Goal: Ask a question: Seek information or help from site administrators or community

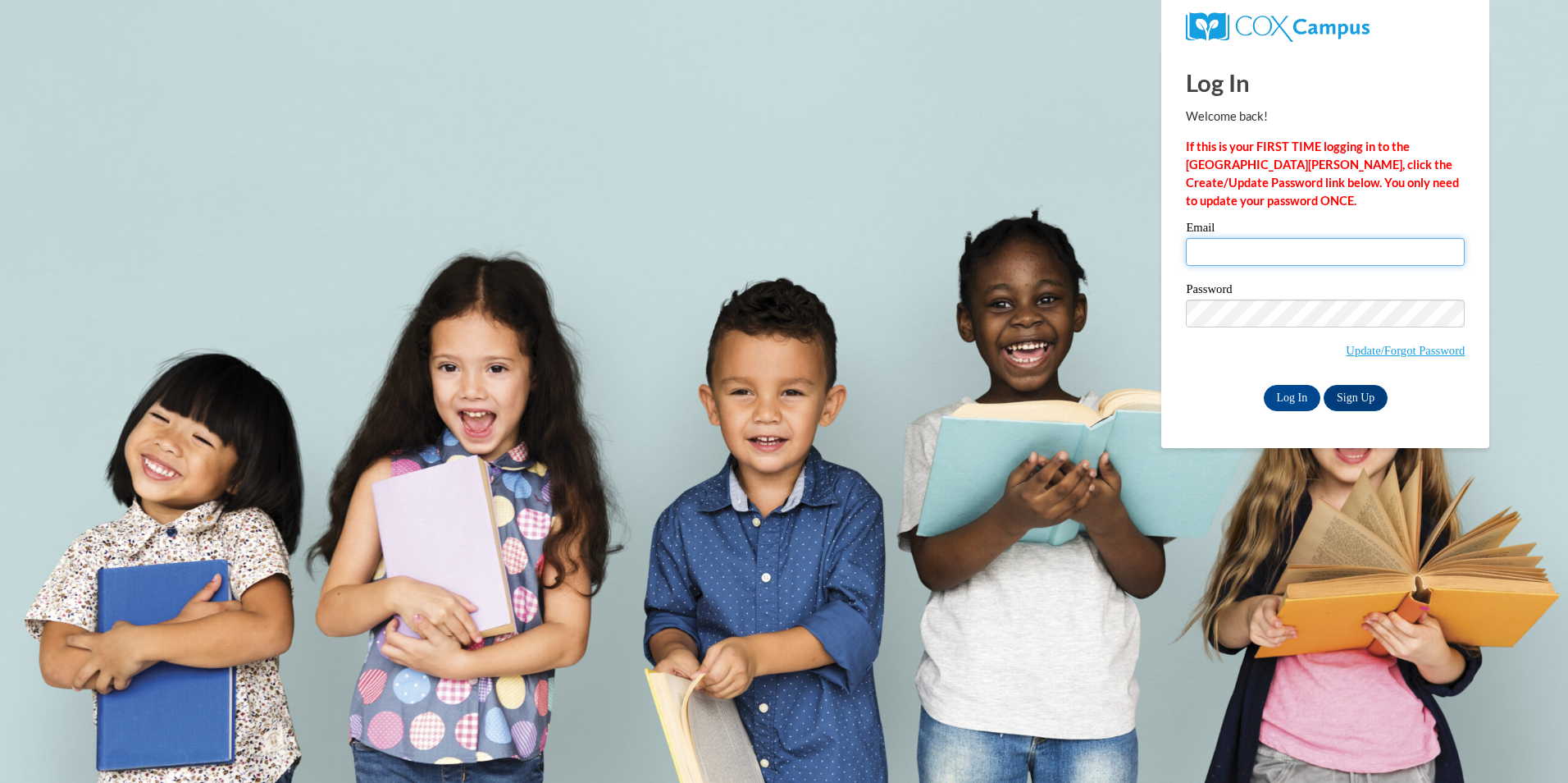
click at [1220, 251] on input "Email" at bounding box center [1325, 251] width 279 height 28
type input "d.mccracken@evaluate.co.nz"
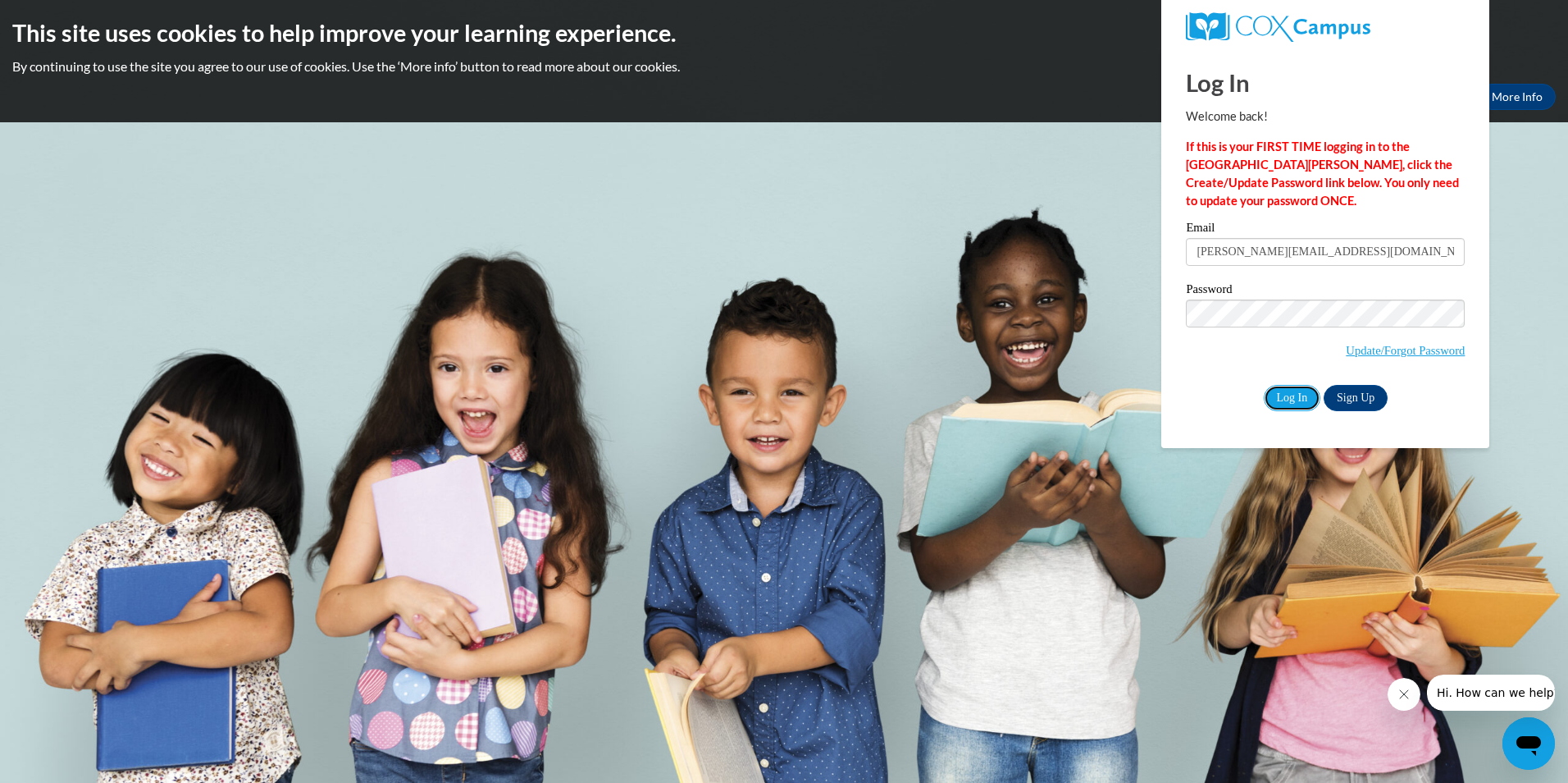
click at [1288, 396] on input "Log In" at bounding box center [1292, 397] width 58 height 26
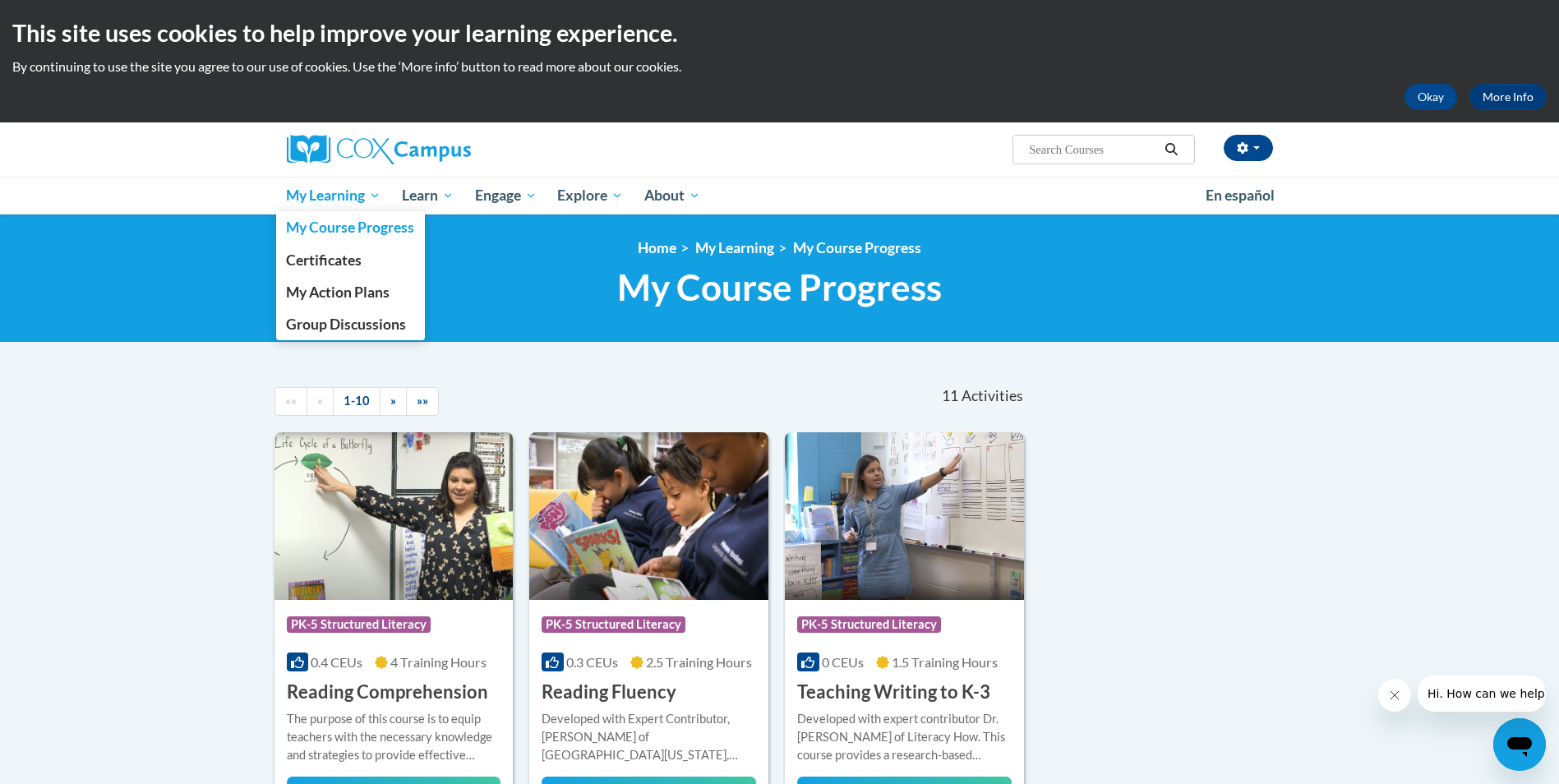
click at [344, 226] on span "My Course Progress" at bounding box center [350, 226] width 128 height 17
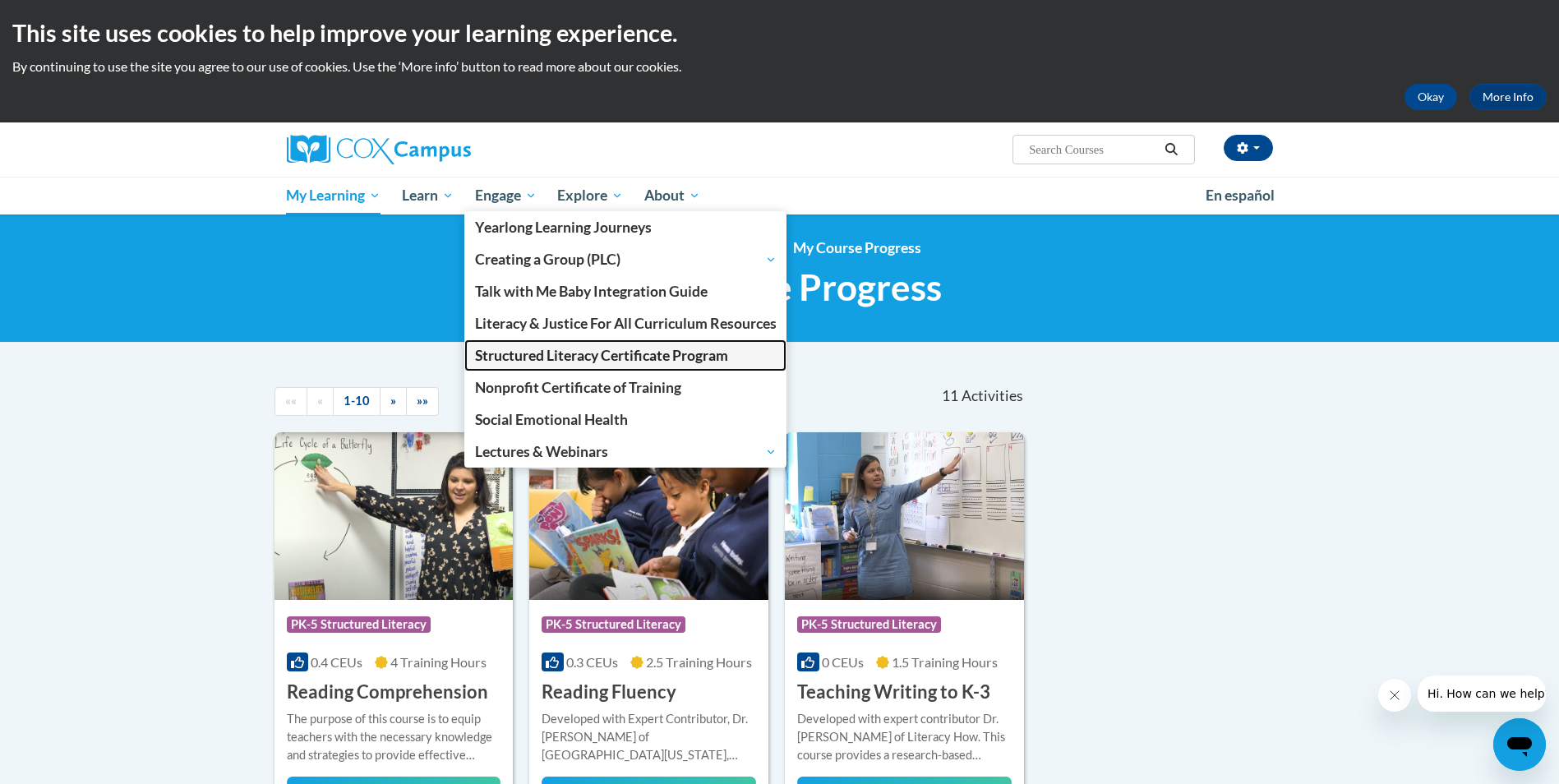
click at [547, 355] on span "Structured Literacy Certificate Program" at bounding box center [601, 355] width 253 height 17
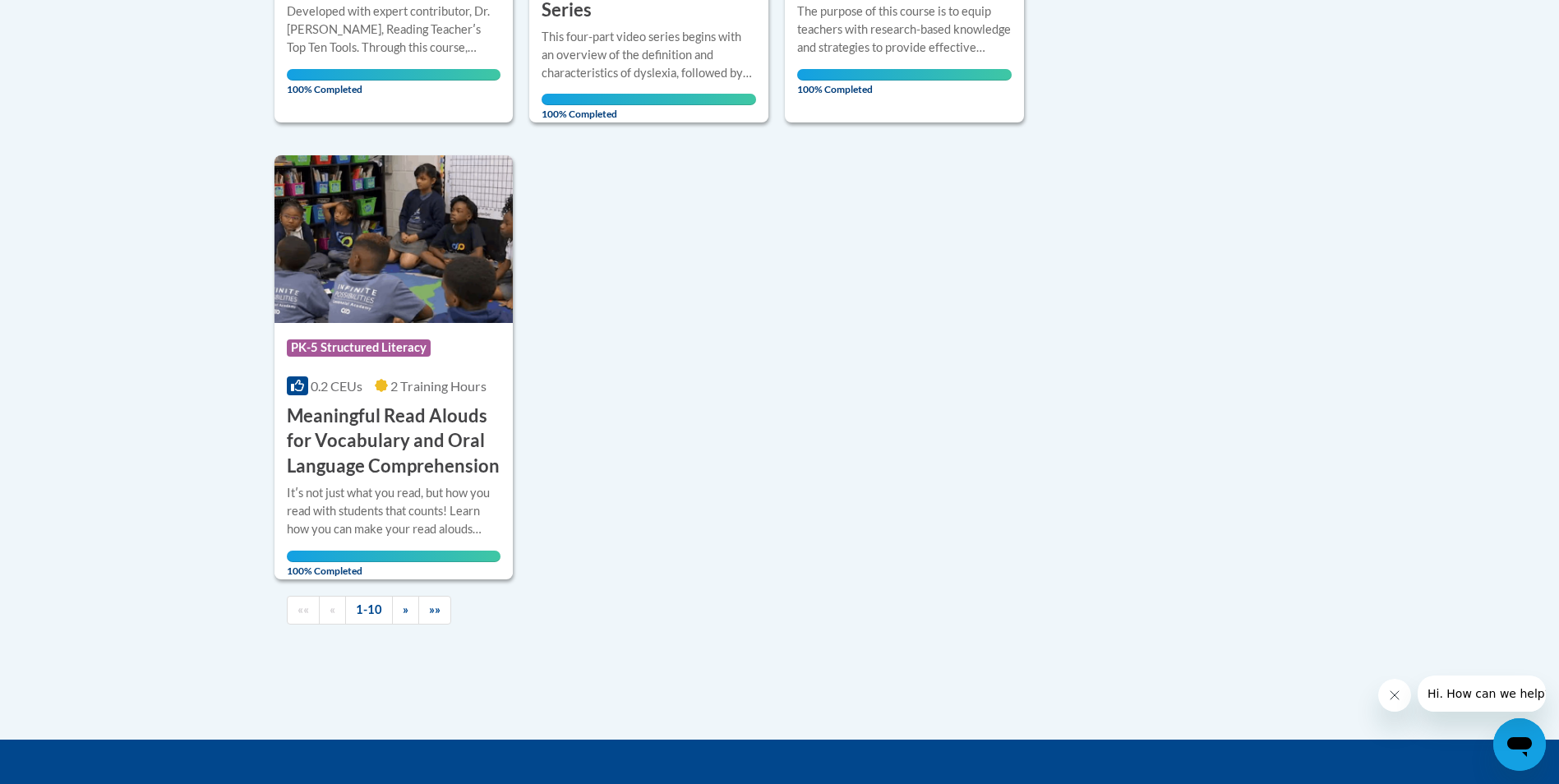
scroll to position [1561, 0]
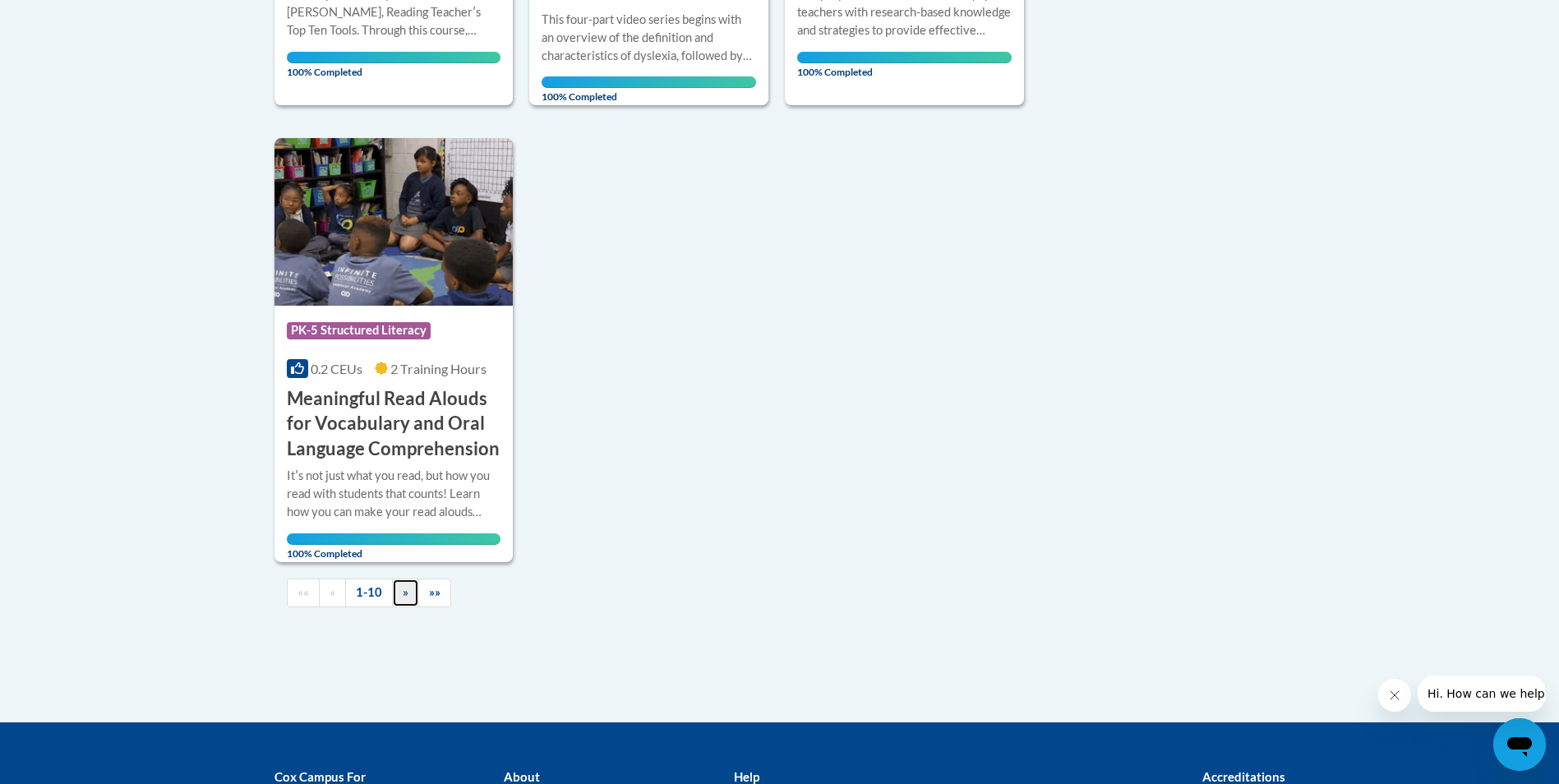
click at [407, 593] on span "»" at bounding box center [405, 591] width 5 height 14
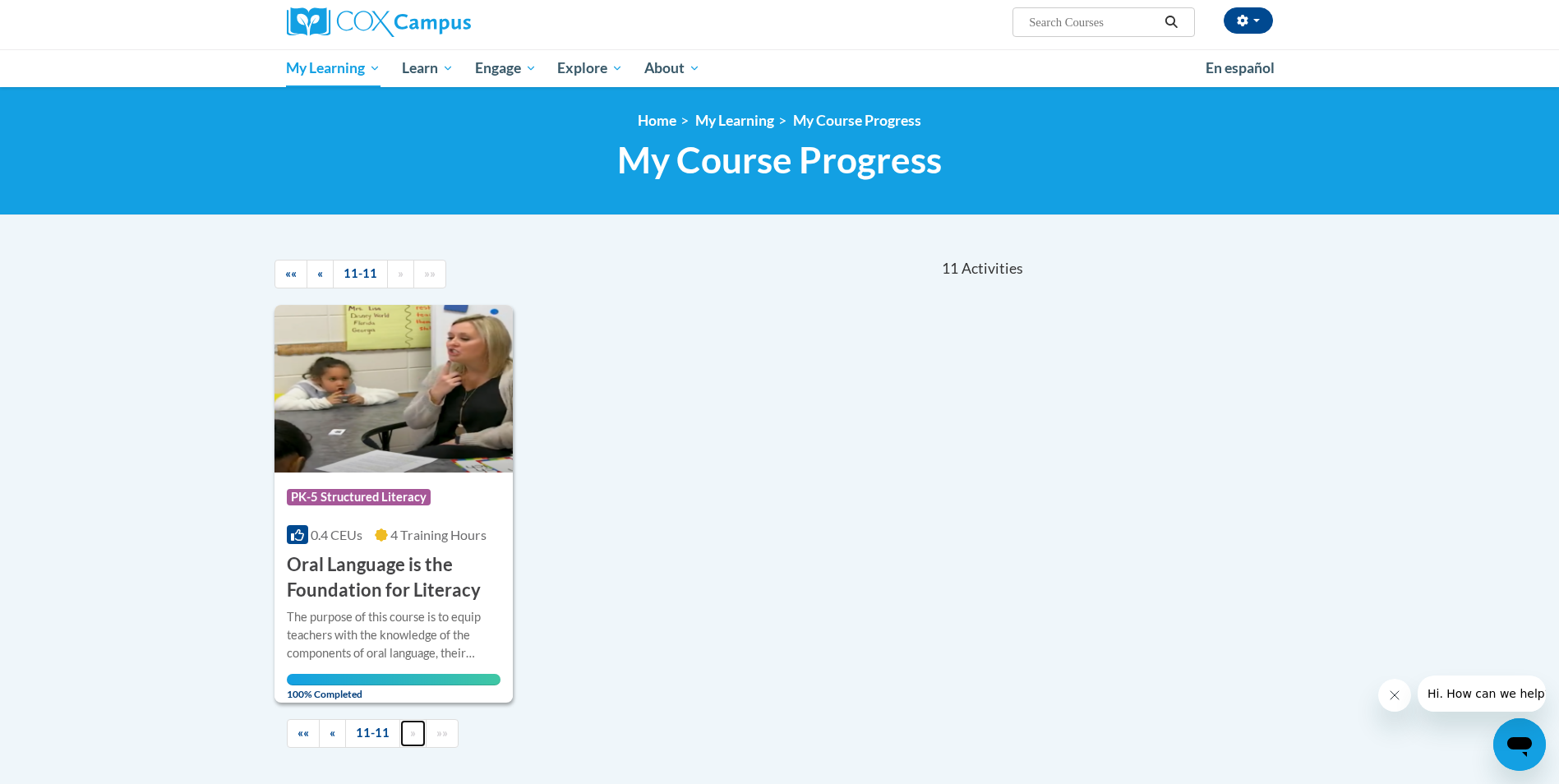
scroll to position [477, 0]
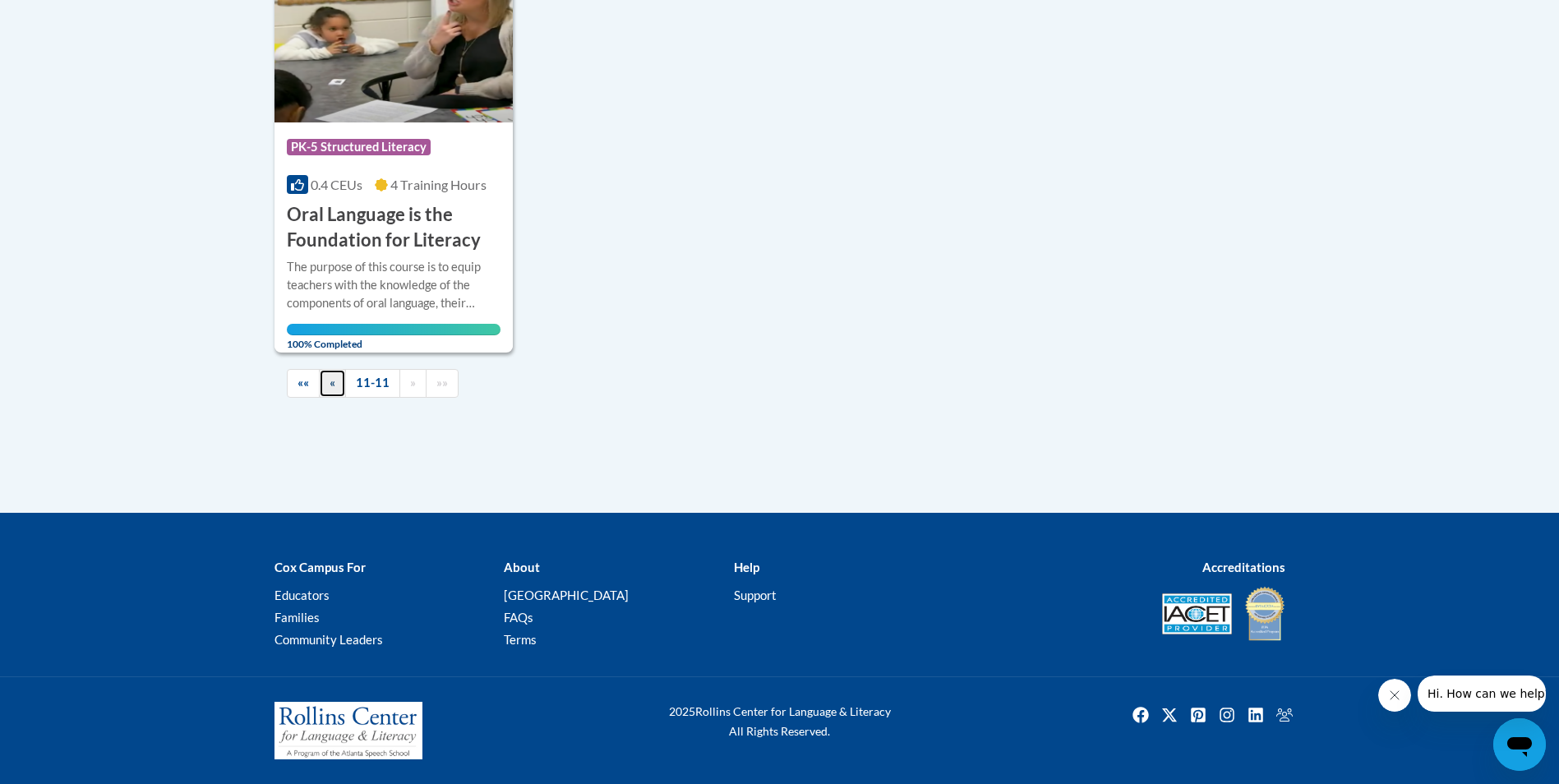
click at [335, 385] on link "«" at bounding box center [332, 383] width 27 height 29
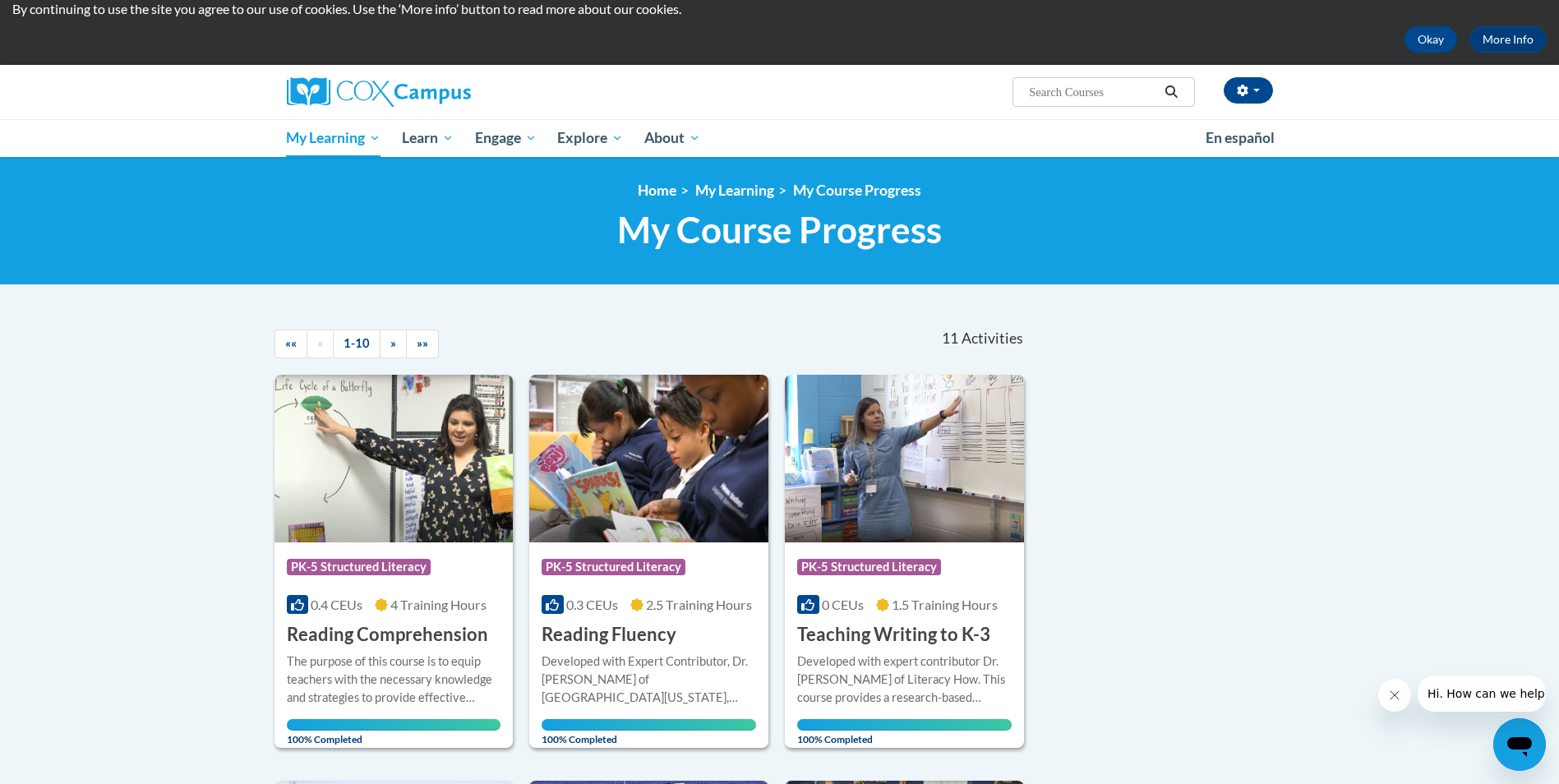
scroll to position [0, 0]
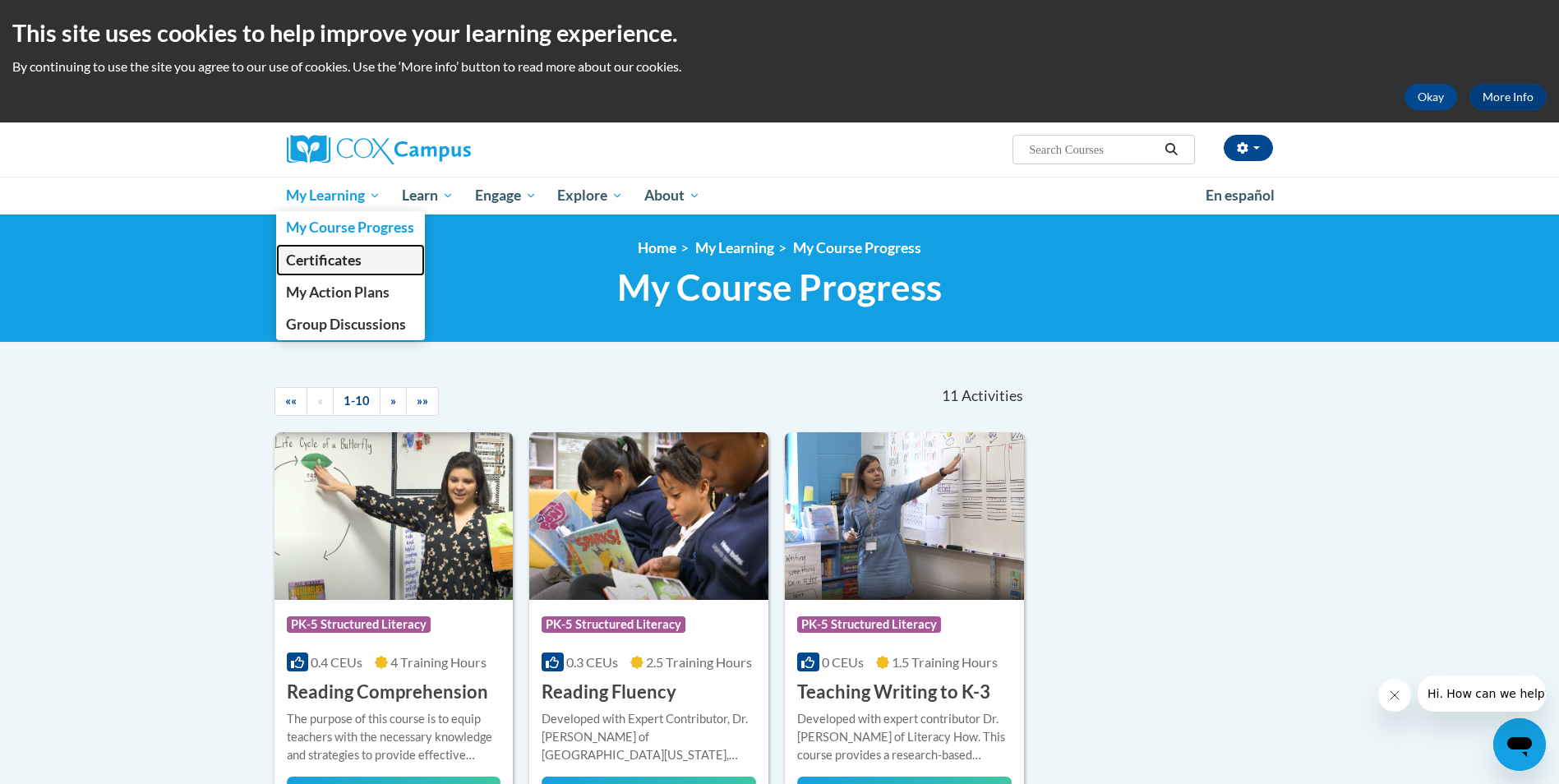
click at [332, 258] on span "Certificates" at bounding box center [324, 260] width 76 height 17
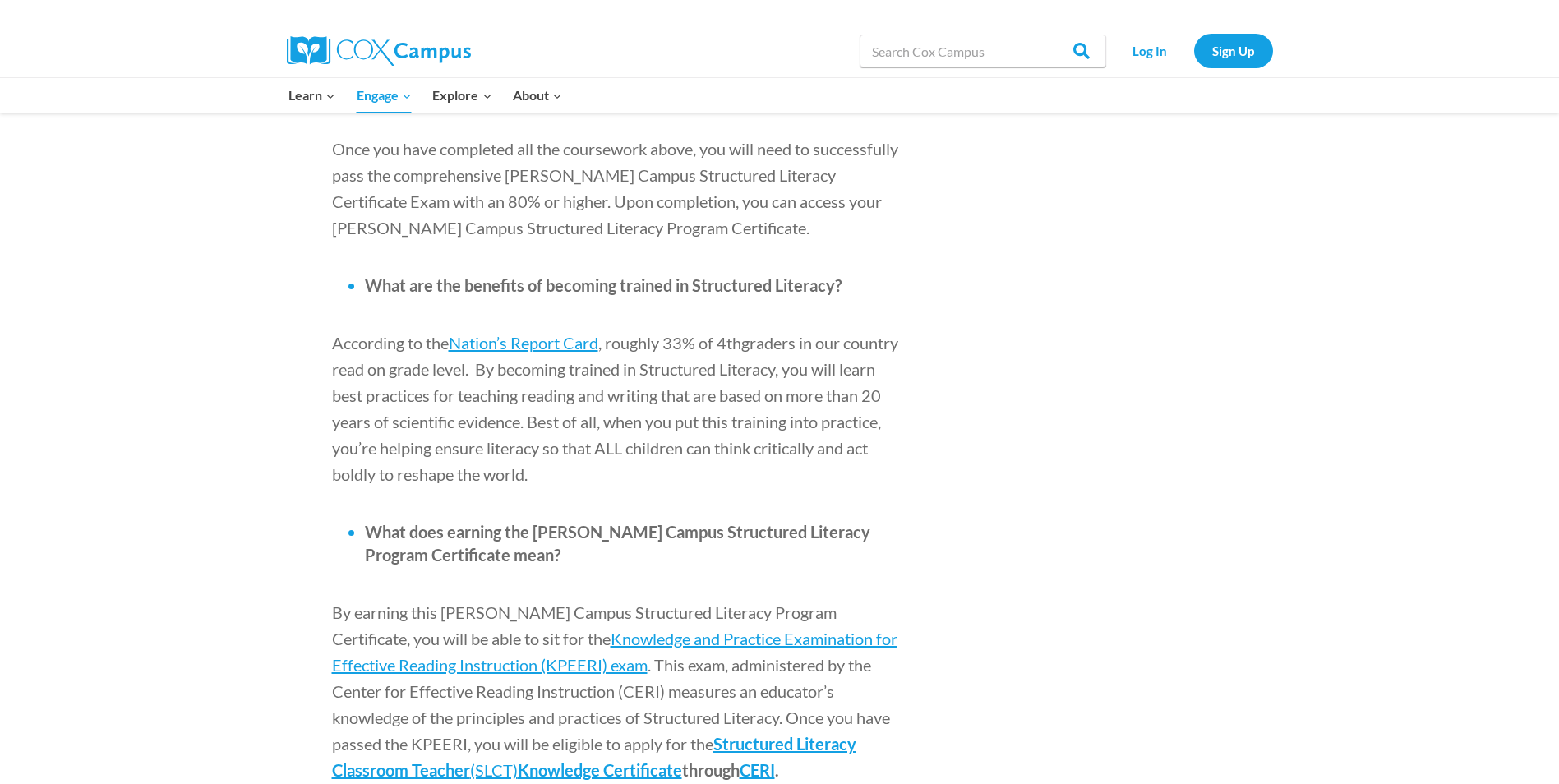
scroll to position [1692, 0]
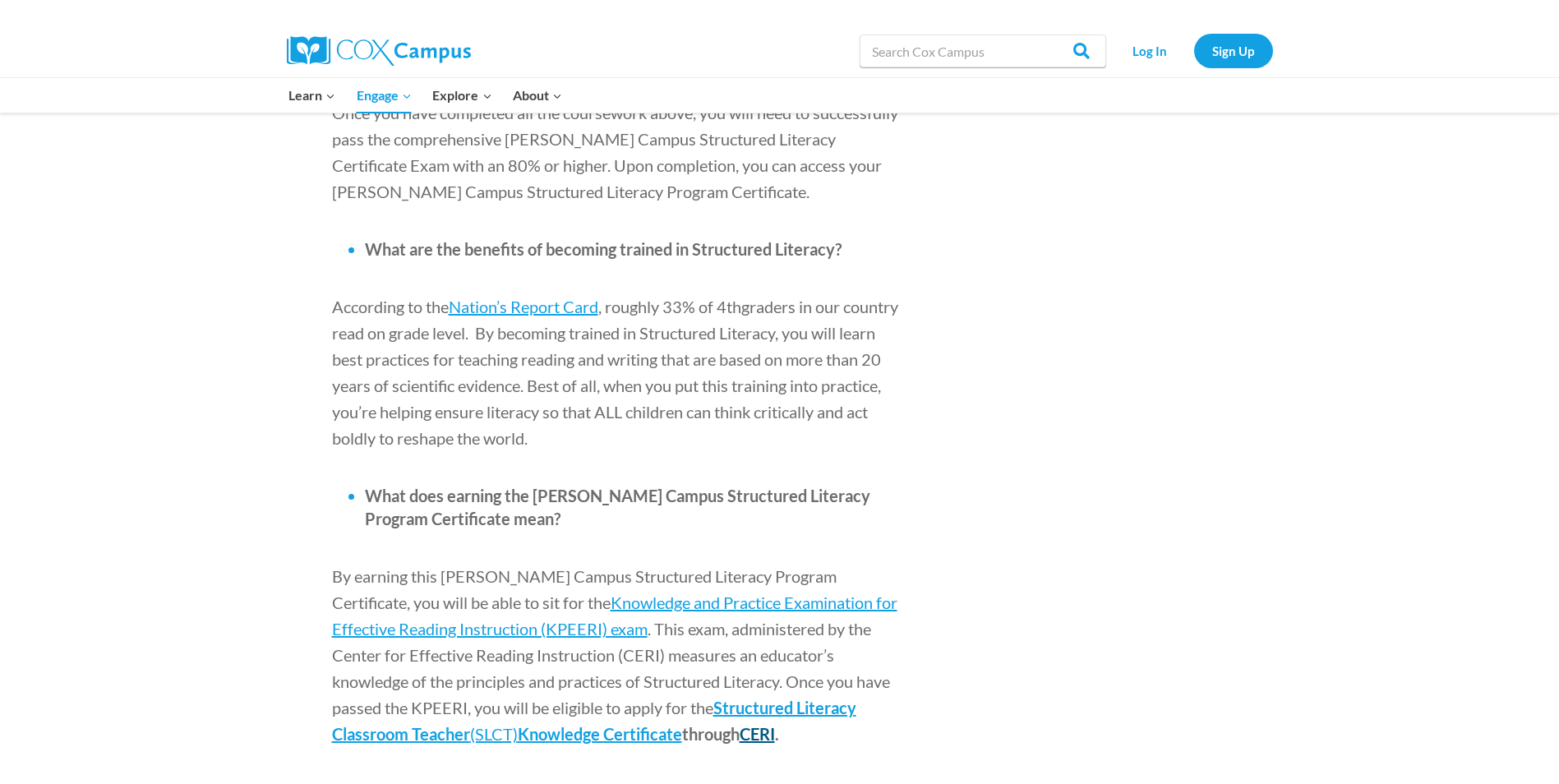
click at [739, 724] on span "CERI" at bounding box center [756, 733] width 35 height 20
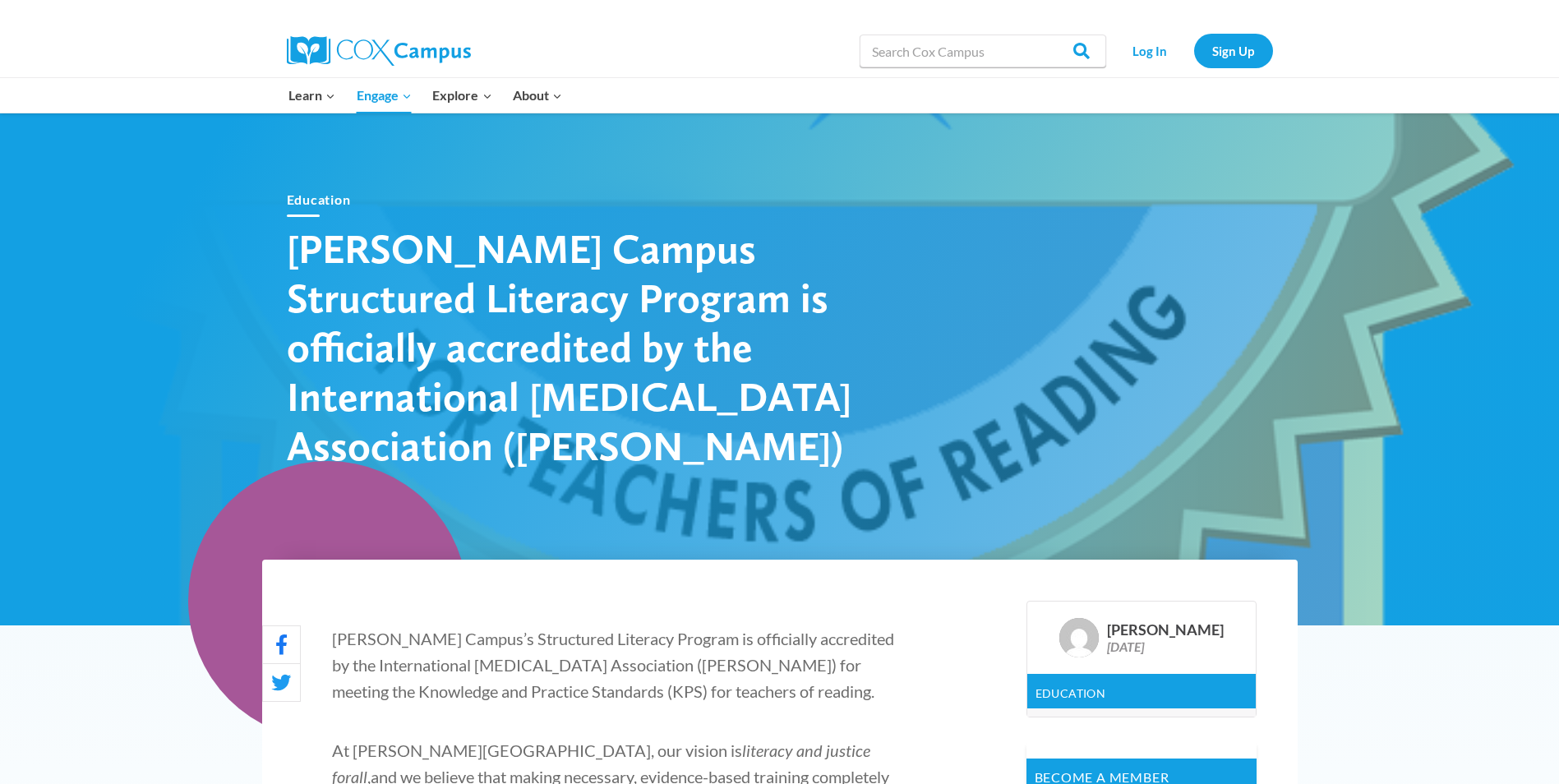
scroll to position [0, 0]
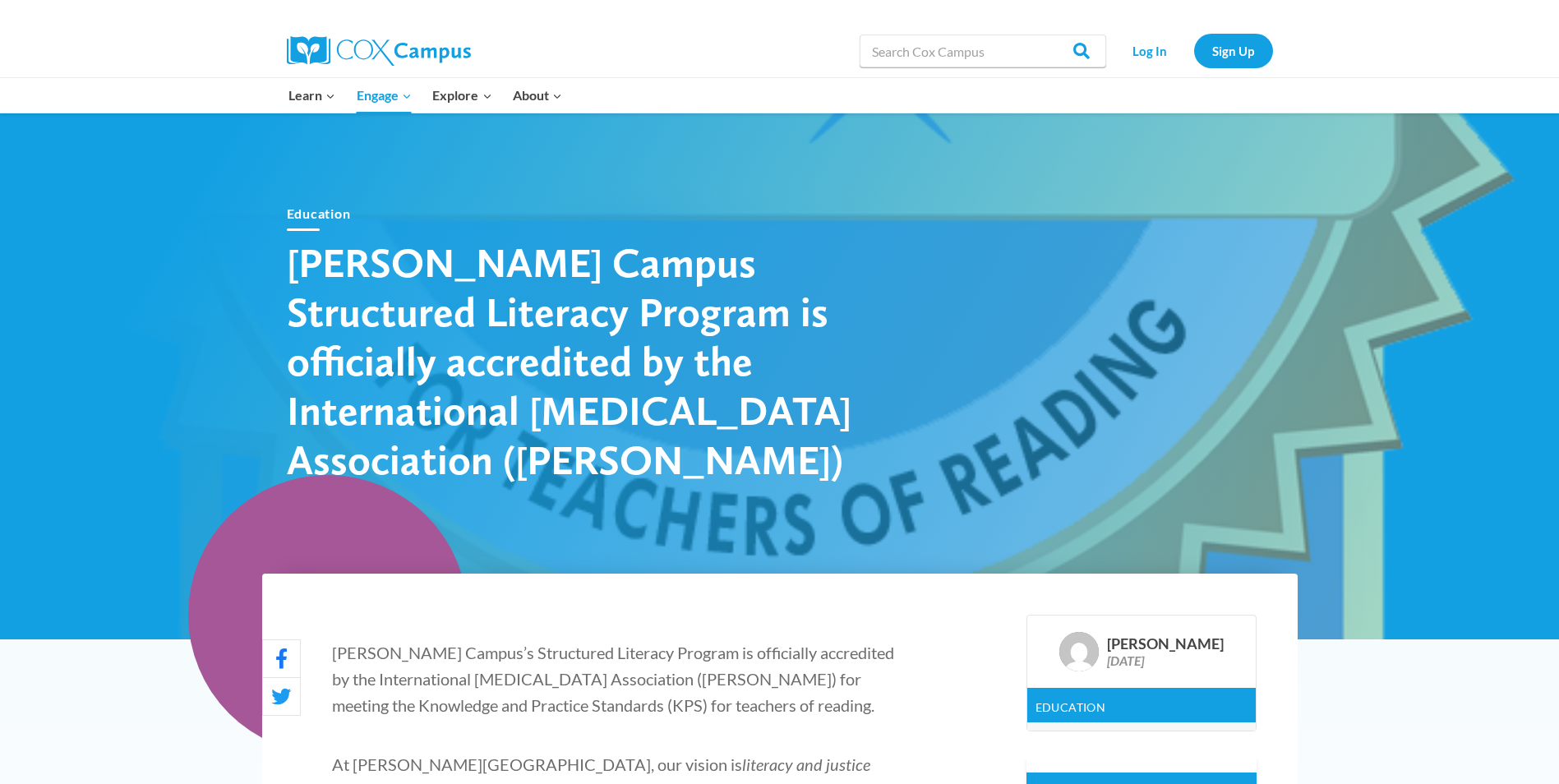
click at [0, 0] on link "PK-5 Structured Literacy Program" at bounding box center [0, 0] width 0 height 0
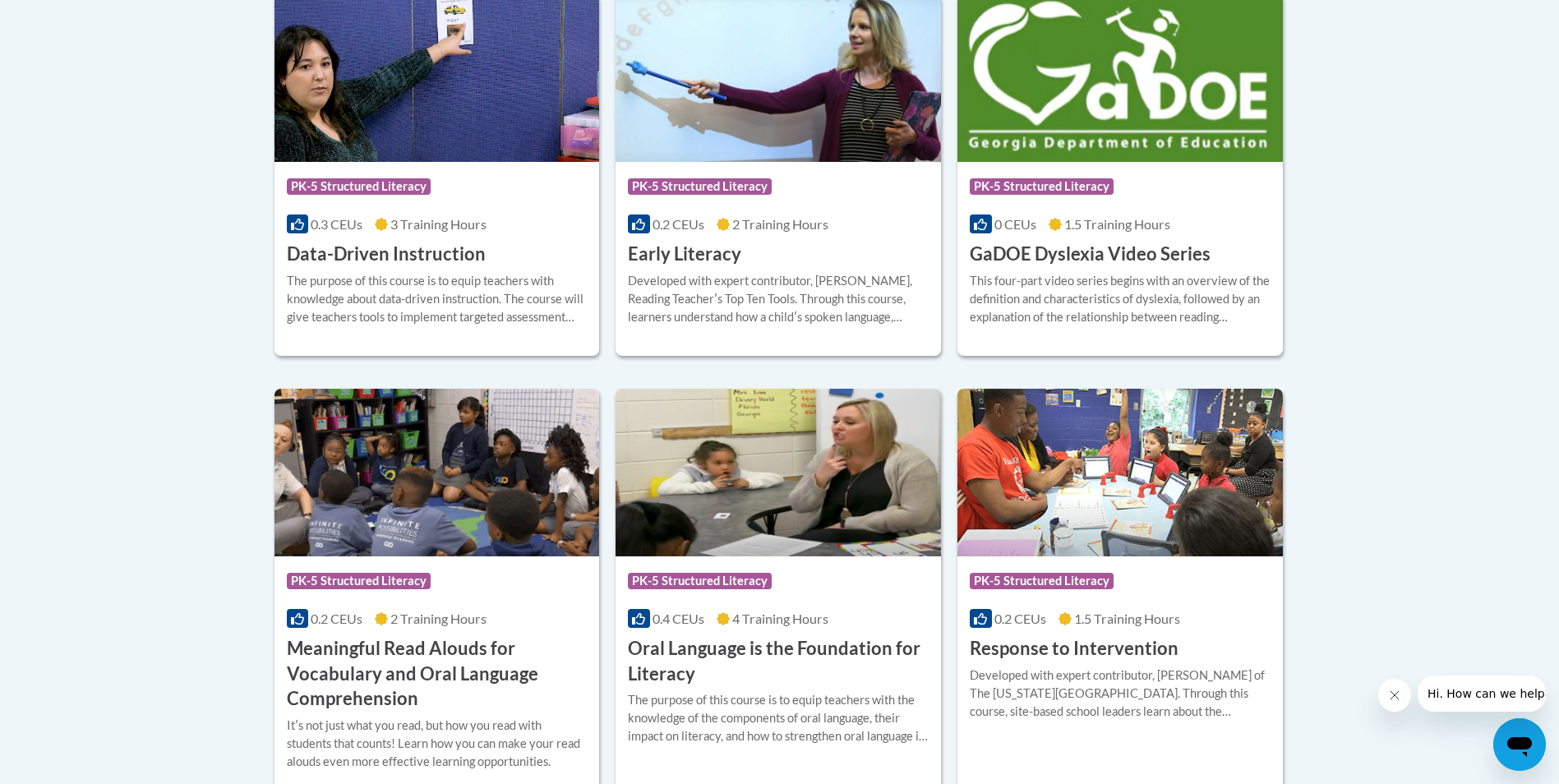
scroll to position [575, 0]
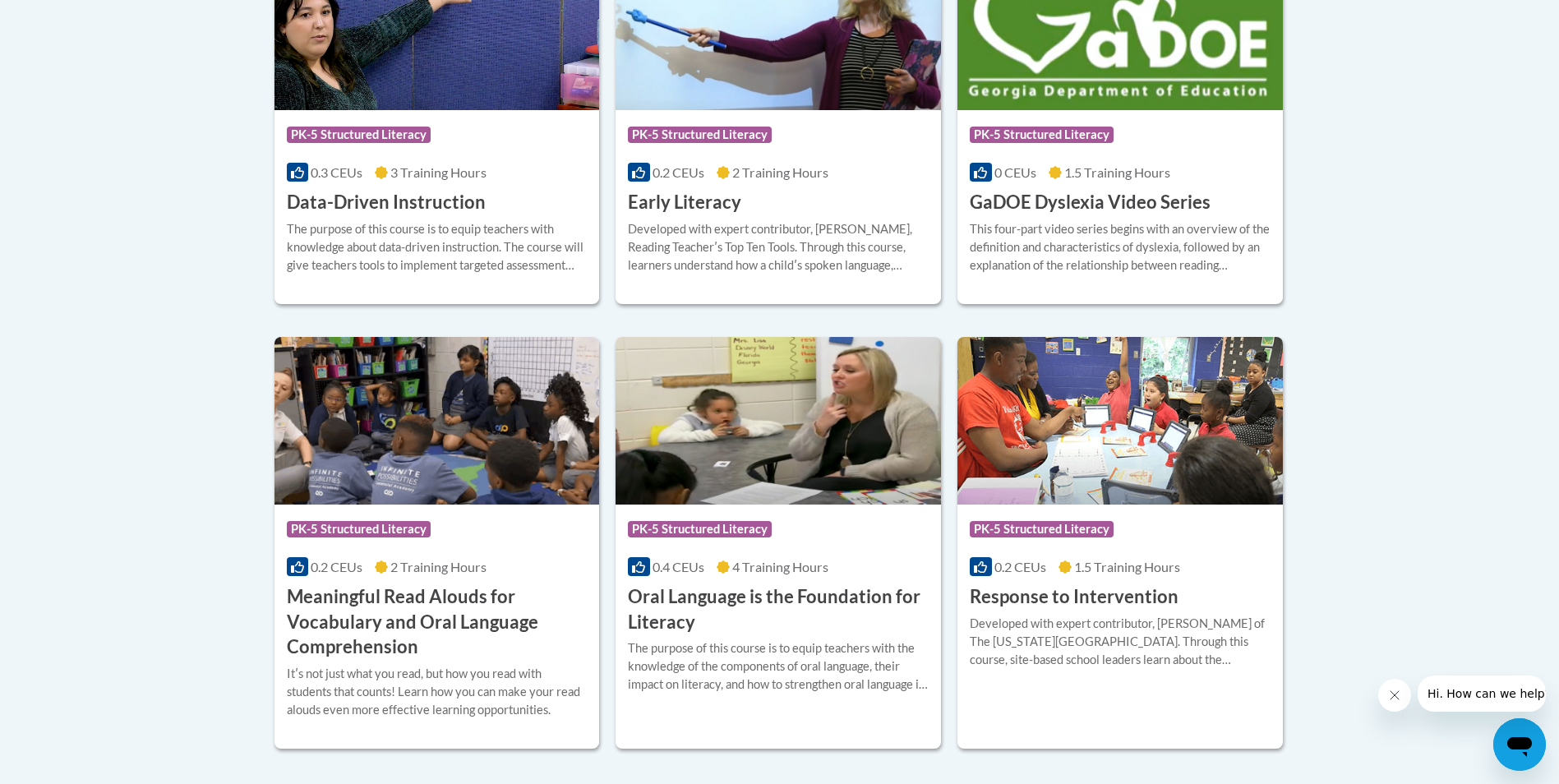
click at [1489, 691] on span "Hi. How can we help?" at bounding box center [1488, 693] width 124 height 14
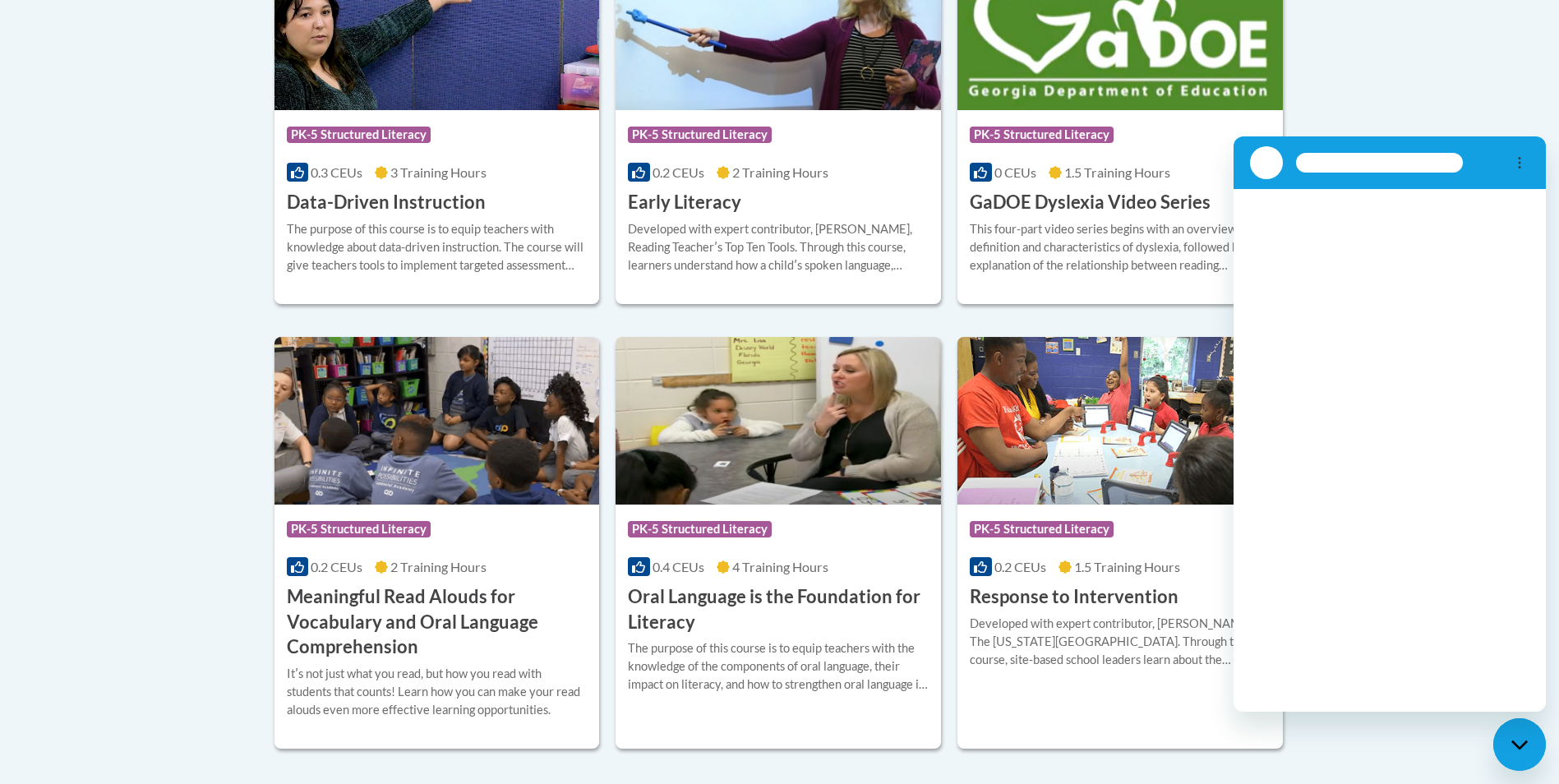
scroll to position [0, 0]
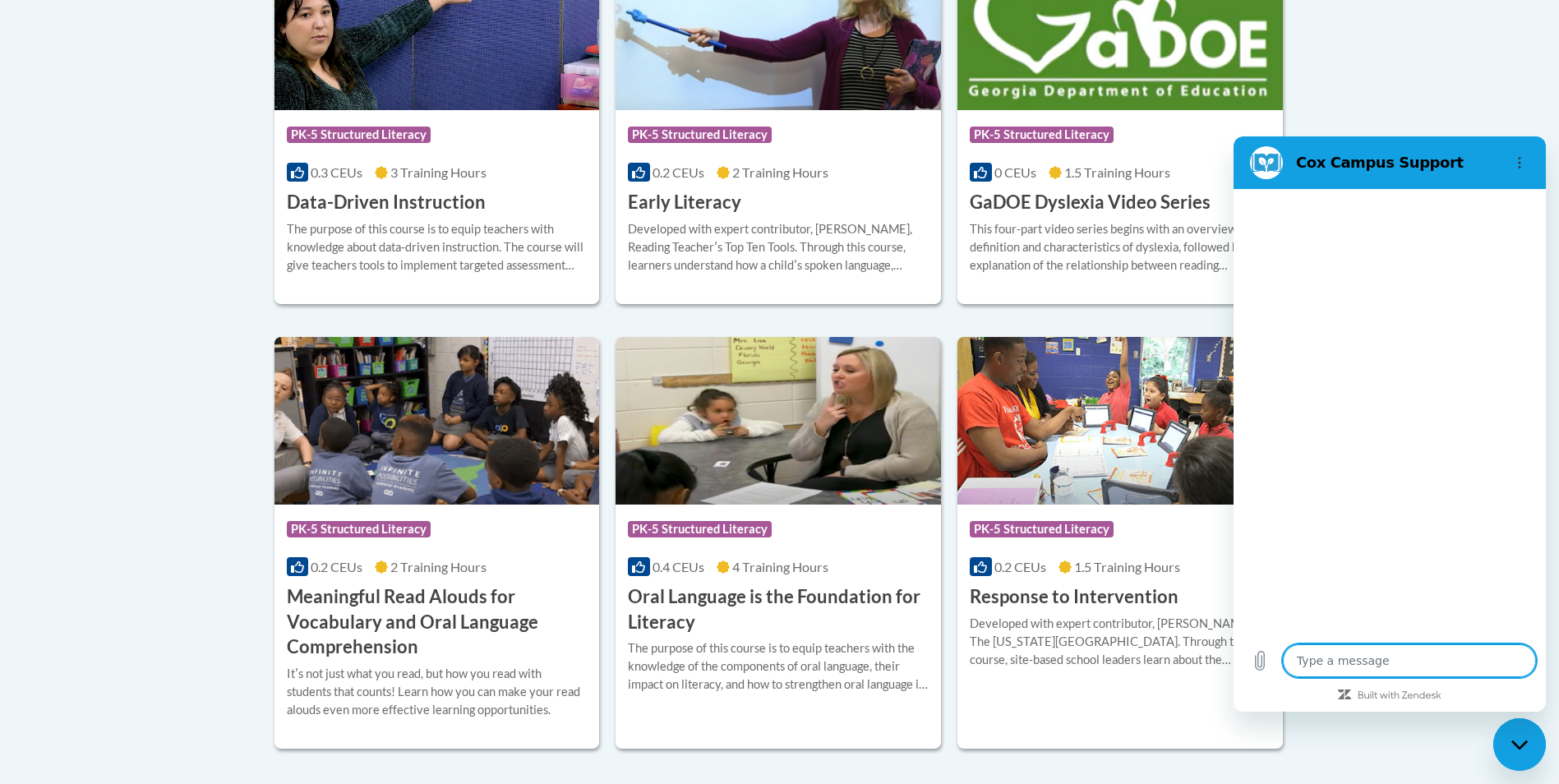
type textarea "x"
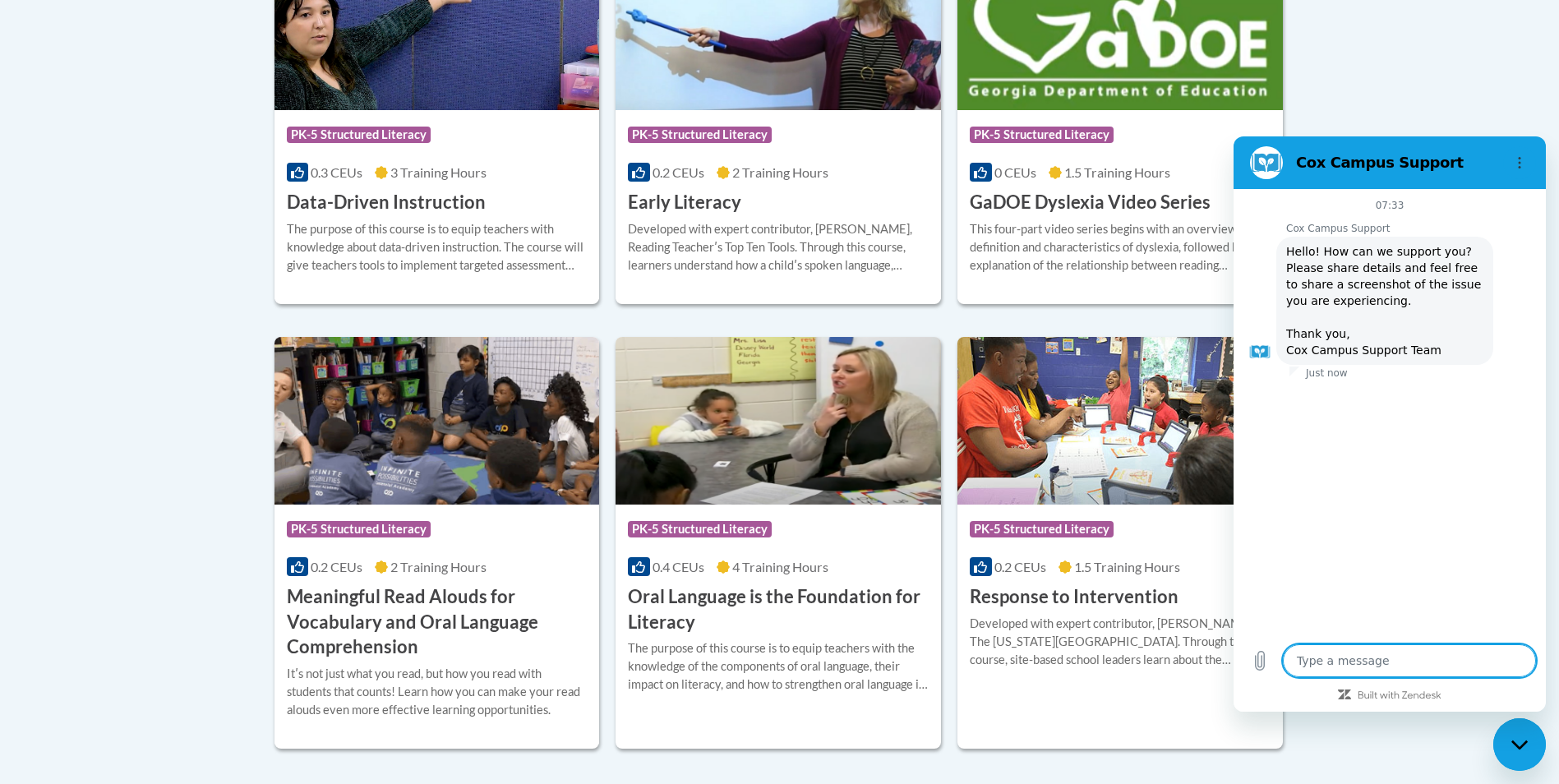
type textarea "I"
type textarea "x"
type textarea "I"
type textarea "x"
type textarea "I h"
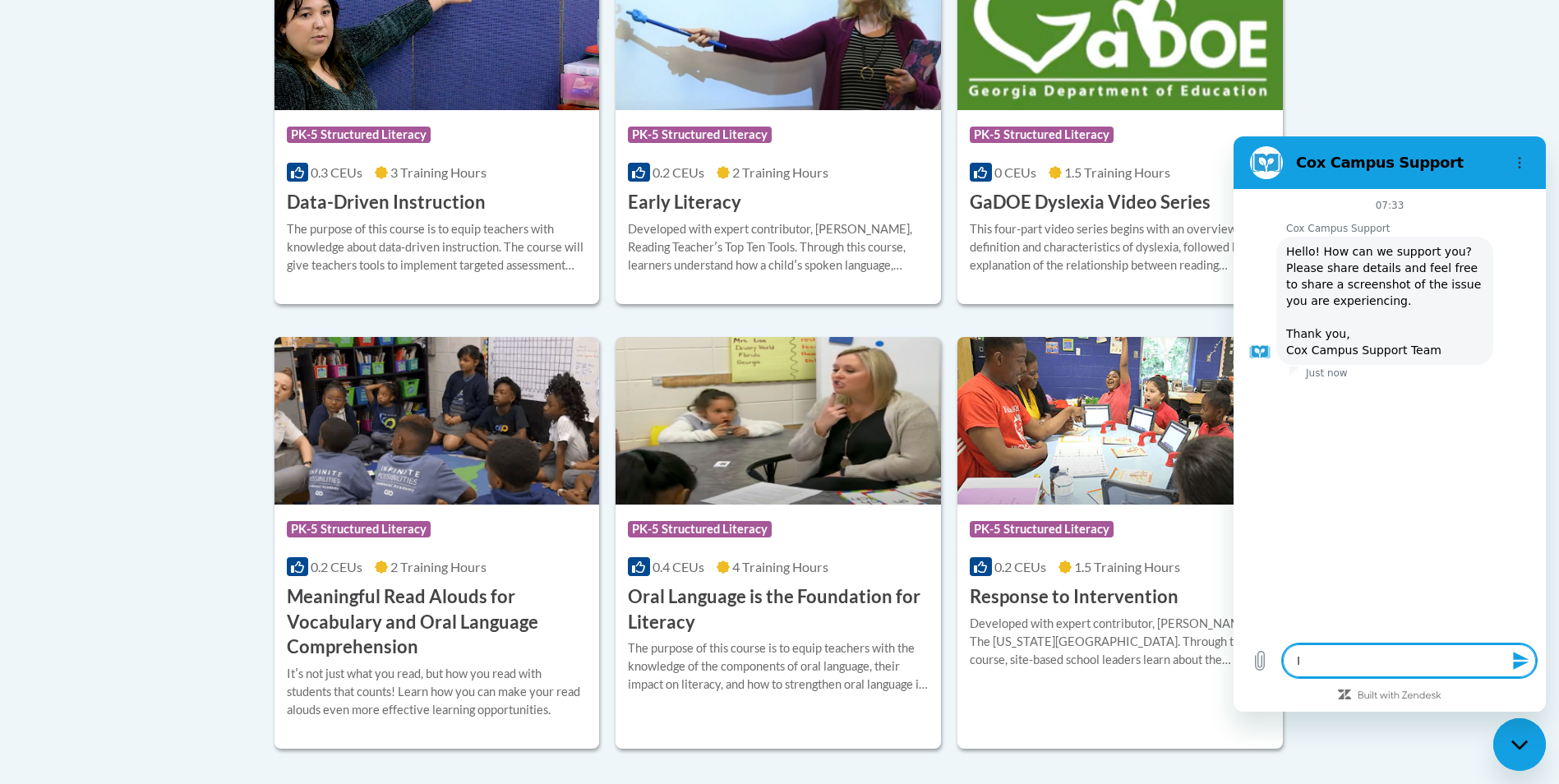
type textarea "x"
type textarea "I ha"
type textarea "x"
type textarea "I hav"
type textarea "x"
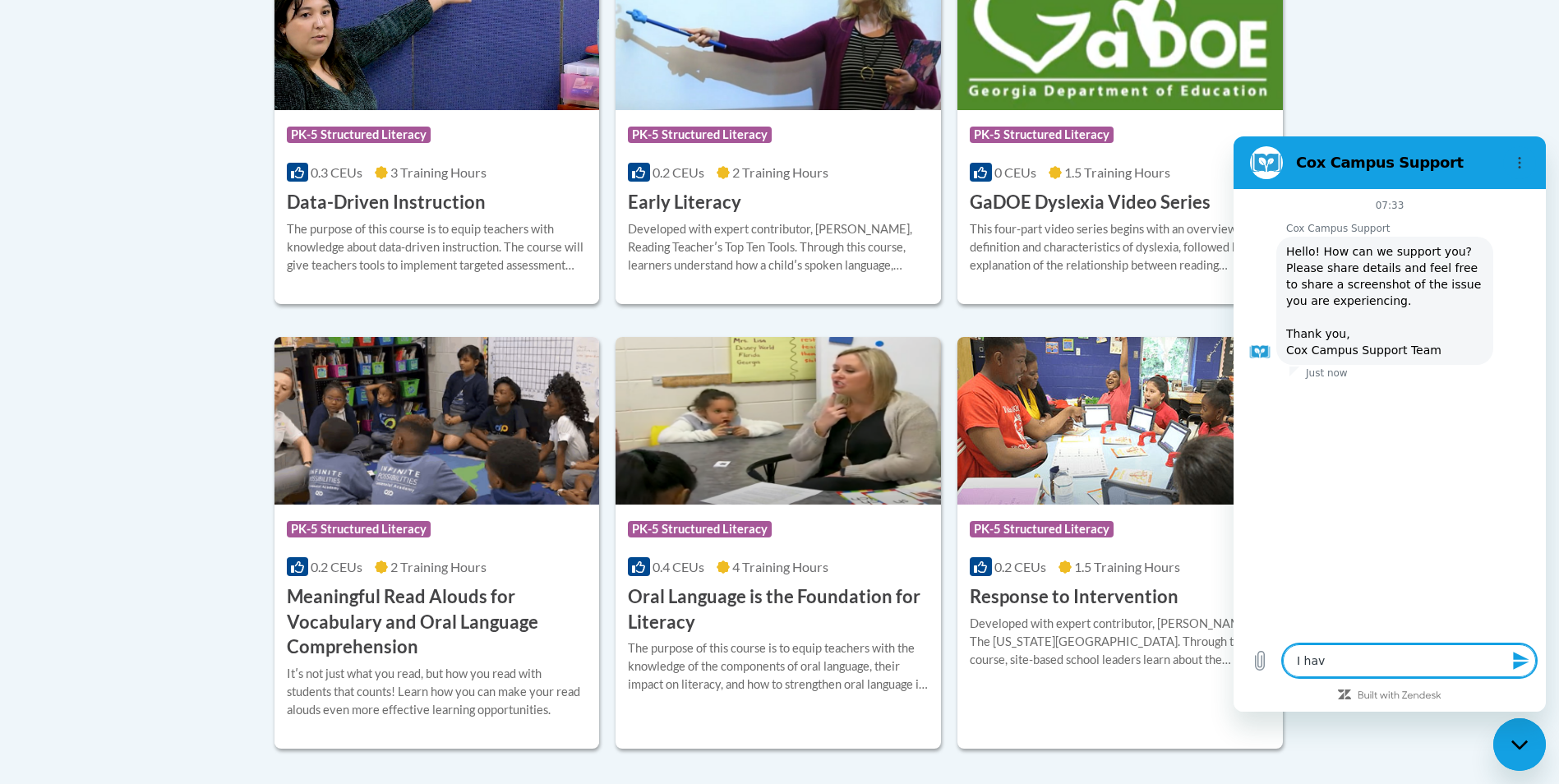
type textarea "I have"
type textarea "x"
type textarea "I have"
type textarea "x"
type textarea "I have c"
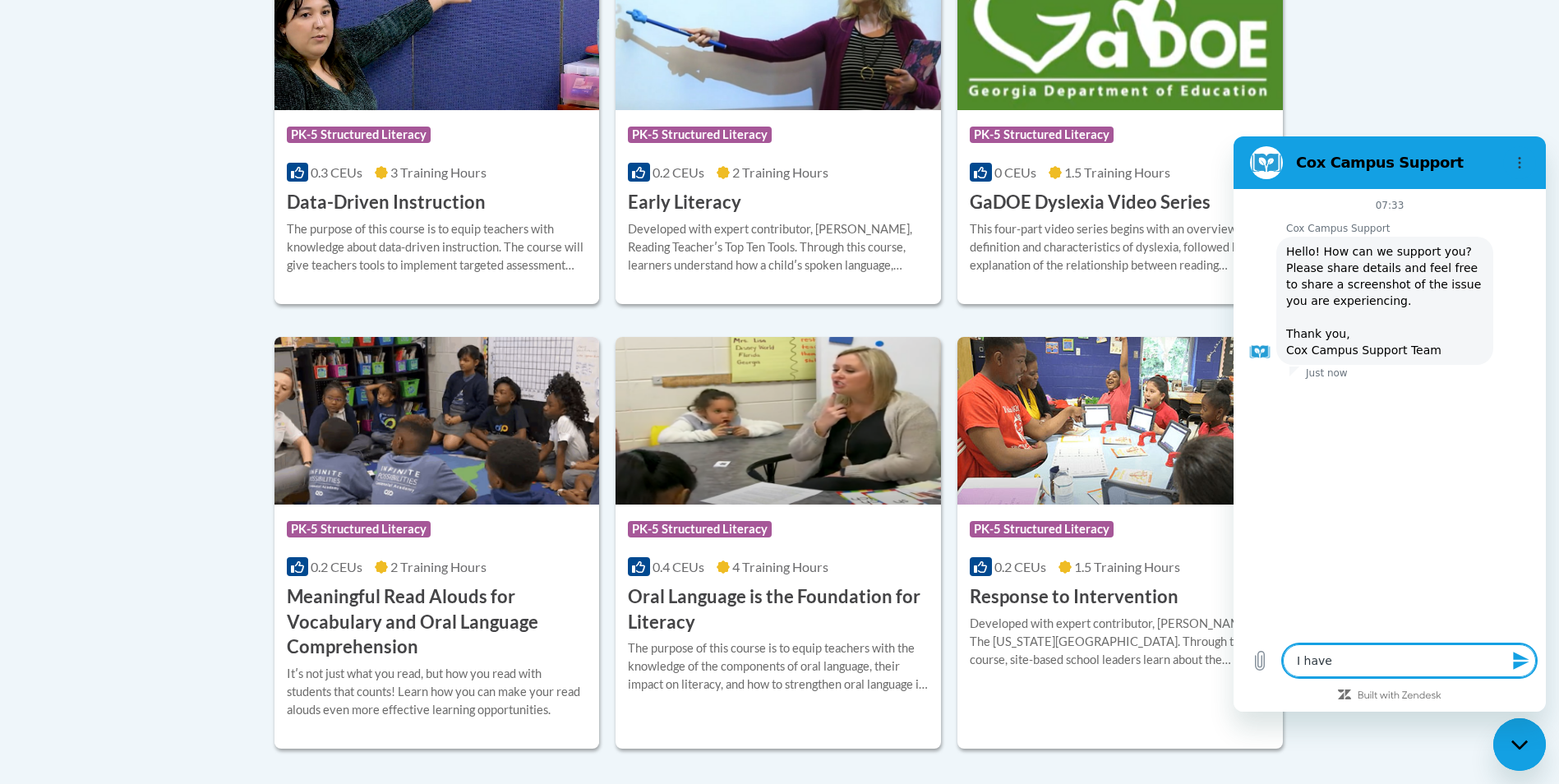
type textarea "x"
type textarea "I have co"
type textarea "x"
type textarea "I have com"
type textarea "x"
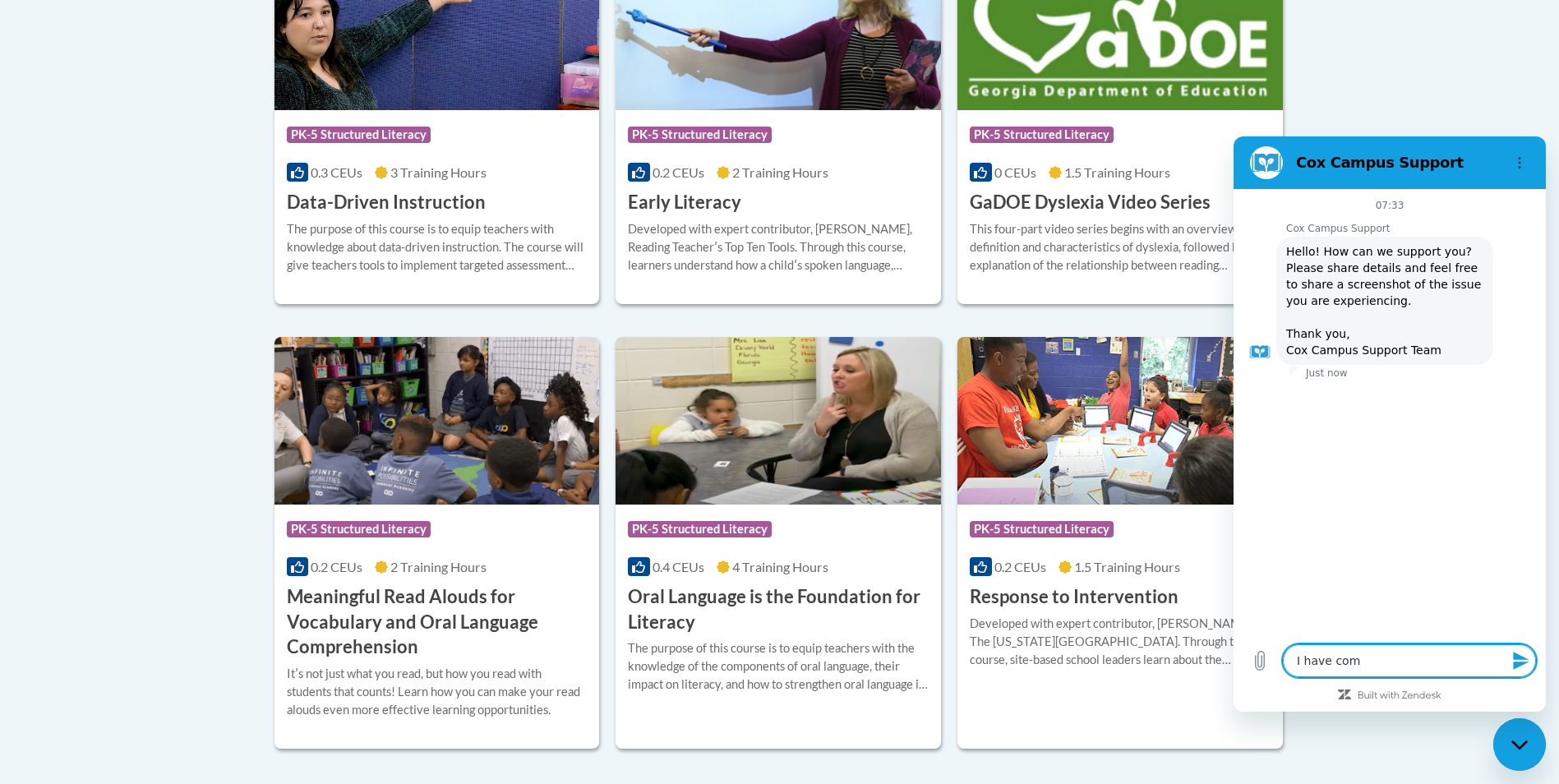
type textarea "I have comp"
type textarea "x"
type textarea "I have compl"
type textarea "x"
type textarea "I have comple"
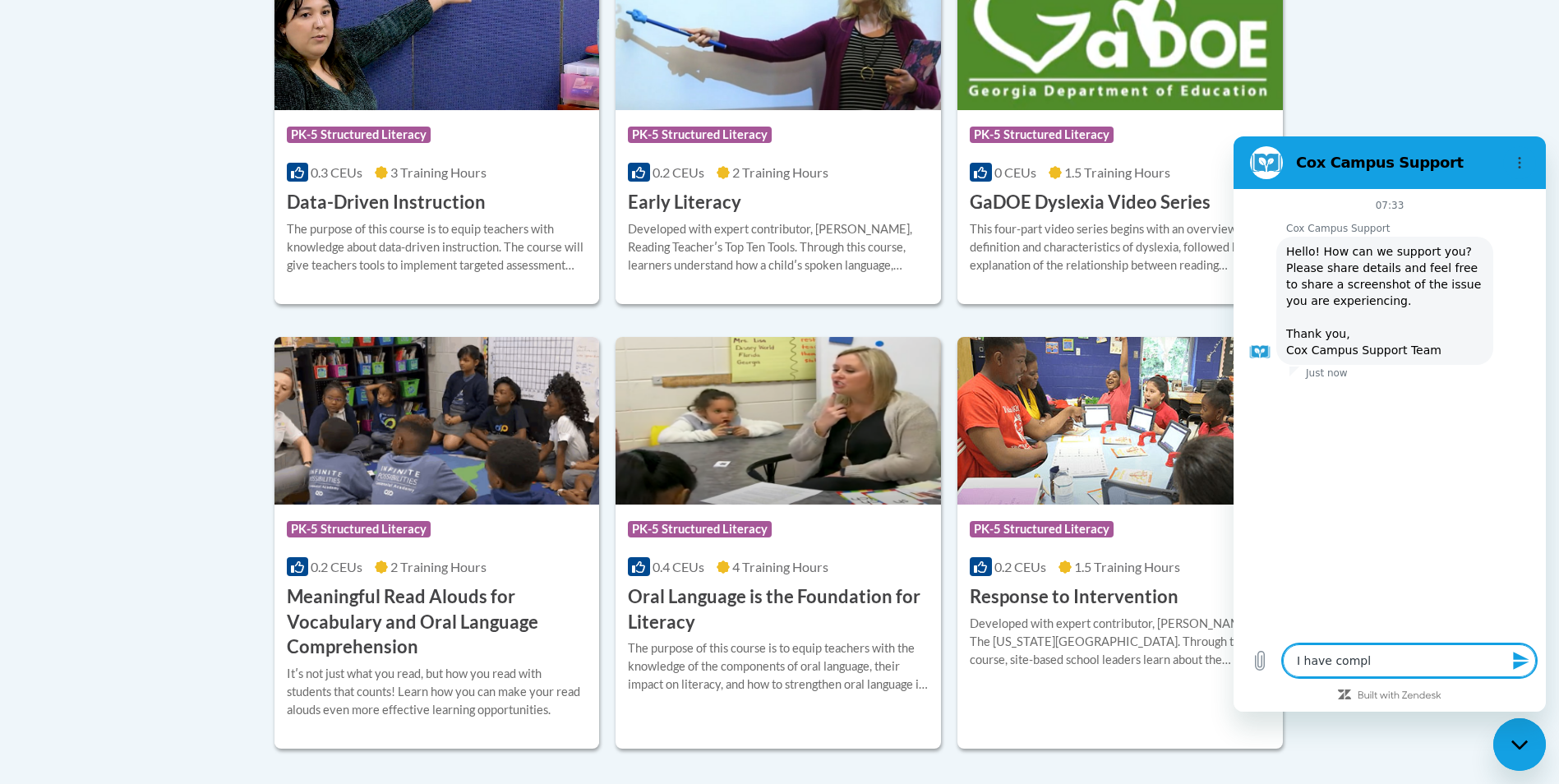
type textarea "x"
type textarea "I have complet"
type textarea "x"
type textarea "I have complete"
type textarea "x"
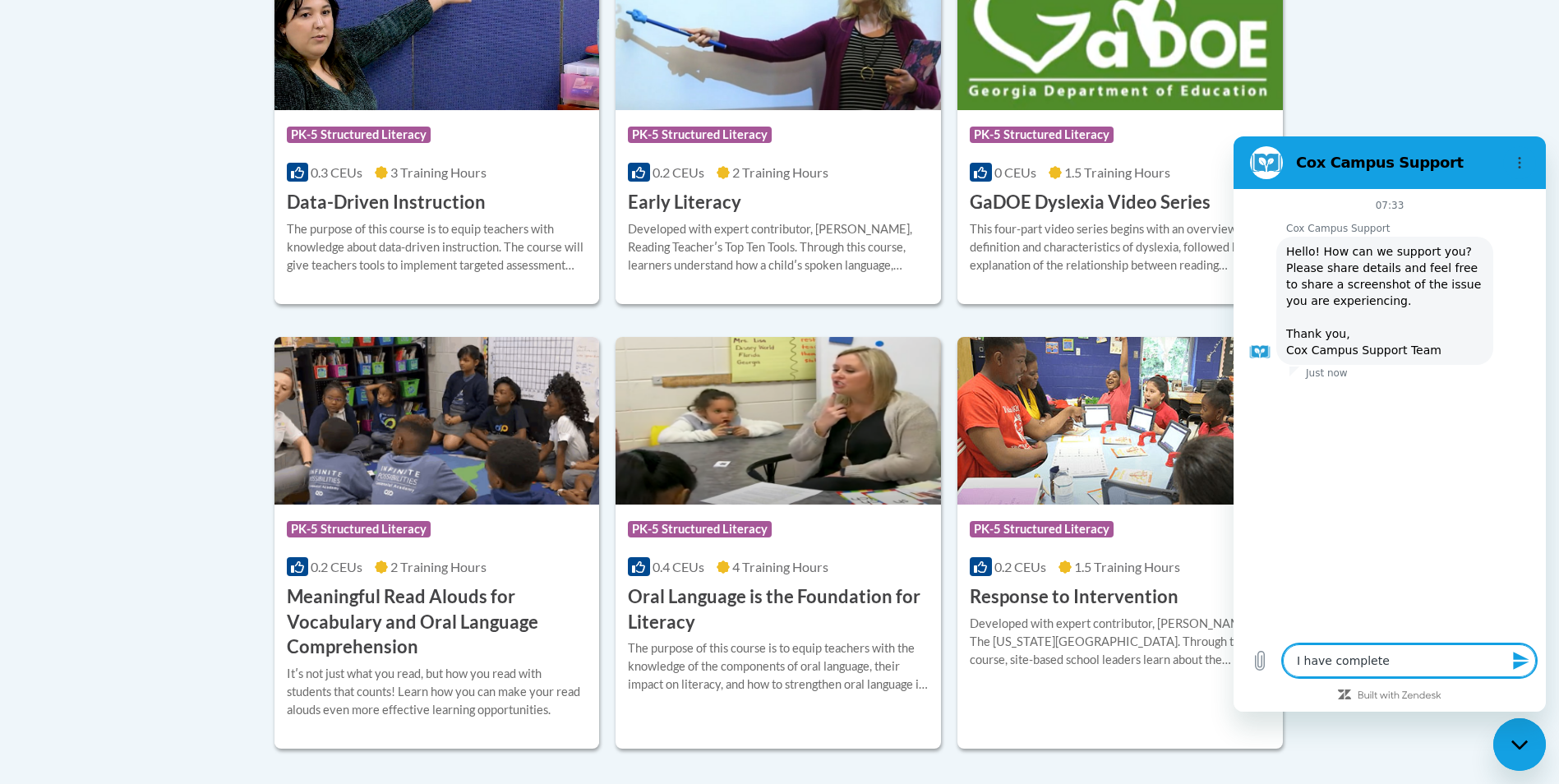
type textarea "I have completed"
type textarea "x"
type textarea "I have completed"
type textarea "x"
type textarea "I have completed t"
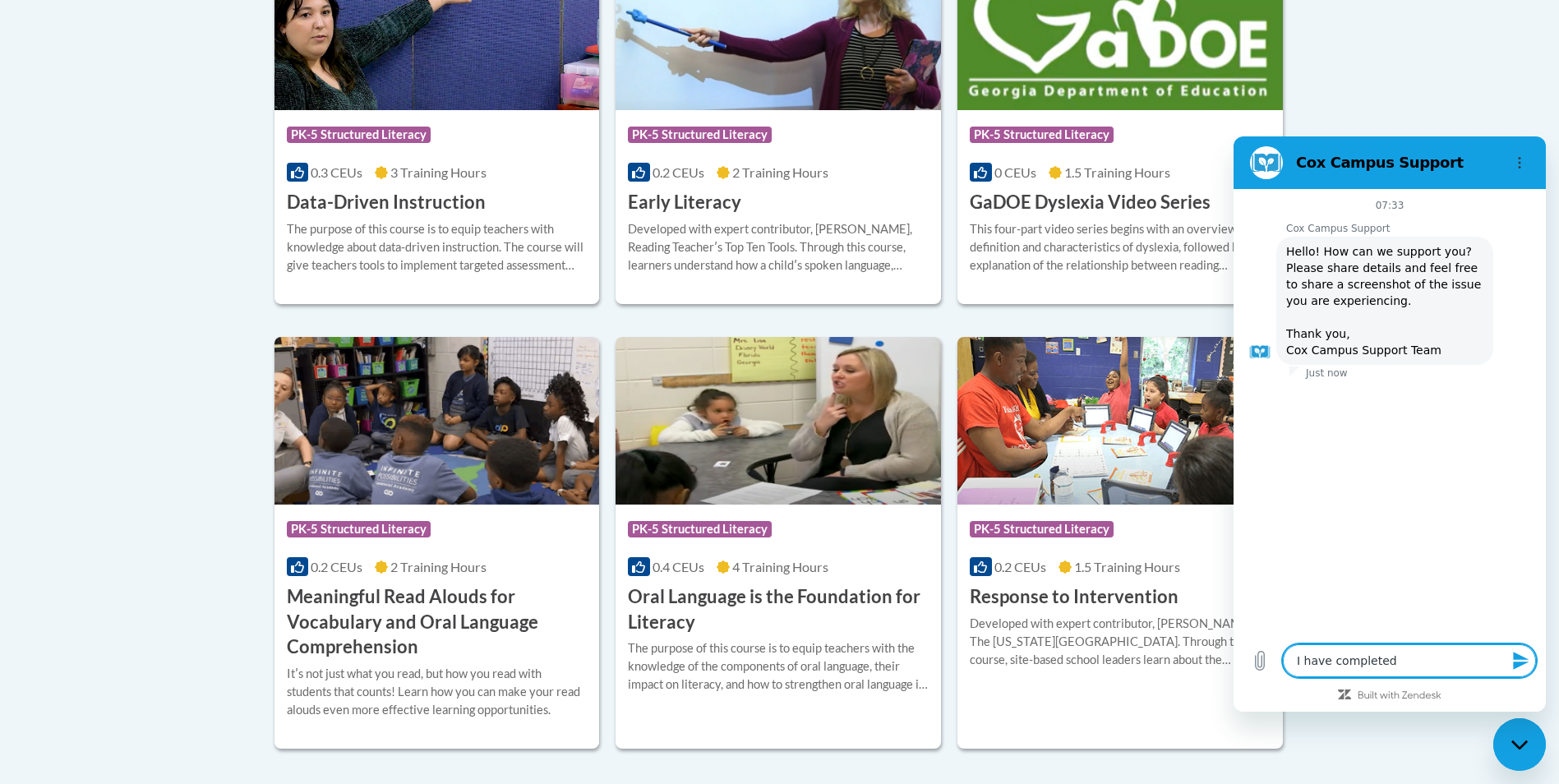
type textarea "x"
type textarea "I have completed th"
type textarea "x"
type textarea "I have completed the"
type textarea "x"
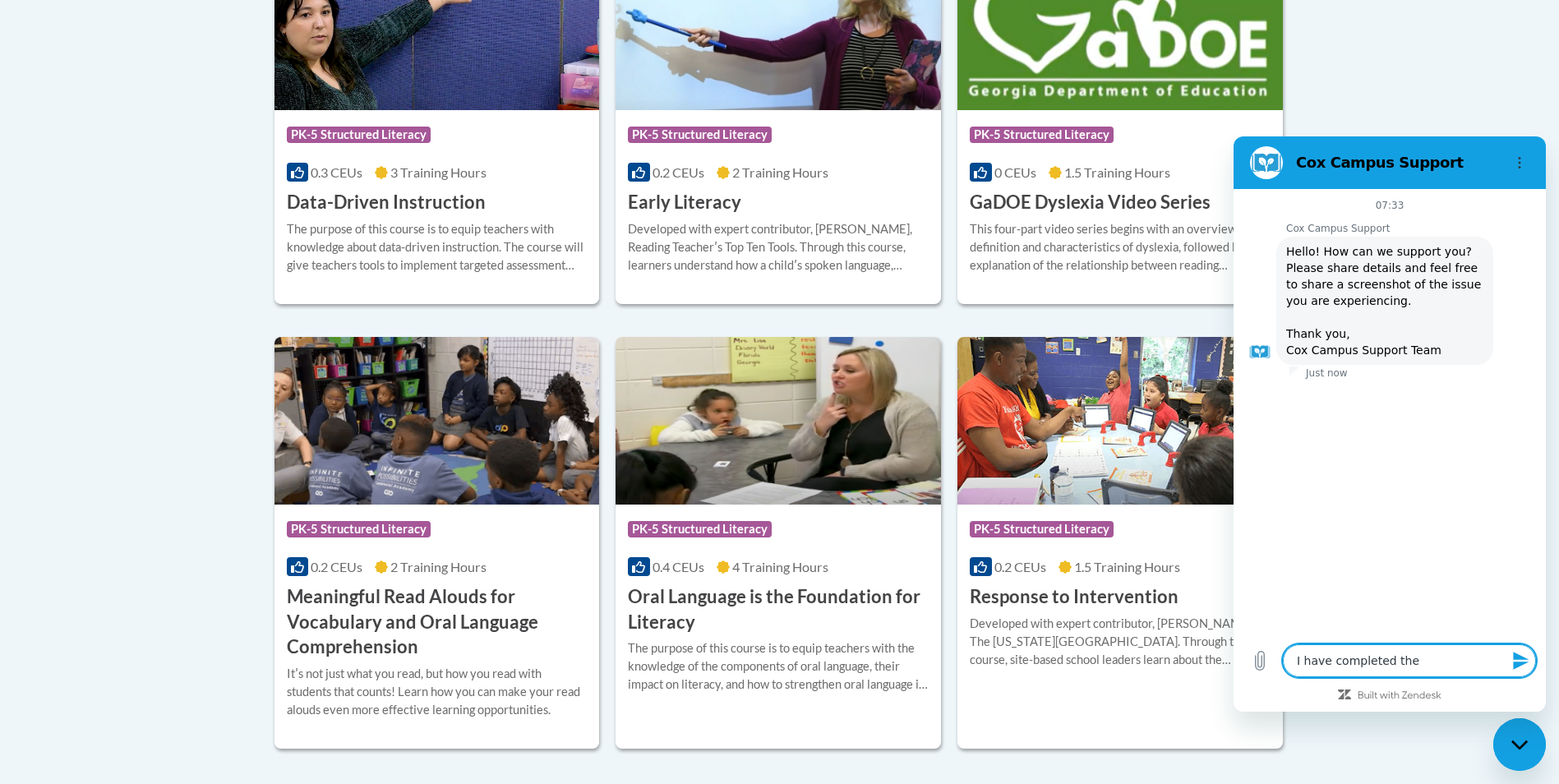
type textarea "I have completed the"
type textarea "x"
type textarea "I have completed the P"
type textarea "x"
type textarea "I have completed the PK"
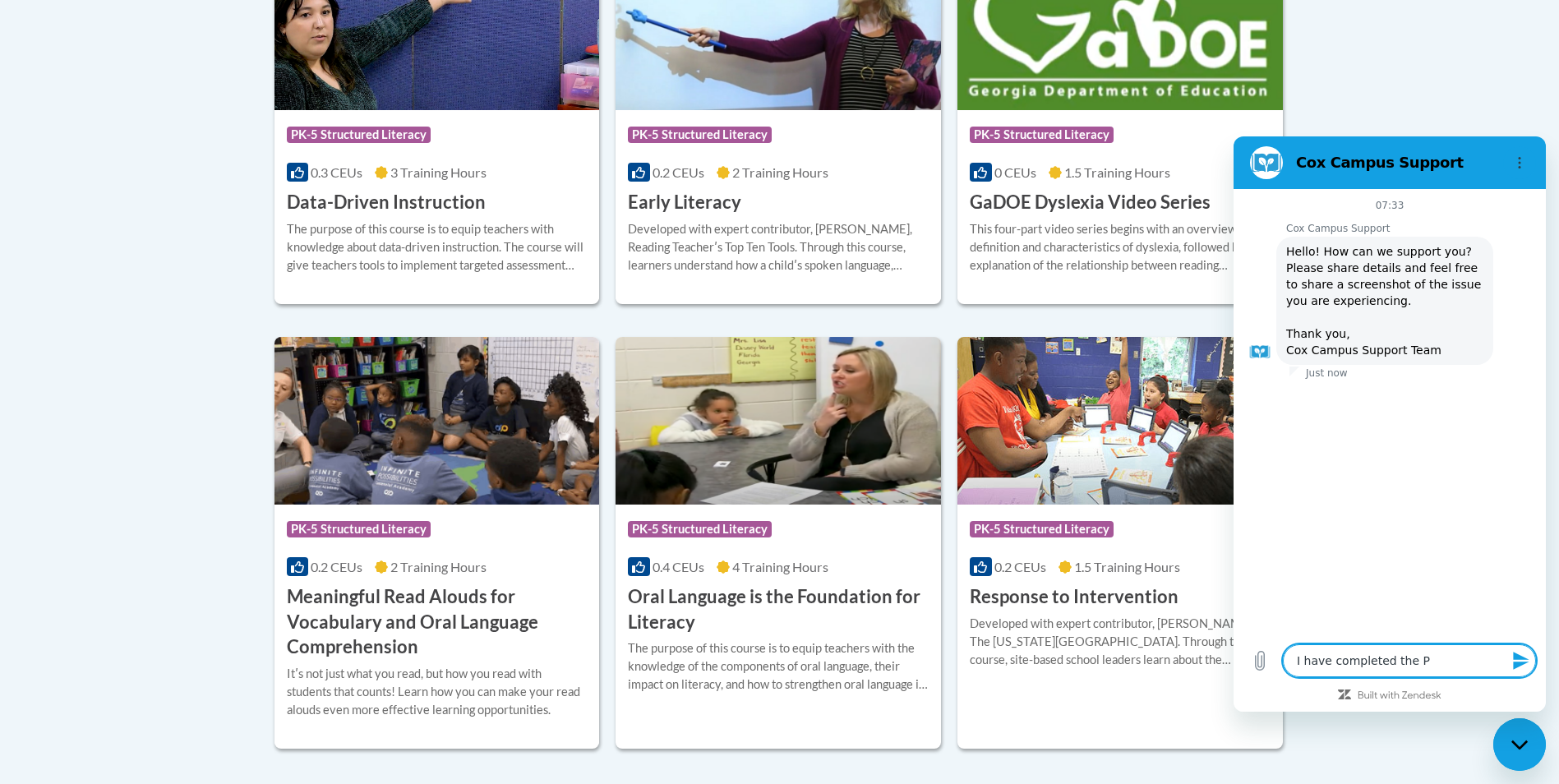
type textarea "x"
type textarea "I have completed the PK-"
type textarea "x"
type textarea "I have completed the PK-5"
type textarea "x"
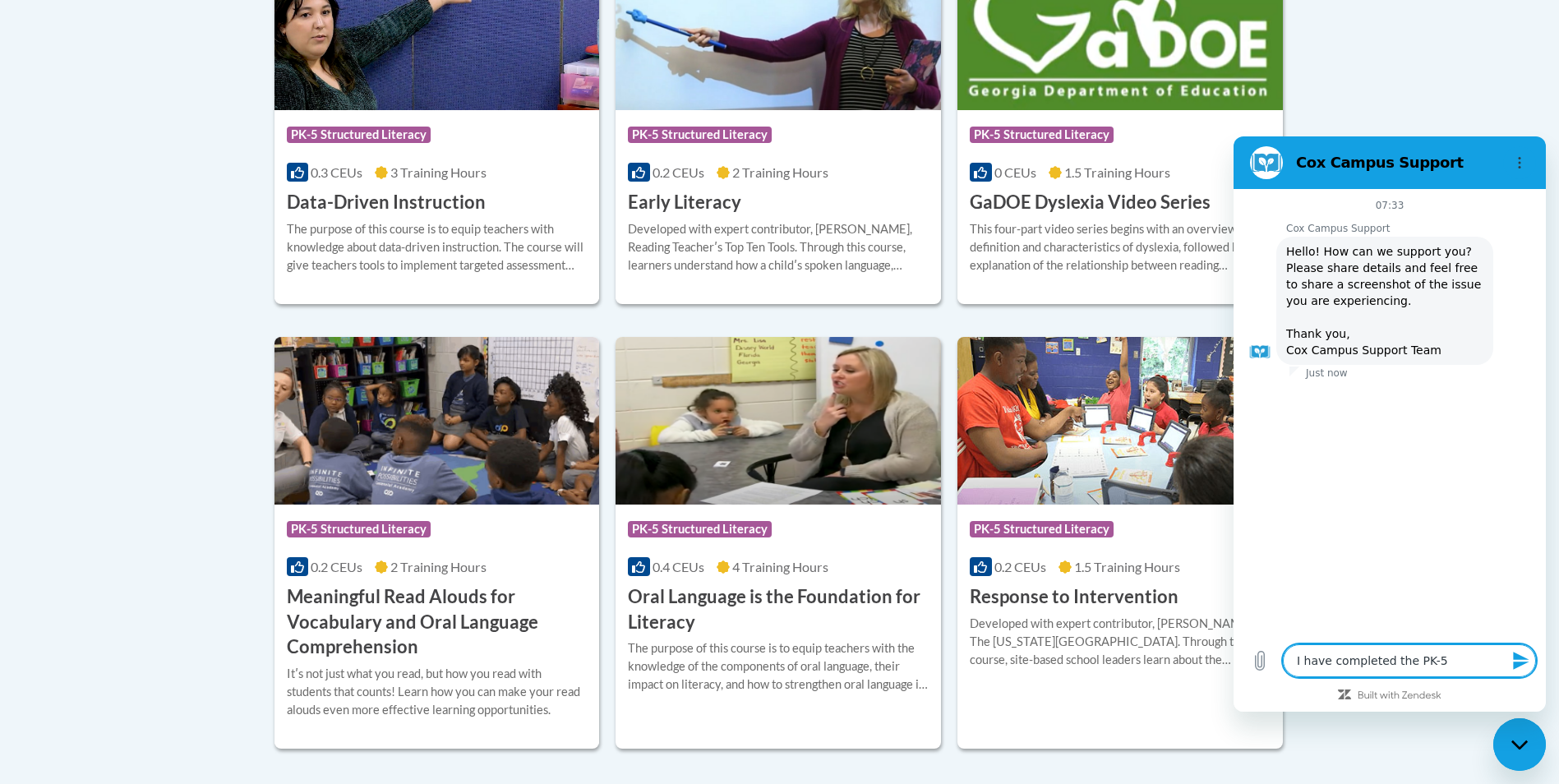
type textarea "I have completed the PK-5"
type textarea "x"
type textarea "I have completed the PK-5 S"
type textarea "x"
type textarea "I have completed the PK-5 St"
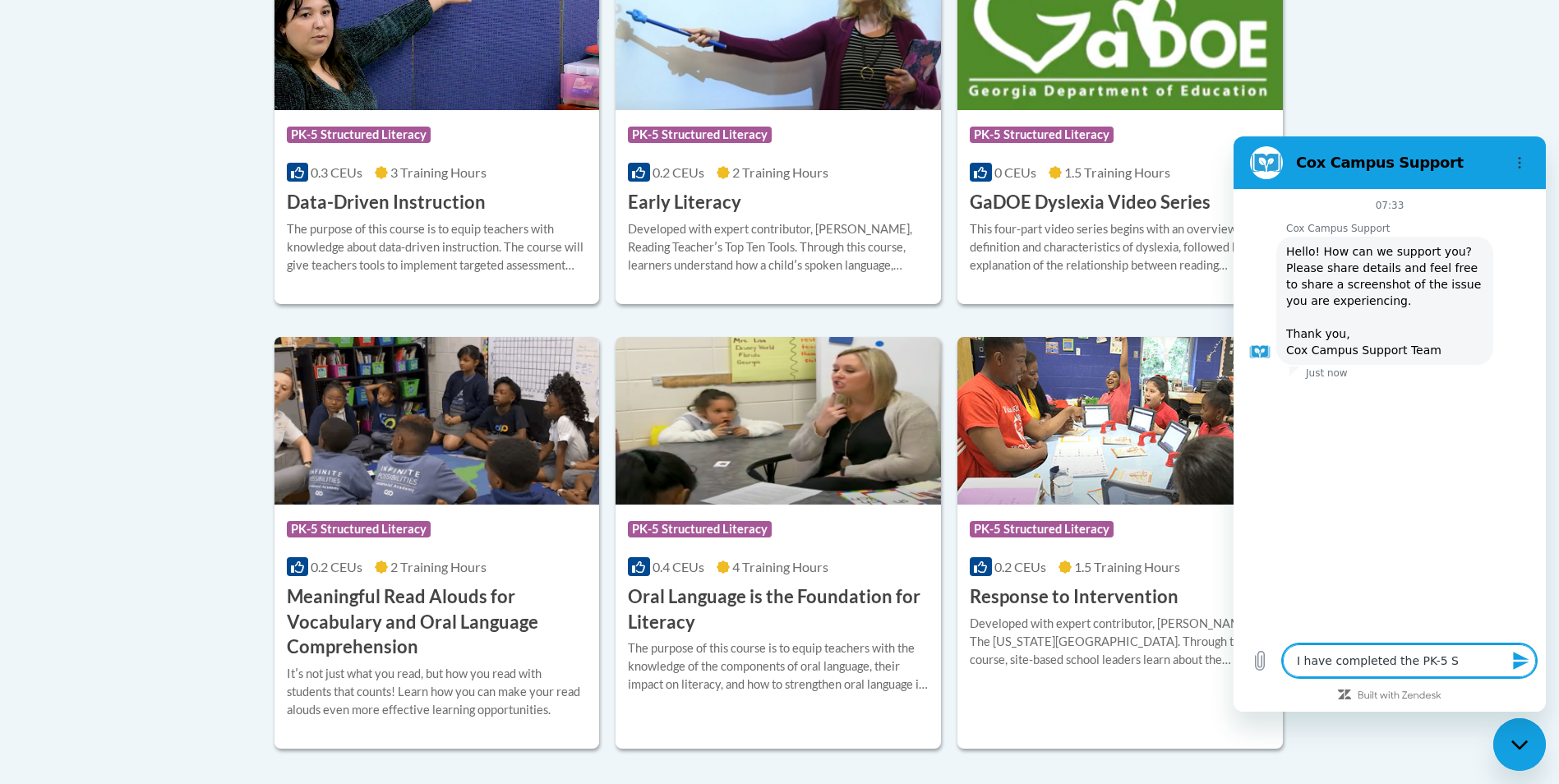
type textarea "x"
type textarea "I have completed the PK-5 Str"
type textarea "x"
type textarea "I have completed the PK-5 Stru"
type textarea "x"
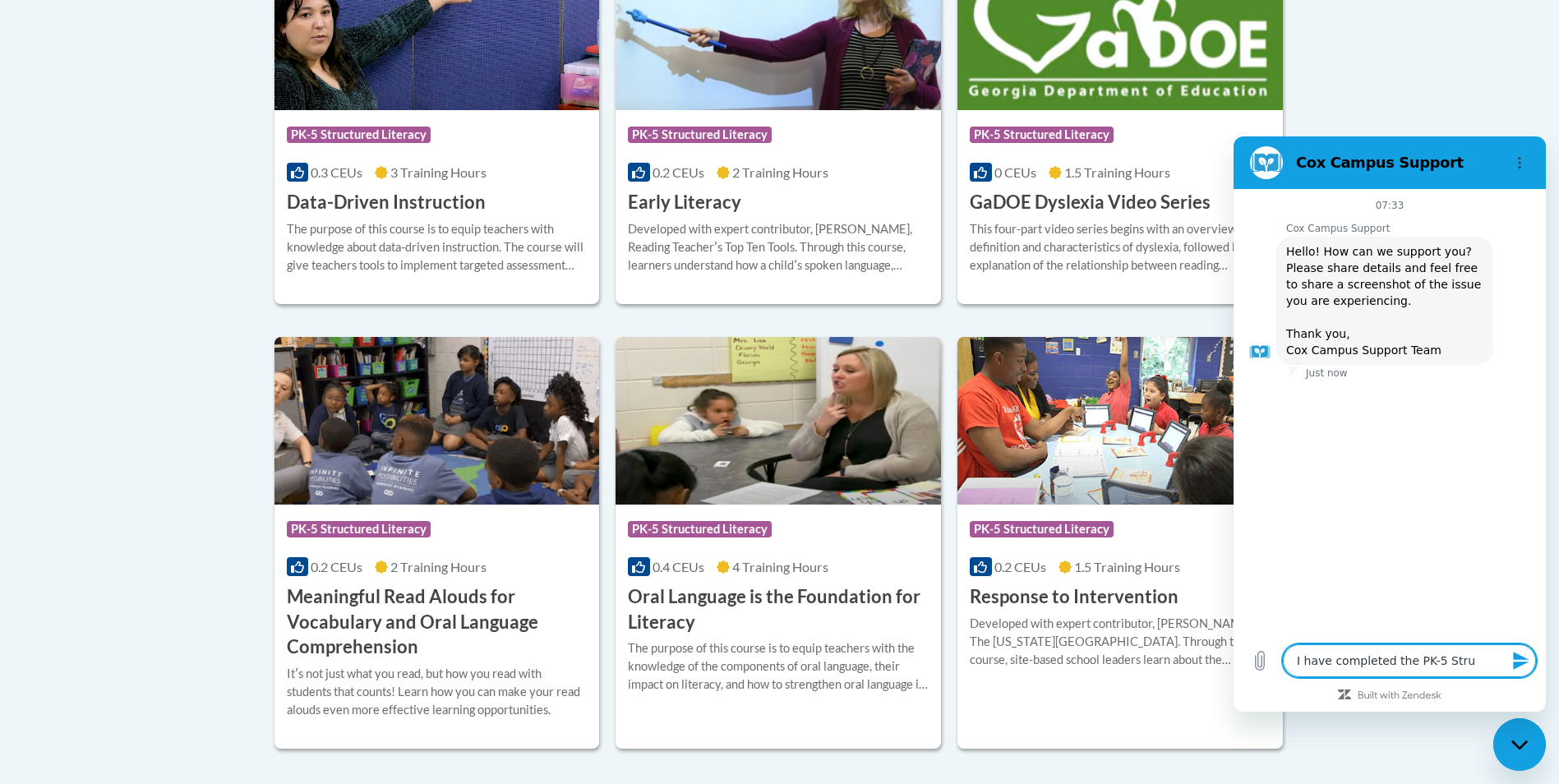
type textarea "I have completed the PK-5 Struc"
type textarea "x"
type textarea "I have completed the PK-5 Struct"
type textarea "x"
type textarea "I have completed the PK-5 Structu"
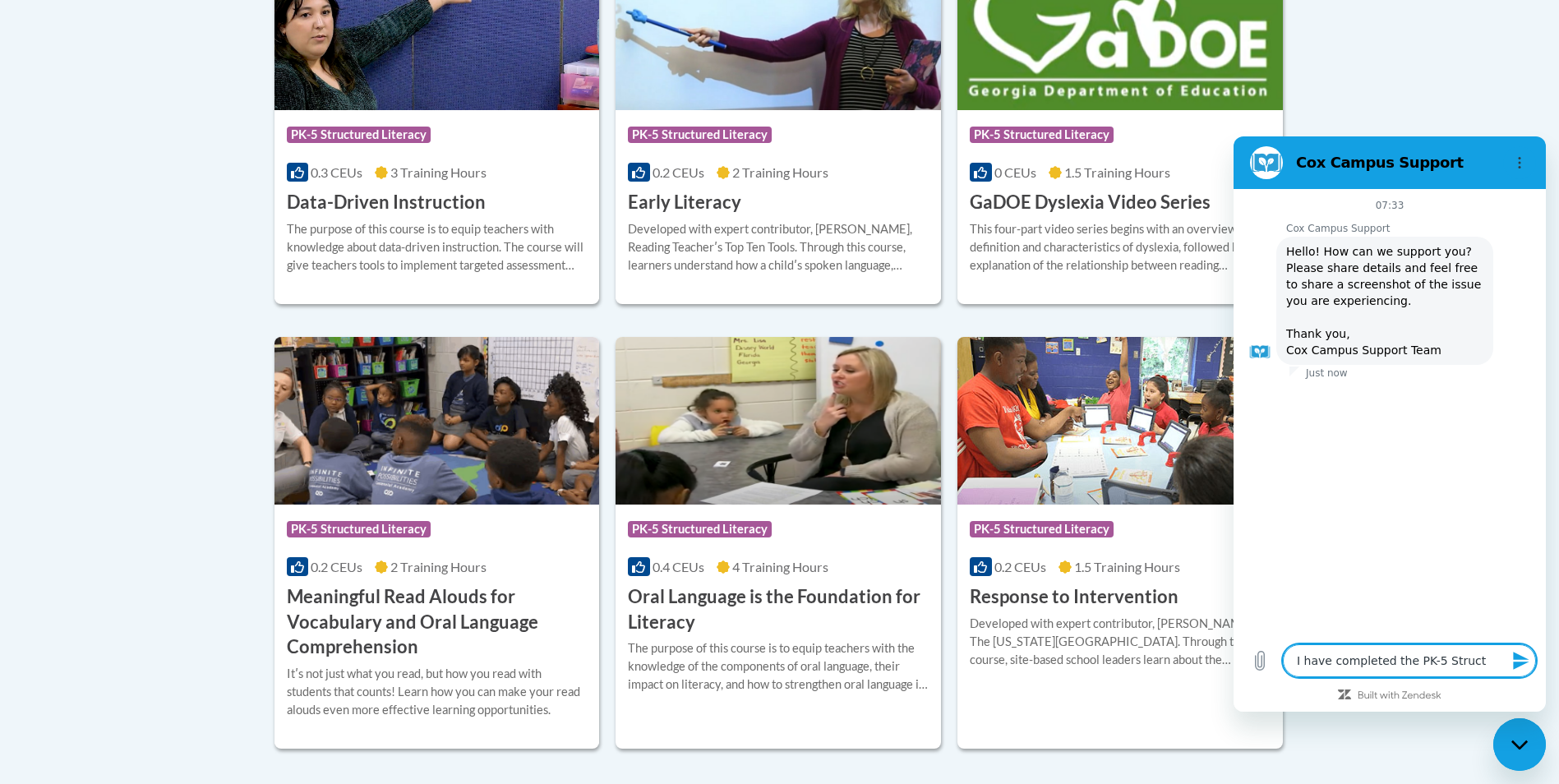
type textarea "x"
type textarea "I have completed the PK-5 Structur"
type textarea "x"
type textarea "I have completed the PK-5 Structure"
type textarea "x"
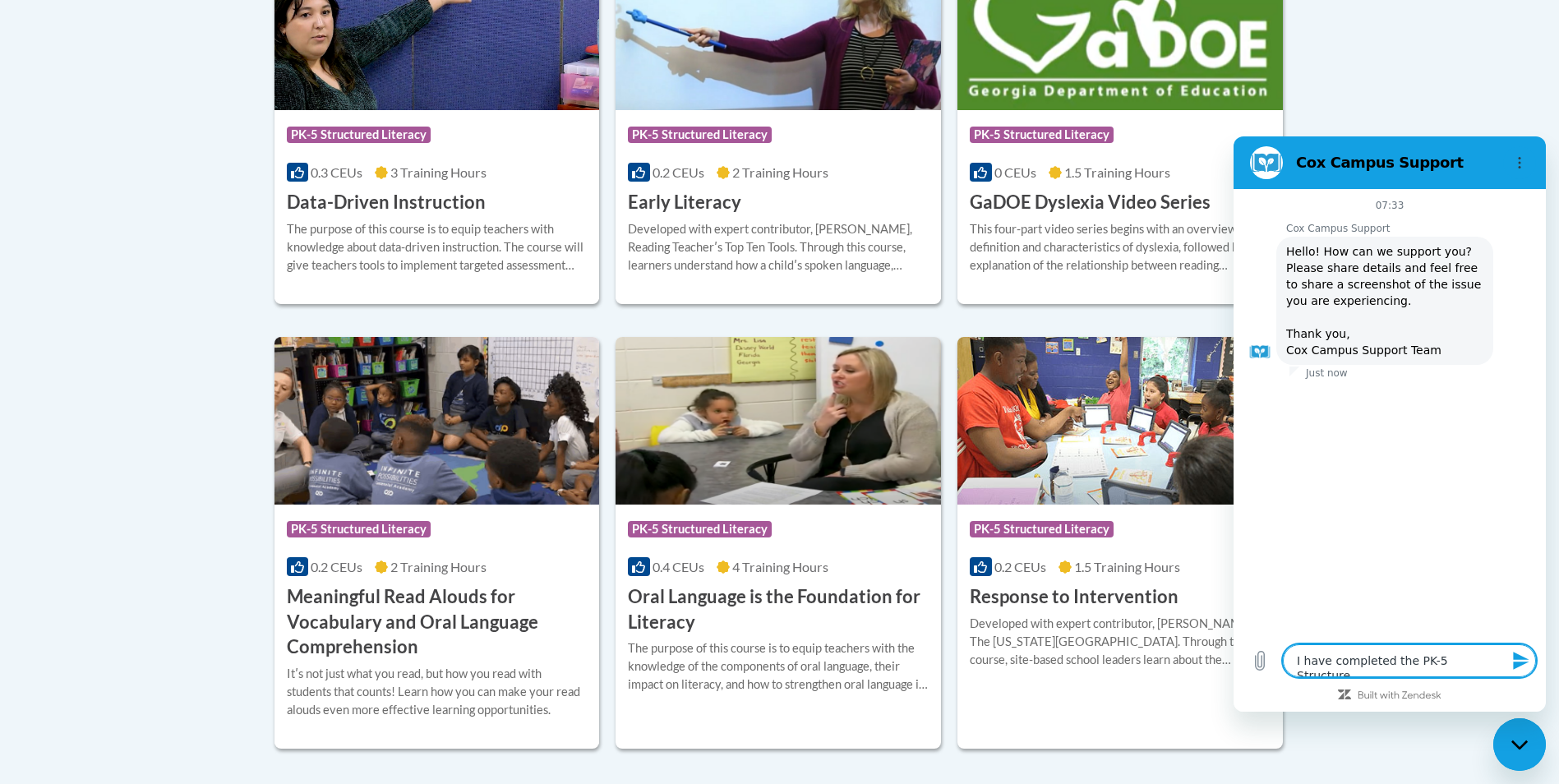
type textarea "I have completed the PK-5 Structured"
type textarea "x"
type textarea "I have completed the PK-5 Structured"
type textarea "x"
type textarea "I have completed the PK-5 Structured L"
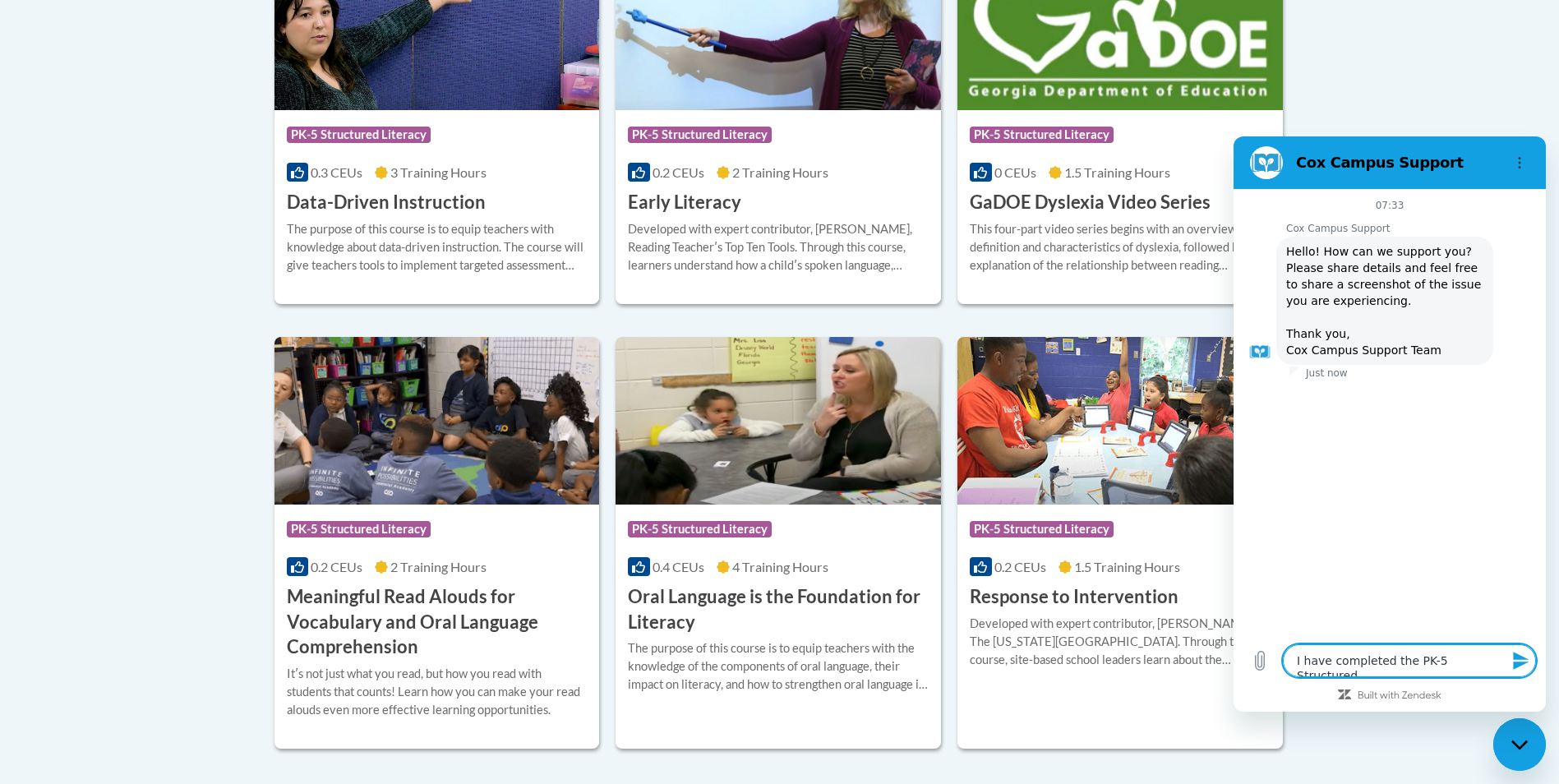
type textarea "x"
type textarea "I have completed the PK-5 Structured Li"
type textarea "x"
type textarea "I have completed the PK-5 Structured Lit"
type textarea "x"
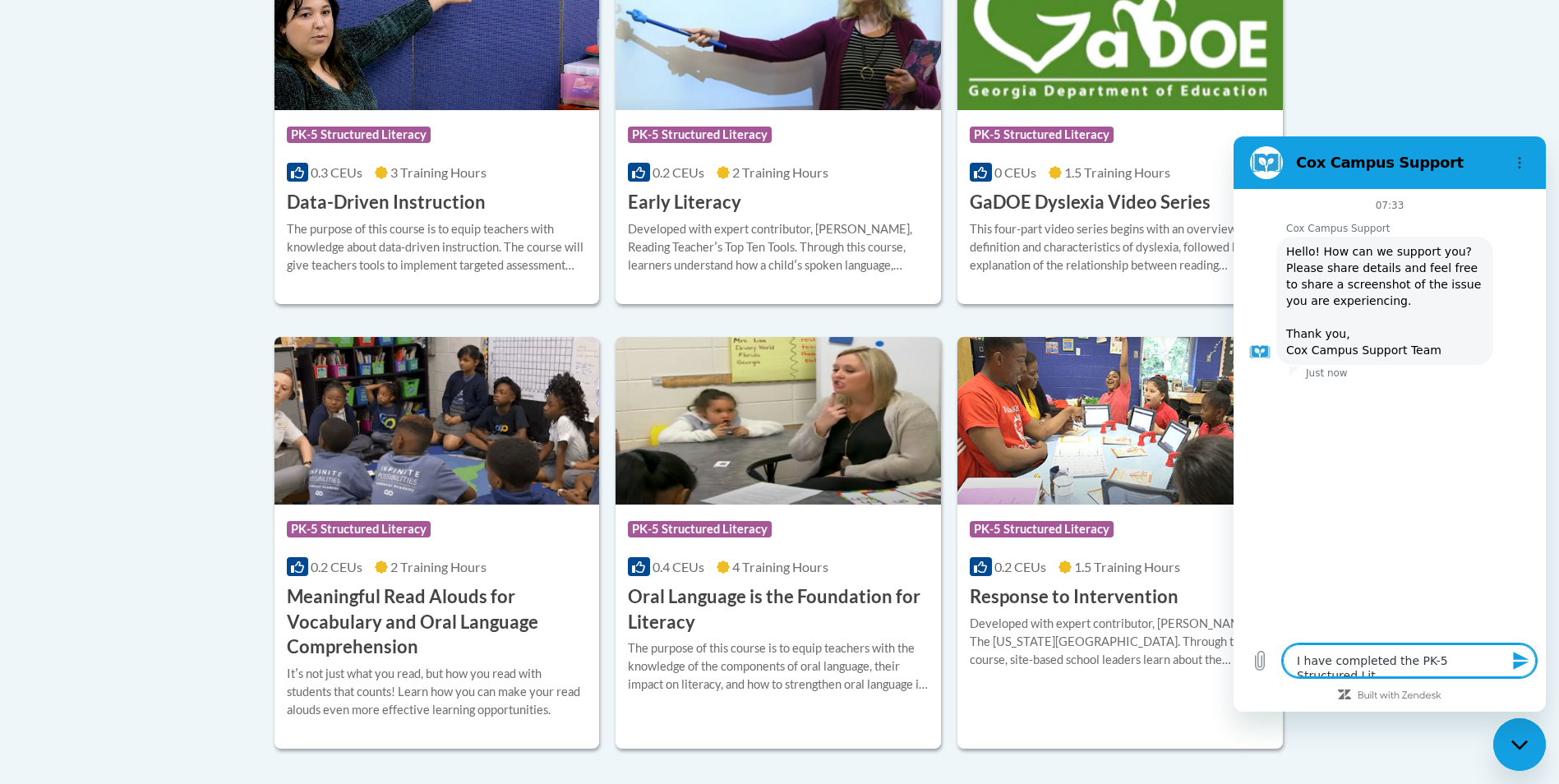
type textarea "I have completed the PK-5 Structured Lite"
type textarea "x"
type textarea "I have completed the PK-5 Structured Liter"
type textarea "x"
type textarea "I have completed the PK-5 Structured Litera"
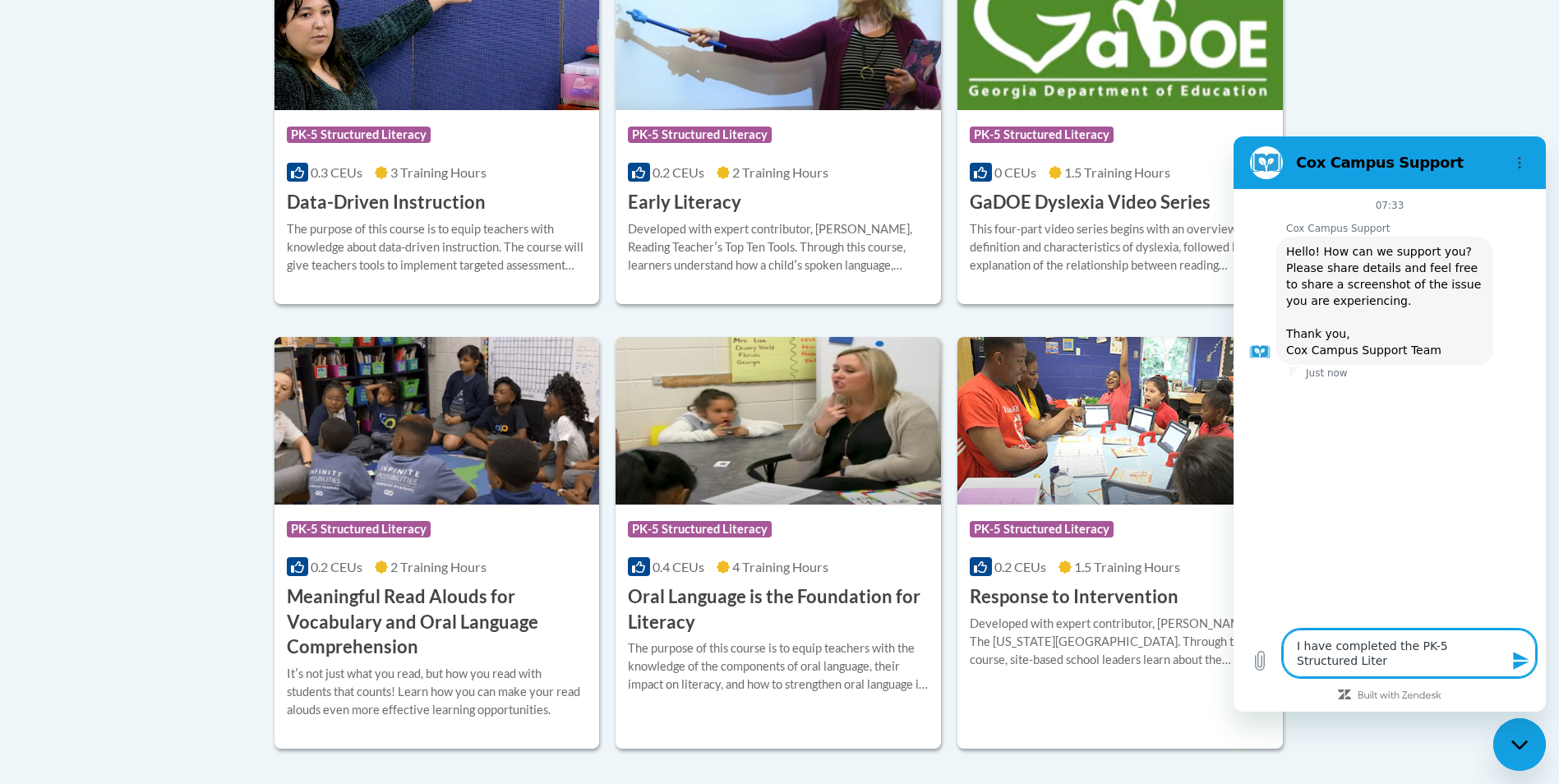
type textarea "x"
type textarea "I have completed the PK-5 Structured Literac"
type textarea "x"
type textarea "I have completed the PK-5 Structured Literacy"
type textarea "x"
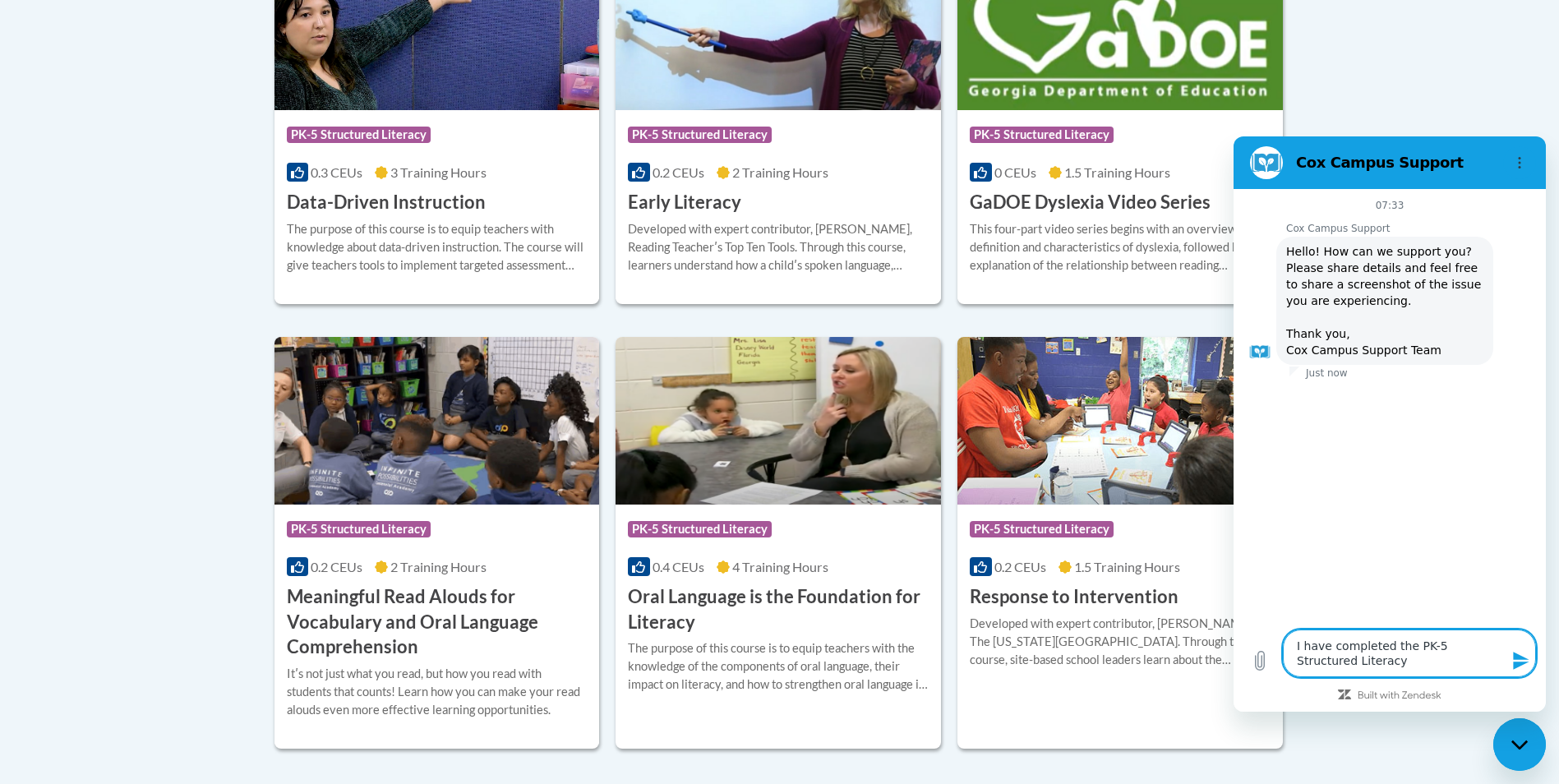
type textarea "I have completed the PK-5 Structured Literacy"
type textarea "x"
type textarea "I have completed the PK-5 Structured Literacy c"
type textarea "x"
type textarea "I have completed the PK-5 Structured Literacy co"
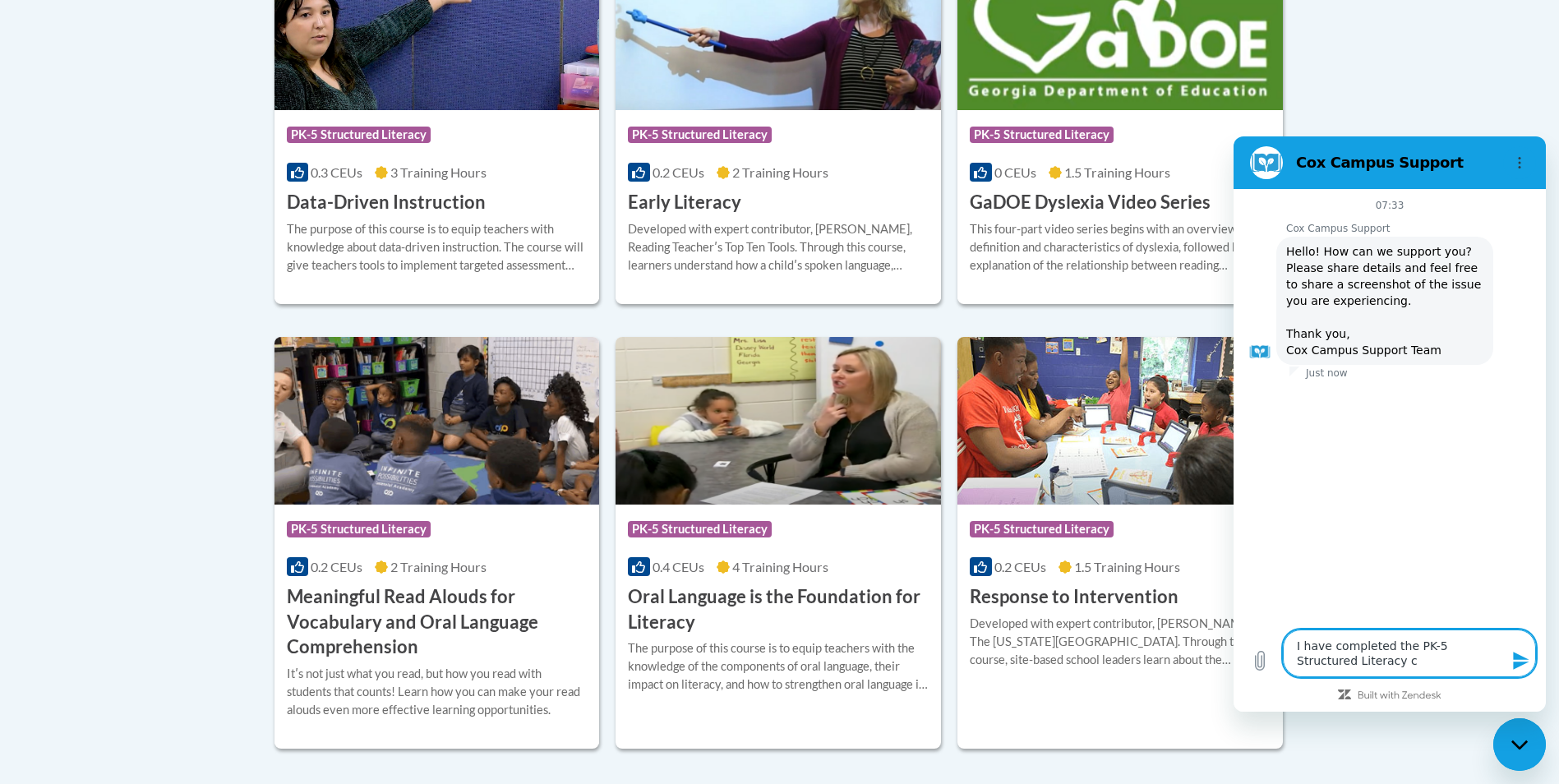
type textarea "x"
type textarea "I have completed the PK-5 Structured Literacy cou"
type textarea "x"
type textarea "I have completed the PK-5 Structured Literacy cour"
type textarea "x"
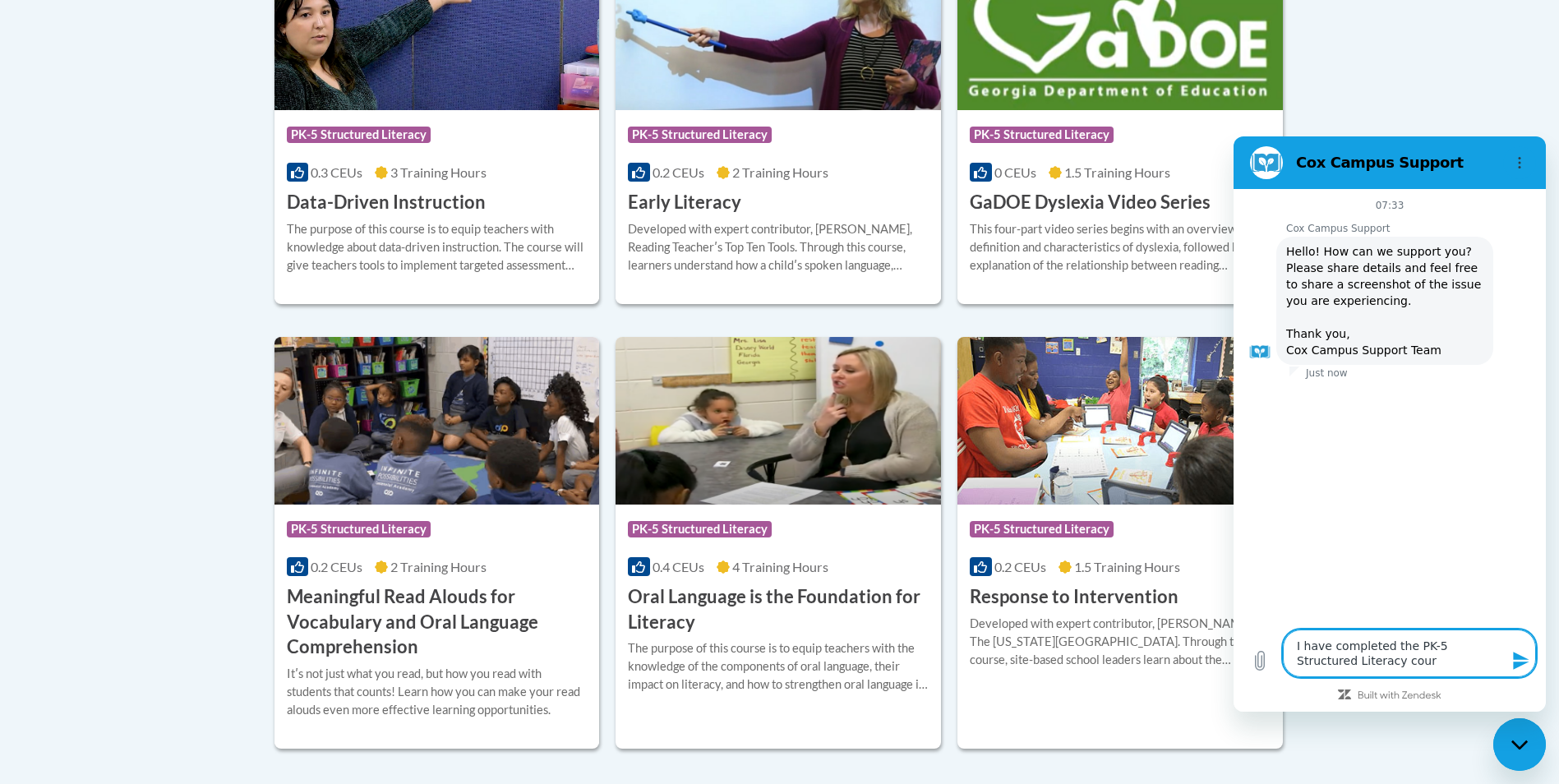
type textarea "I have completed the PK-5 Structured Literacy cours"
type textarea "x"
type textarea "I have completed the PK-5 Structured Literacy course"
type textarea "x"
type textarea "I have completed the PK-5 Structured Literacy course"
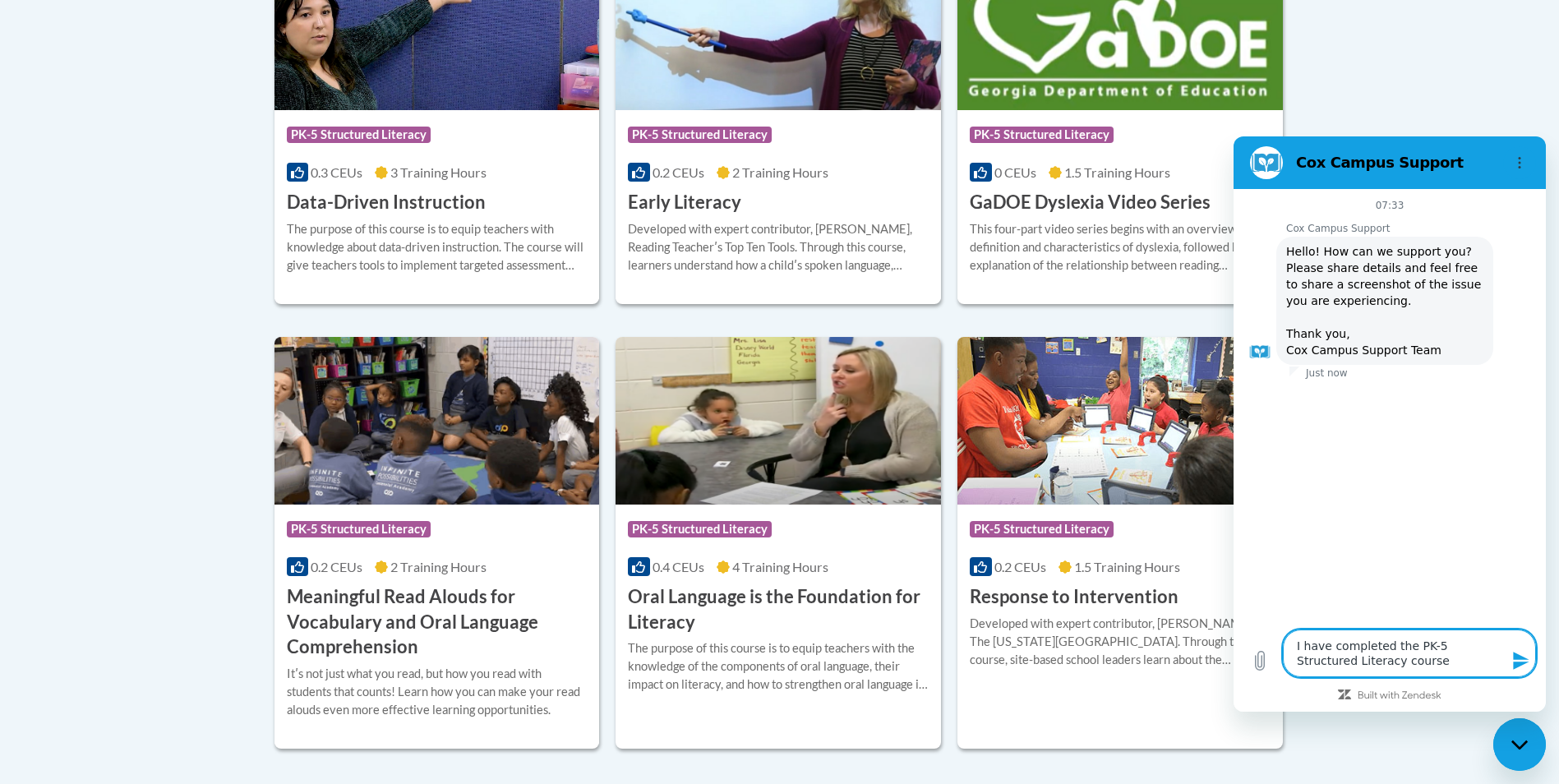
type textarea "x"
type textarea "I have completed the PK-5 Structured Literacy course a"
type textarea "x"
type textarea "I have completed the PK-5 Structured Literacy course an"
type textarea "x"
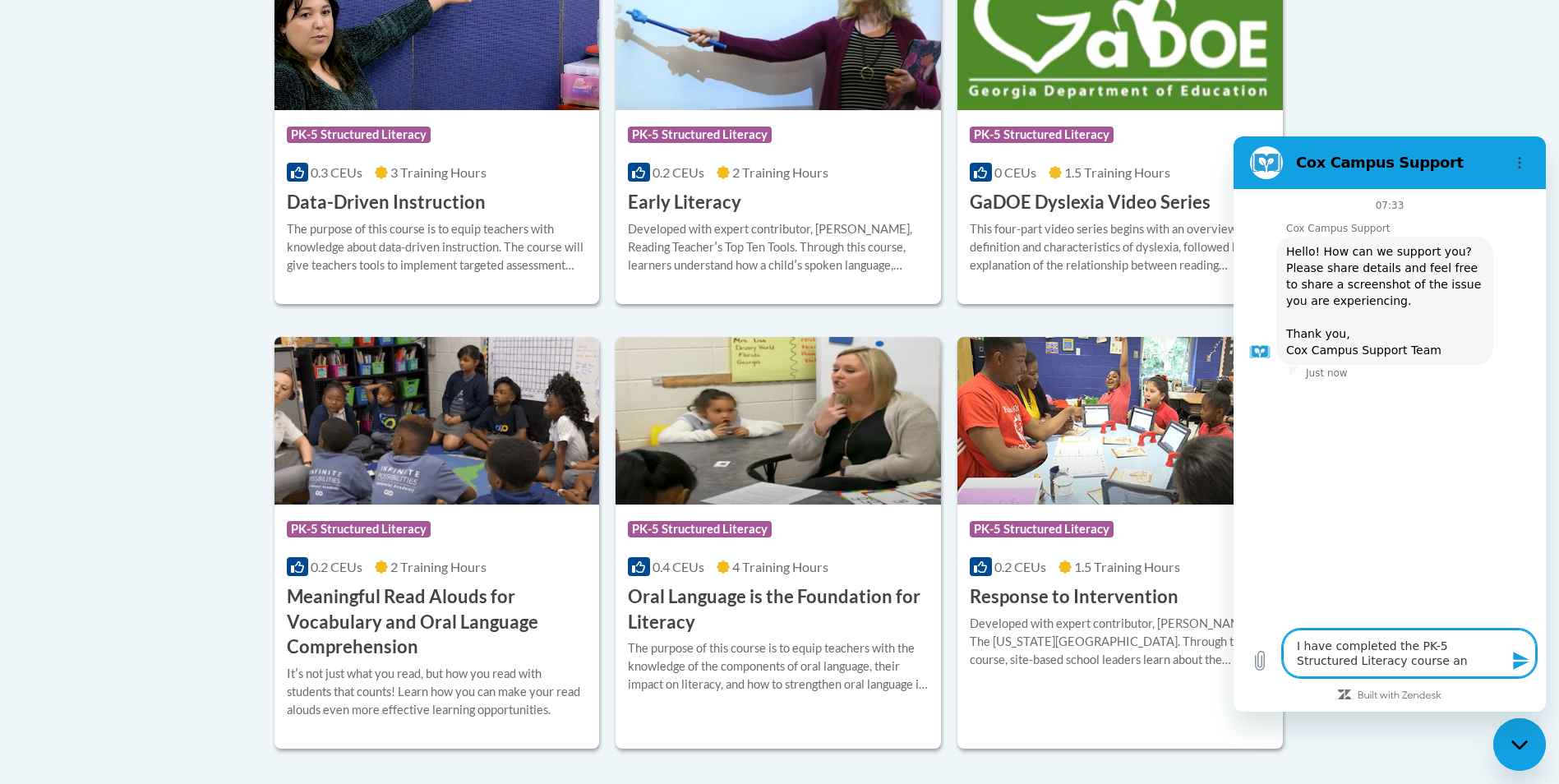
type textarea "I have completed the PK-5 Structured Literacy course and"
type textarea "x"
type textarea "I have completed the PK-5 Structured Literacy course and"
type textarea "x"
type textarea "I have completed the PK-5 Structured Literacy course and a"
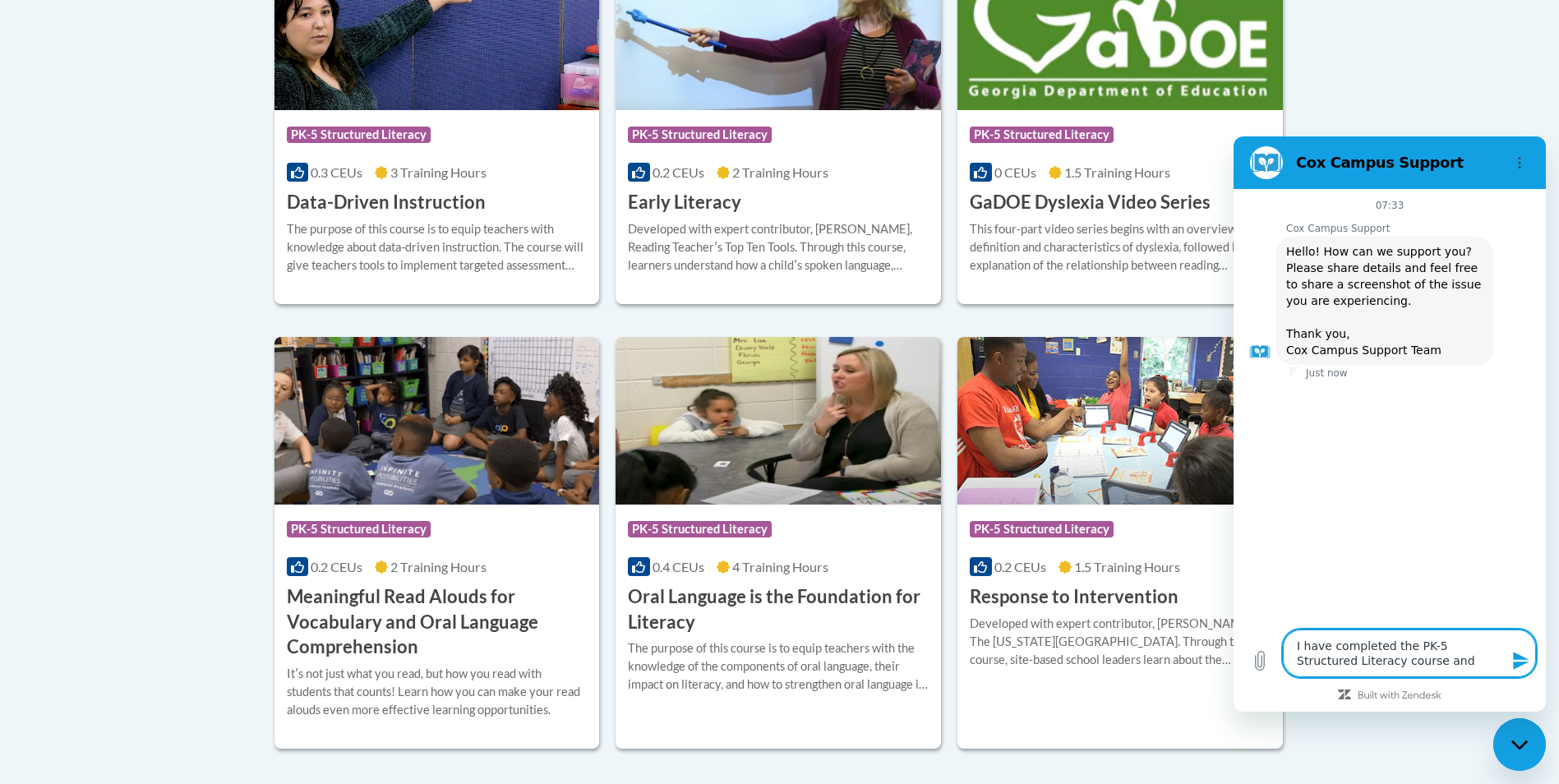
type textarea "x"
type textarea "I have completed the PK-5 Structured Literacy course and am"
type textarea "x"
type textarea "I have completed the PK-5 Structured Literacy course and am"
type textarea "x"
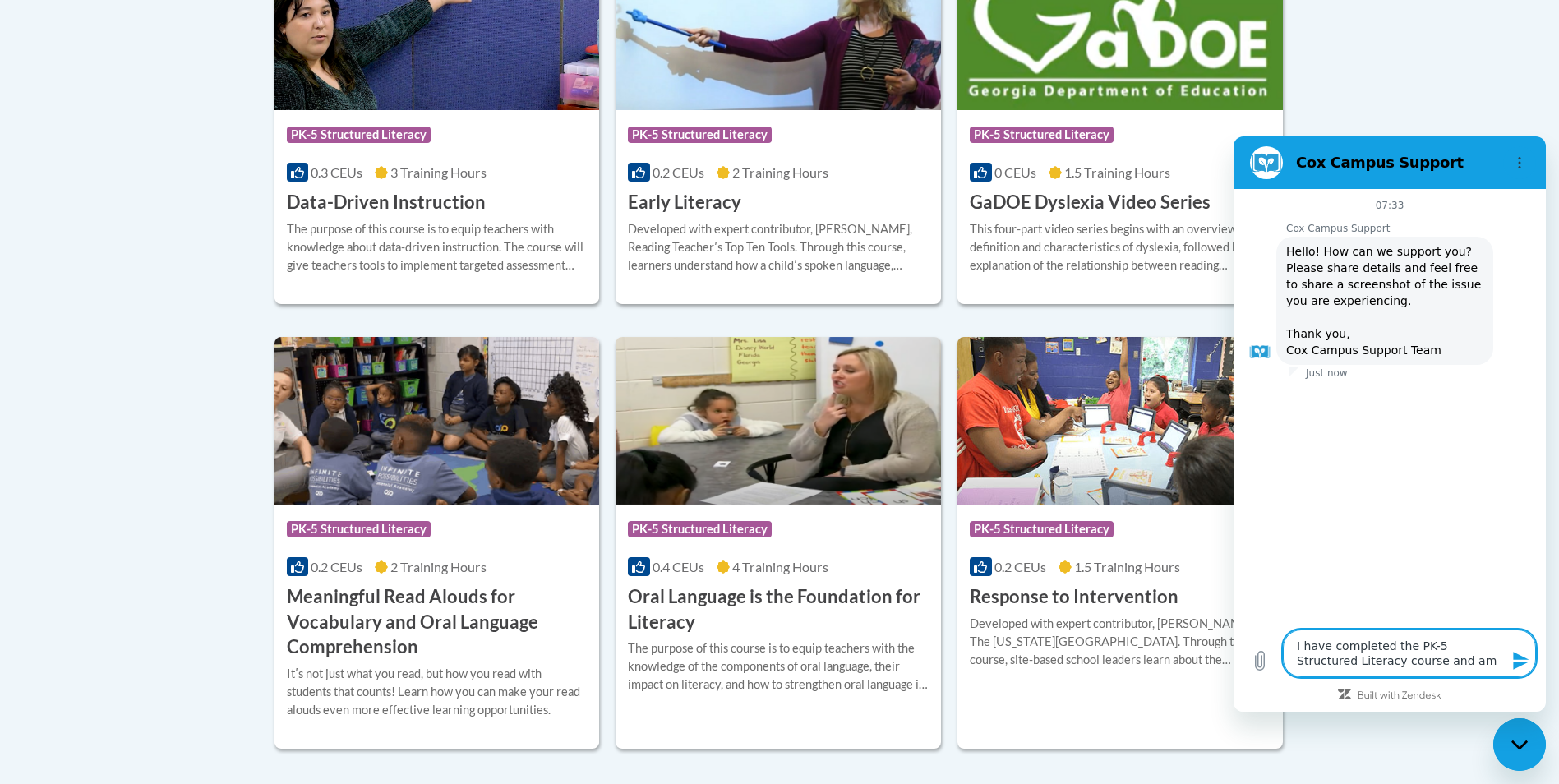
type textarea "I have completed the PK-5 Structured Literacy course and am l"
type textarea "x"
type textarea "I have completed the PK-5 Structured Literacy course and am lo"
type textarea "x"
type textarea "I have completed the PK-5 Structured Literacy course and am loo"
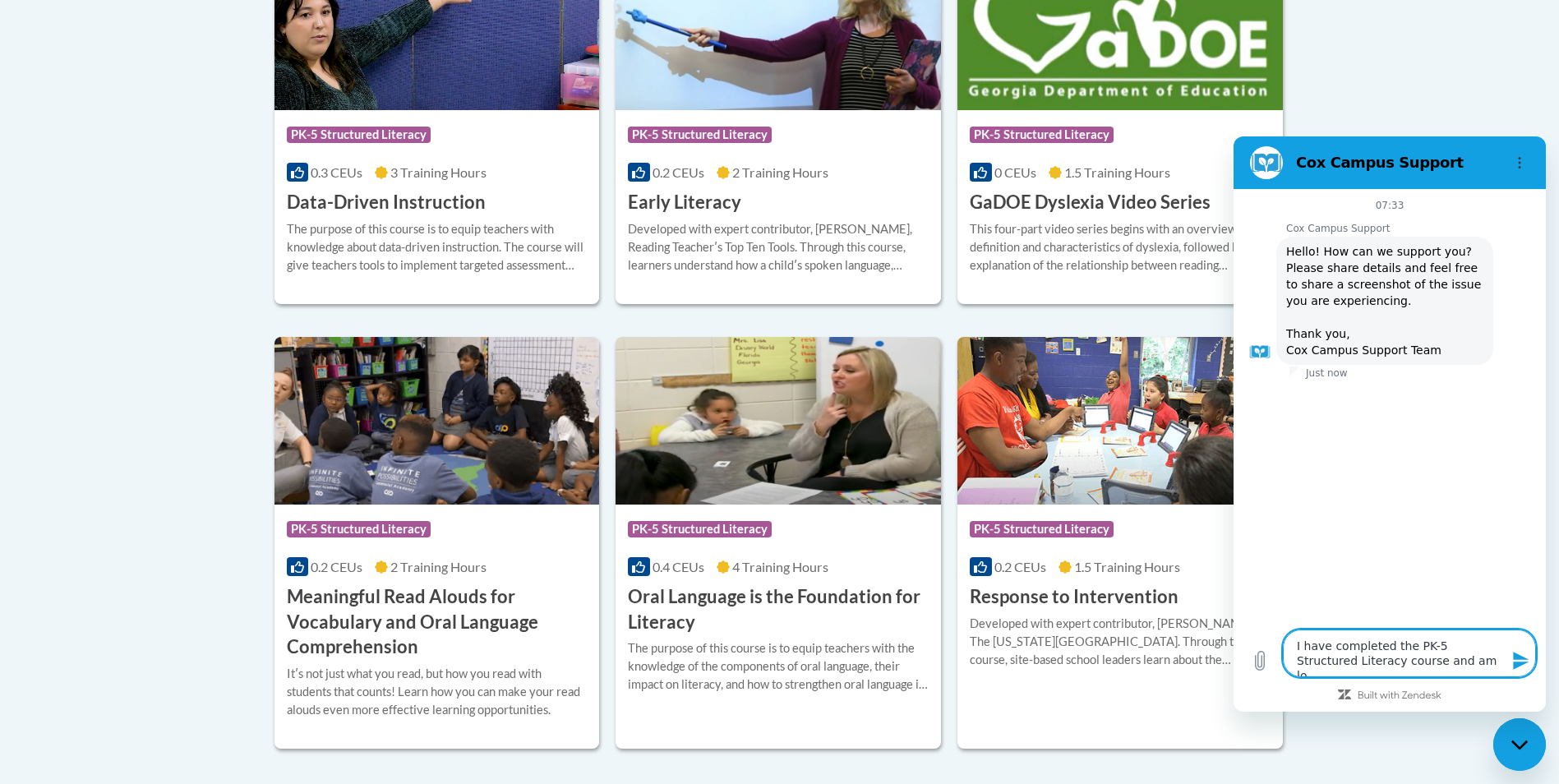
type textarea "x"
type textarea "I have completed the PK-5 Structured Literacy course and am look"
type textarea "x"
type textarea "I have completed the PK-5 Structured Literacy course and am looki"
type textarea "x"
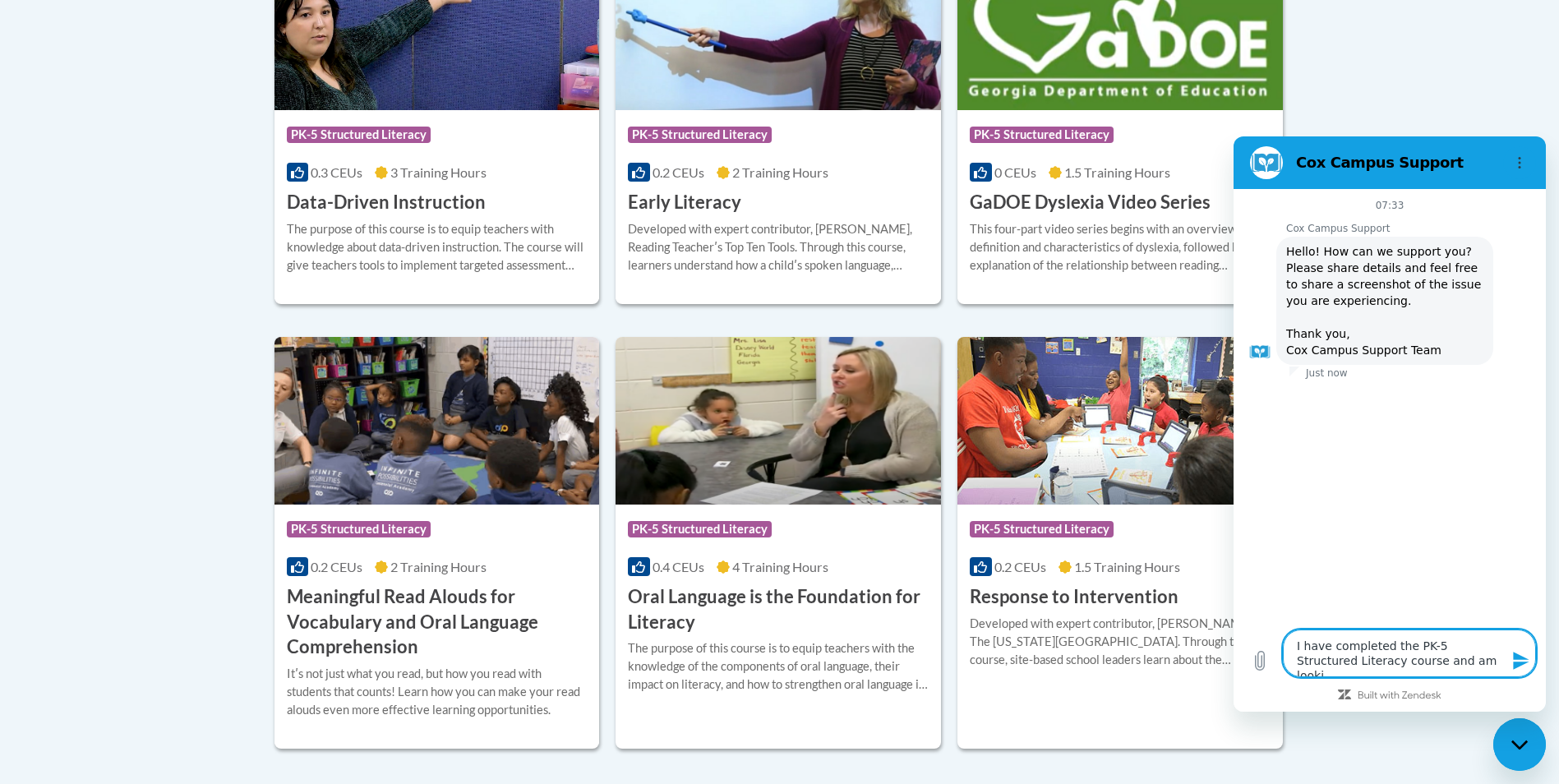
type textarea "I have completed the PK-5 Structured Literacy course and am lookin"
type textarea "x"
type textarea "I have completed the PK-5 Structured Literacy course and am looking"
type textarea "x"
type textarea "I have completed the PK-5 Structured Literacy course and am looking"
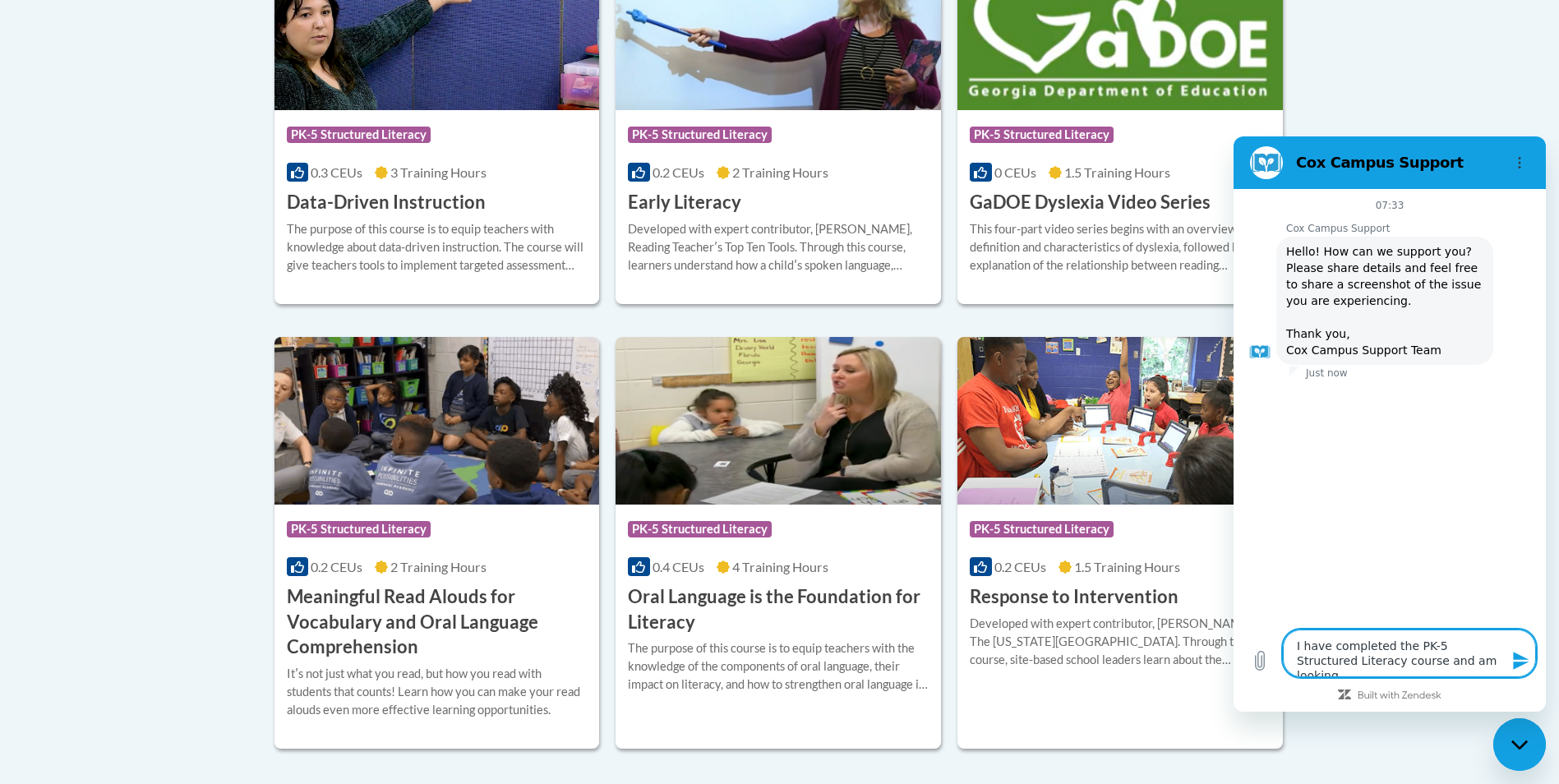
type textarea "x"
type textarea "I have completed the PK-5 Structured Literacy course and am looking f"
type textarea "x"
type textarea "I have completed the PK-5 Structured Literacy course and am looking fo"
type textarea "x"
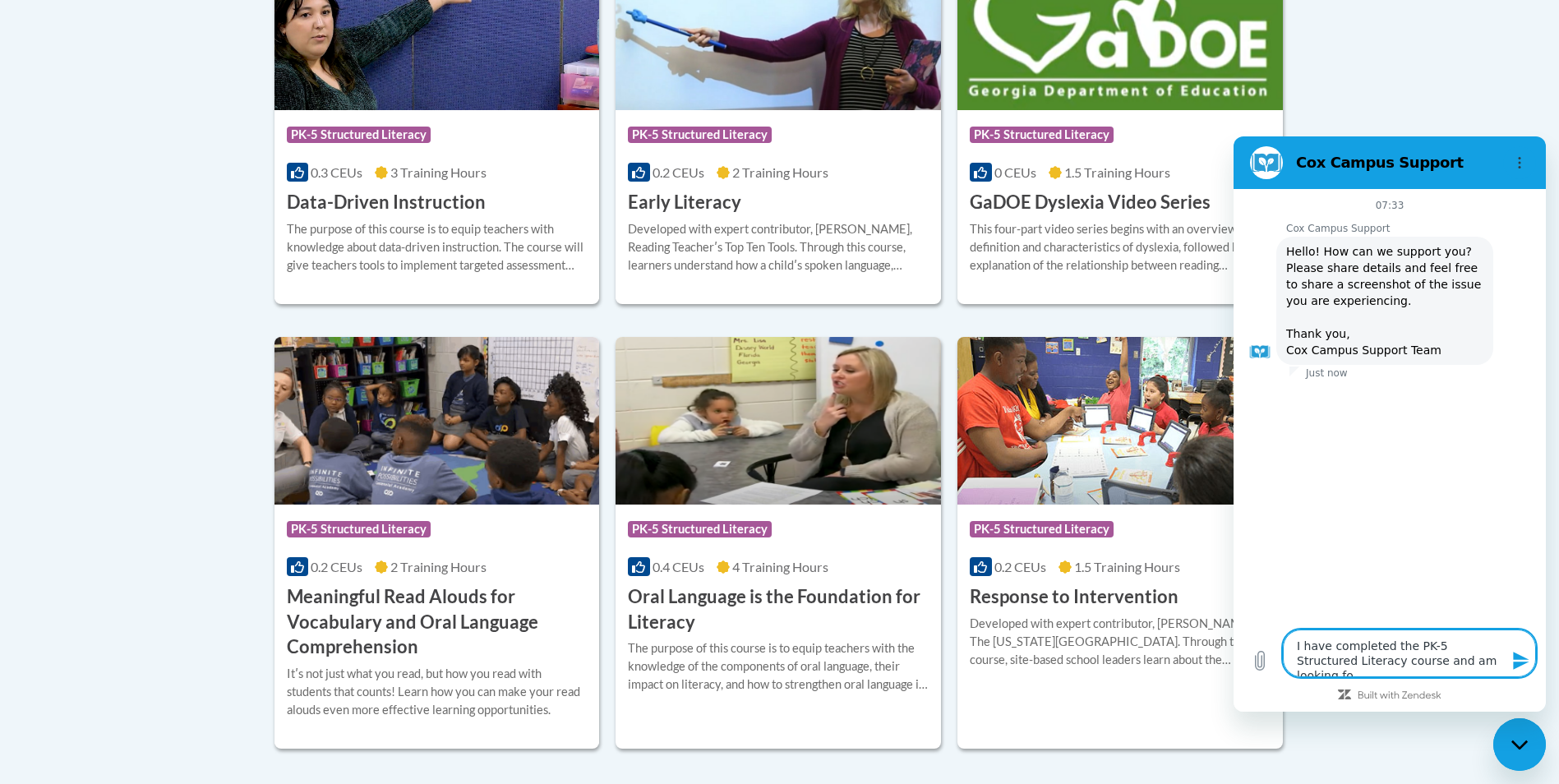
type textarea "I have completed the PK-5 Structured Literacy course and am looking for"
type textarea "x"
type textarea "I have completed the PK-5 Structured Literacy course and am looking for"
type textarea "x"
type textarea "I have completed the PK-5 Structured Literacy course and am looking for t"
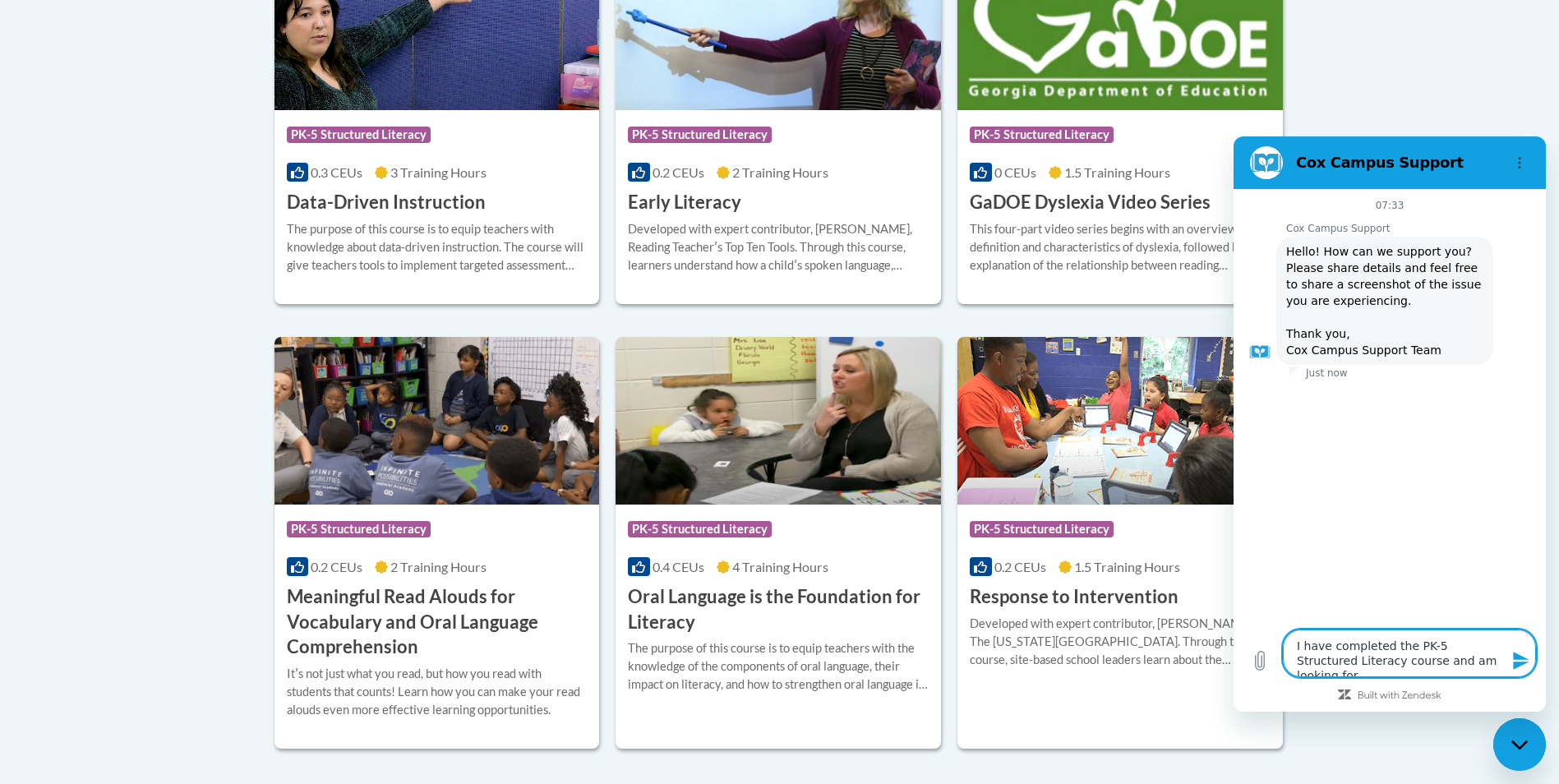
type textarea "x"
type textarea "I have completed the PK-5 Structured Literacy course and am looking for th"
type textarea "x"
type textarea "I have completed the PK-5 Structured Literacy course and am looking for the"
type textarea "x"
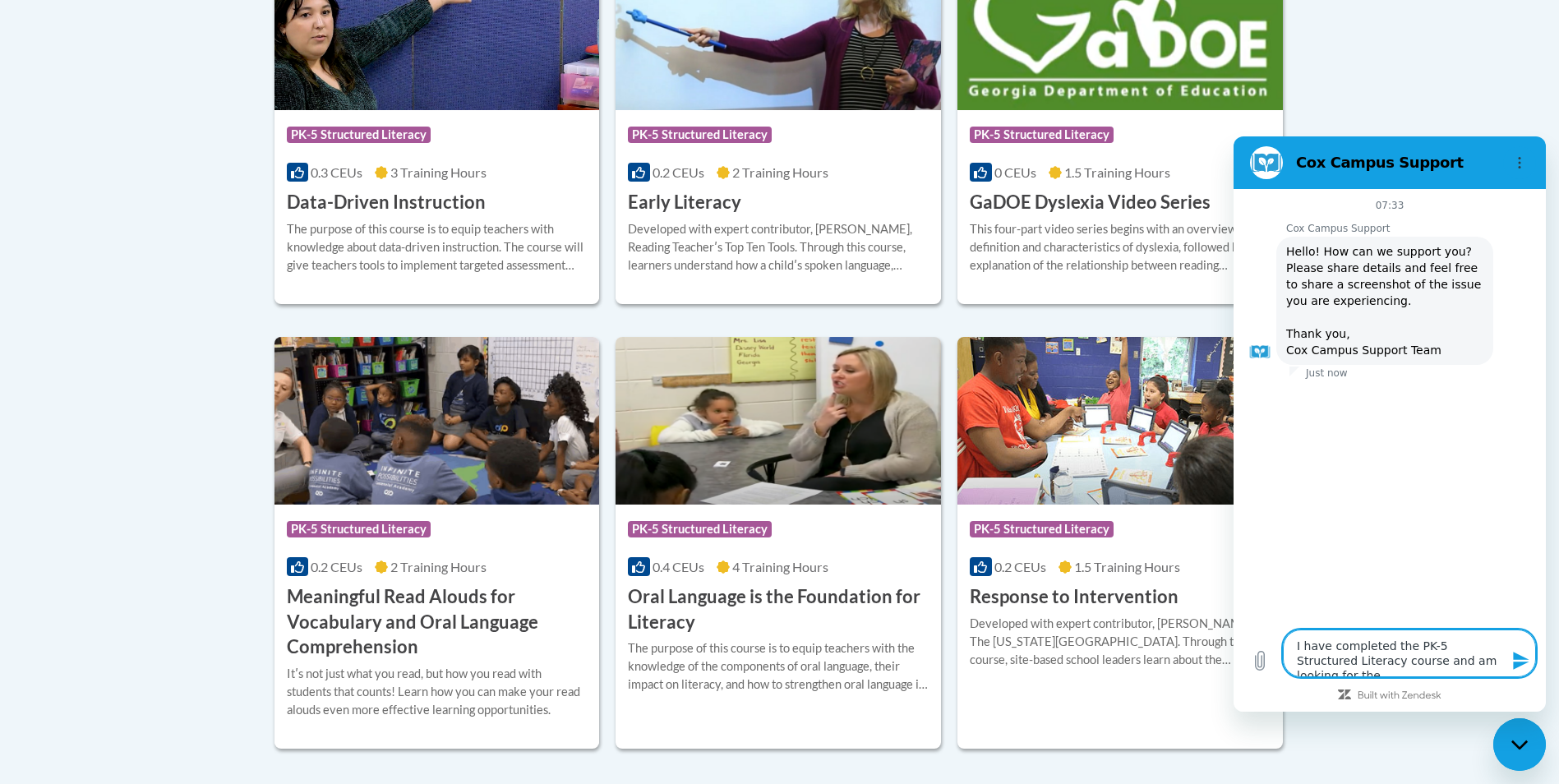
type textarea "I have completed the PK-5 Structured Literacy course and am looking for the"
type textarea "x"
type textarea "I have completed the PK-5 Structured Literacy course and am looking for the e"
type textarea "x"
type textarea "I have completed the PK-5 Structured Literacy course and am looking for the ex"
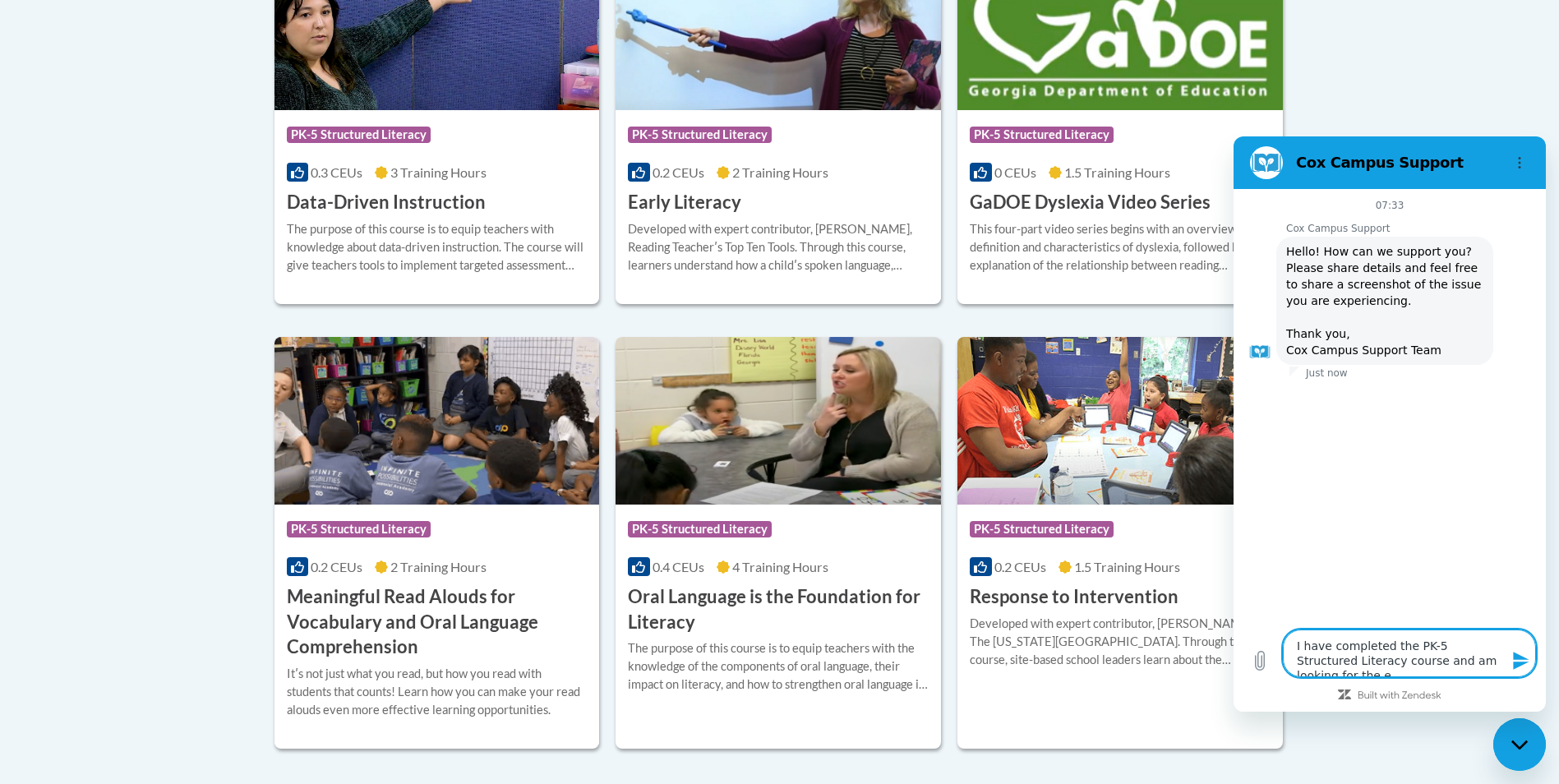
type textarea "x"
type textarea "I have completed the PK-5 Structured Literacy course and am looking for the exa"
type textarea "x"
type textarea "I have completed the PK-5 Structured Literacy course and am looking for the exam"
type textarea "x"
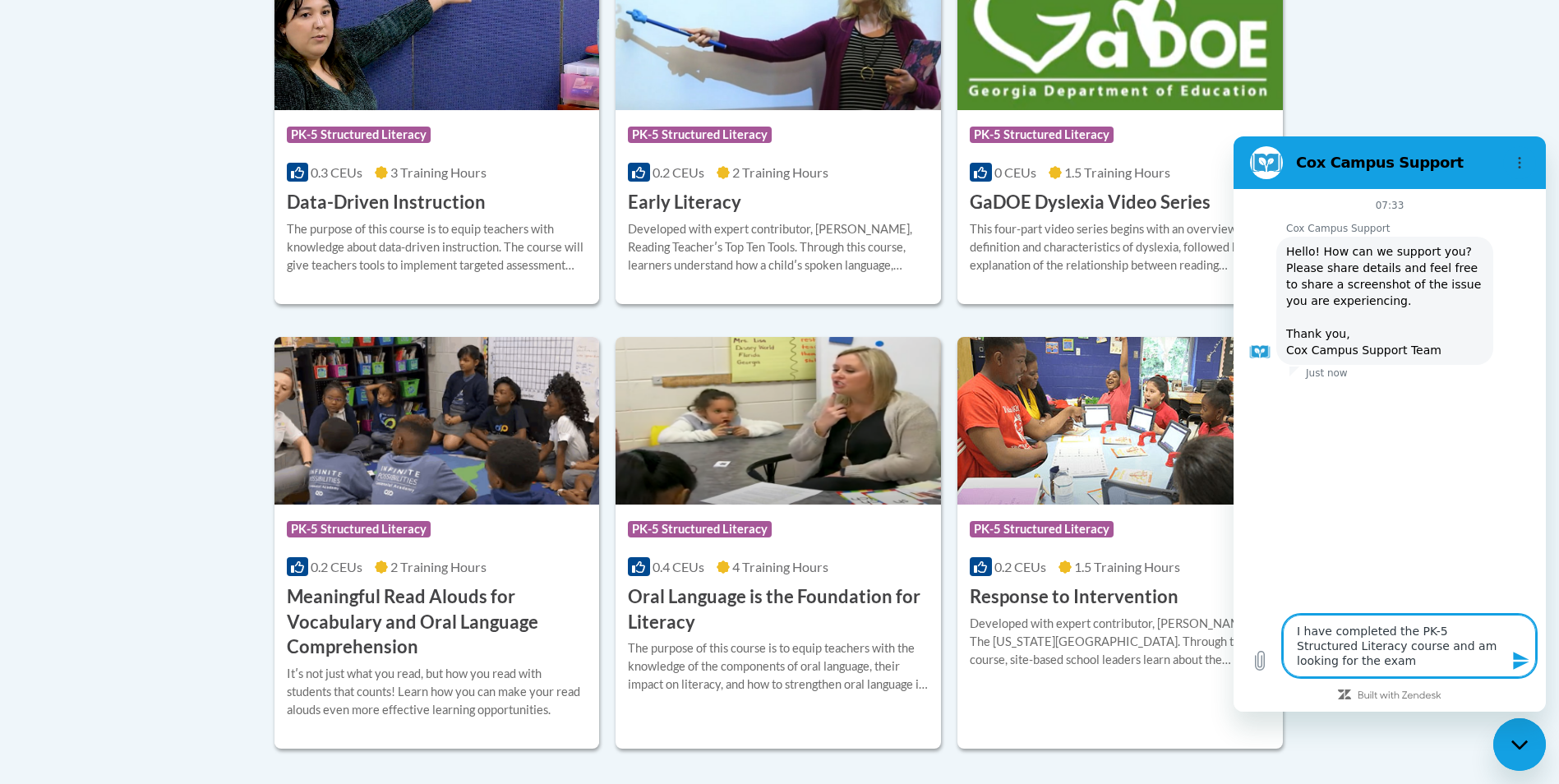
type textarea "I have completed the PK-5 Structured Literacy course and am looking for the exam"
type textarea "x"
type textarea "I have completed the PK-5 Structured Literacy course and am looking for the exa…"
type textarea "x"
type textarea "I have completed the PK-5 Structured Literacy course and am looking for the exa…"
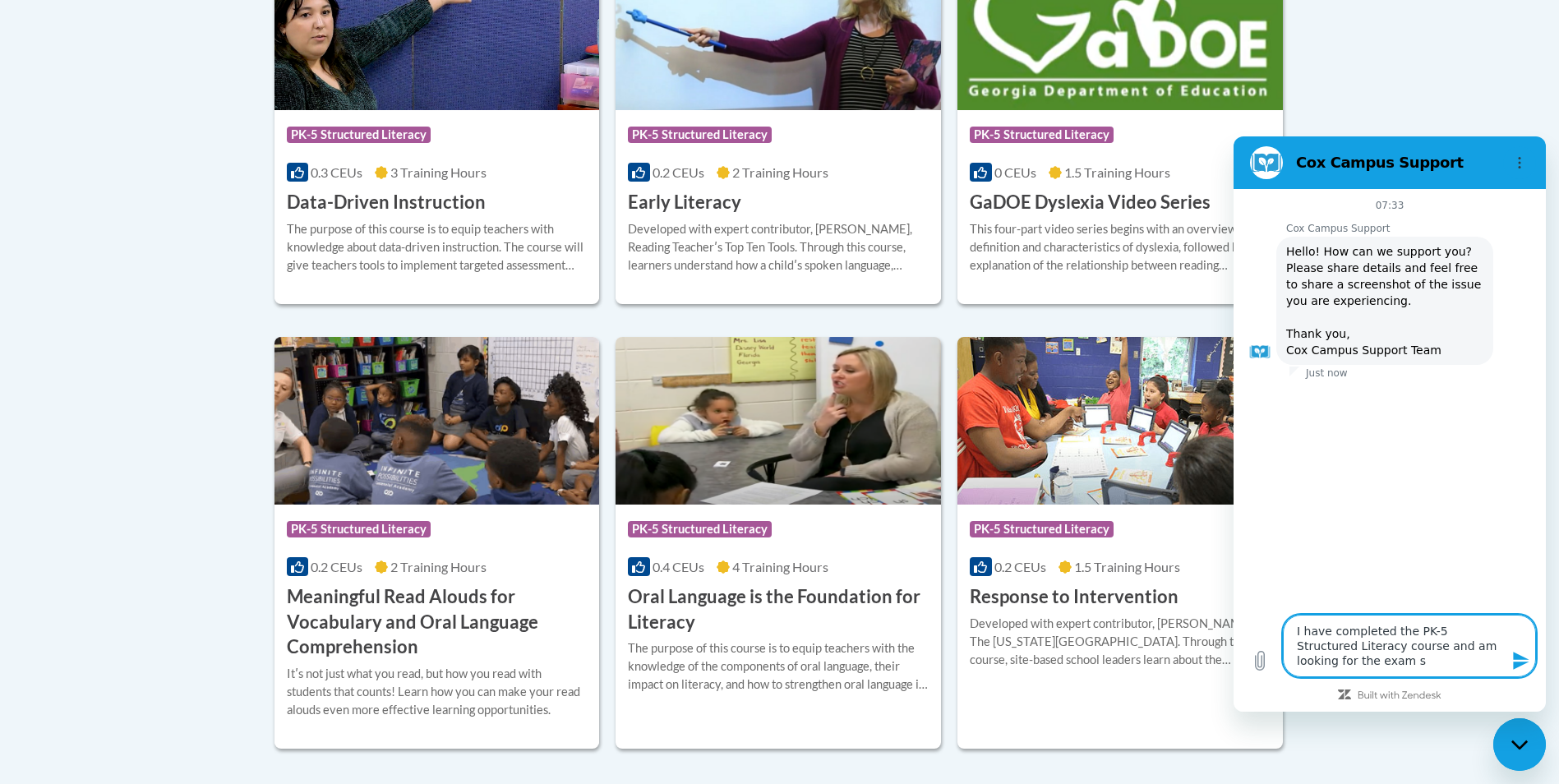
type textarea "x"
type textarea "I have completed the PK-5 Structured Literacy course and am looking for the exa…"
type textarea "x"
type textarea "I have completed the PK-5 Structured Literacy course and am looking for the exa…"
type textarea "x"
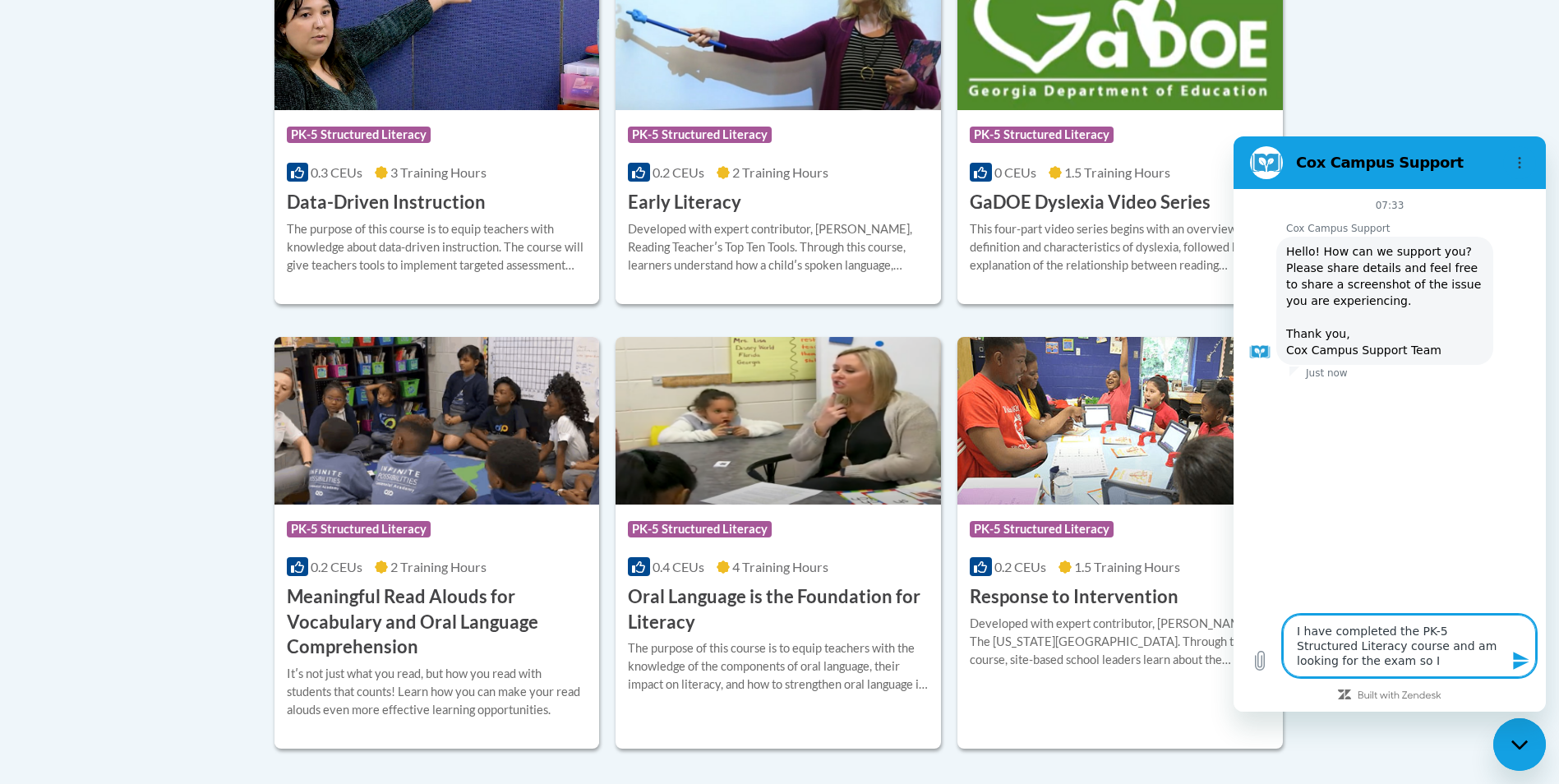
type textarea "I have completed the PK-5 Structured Literacy course and am looking for the exa…"
type textarea "x"
type textarea "I have completed the PK-5 Structured Literacy course and am looking for the exa…"
type textarea "x"
type textarea "I have completed the PK-5 Structured Literacy course and am looking for the exa…"
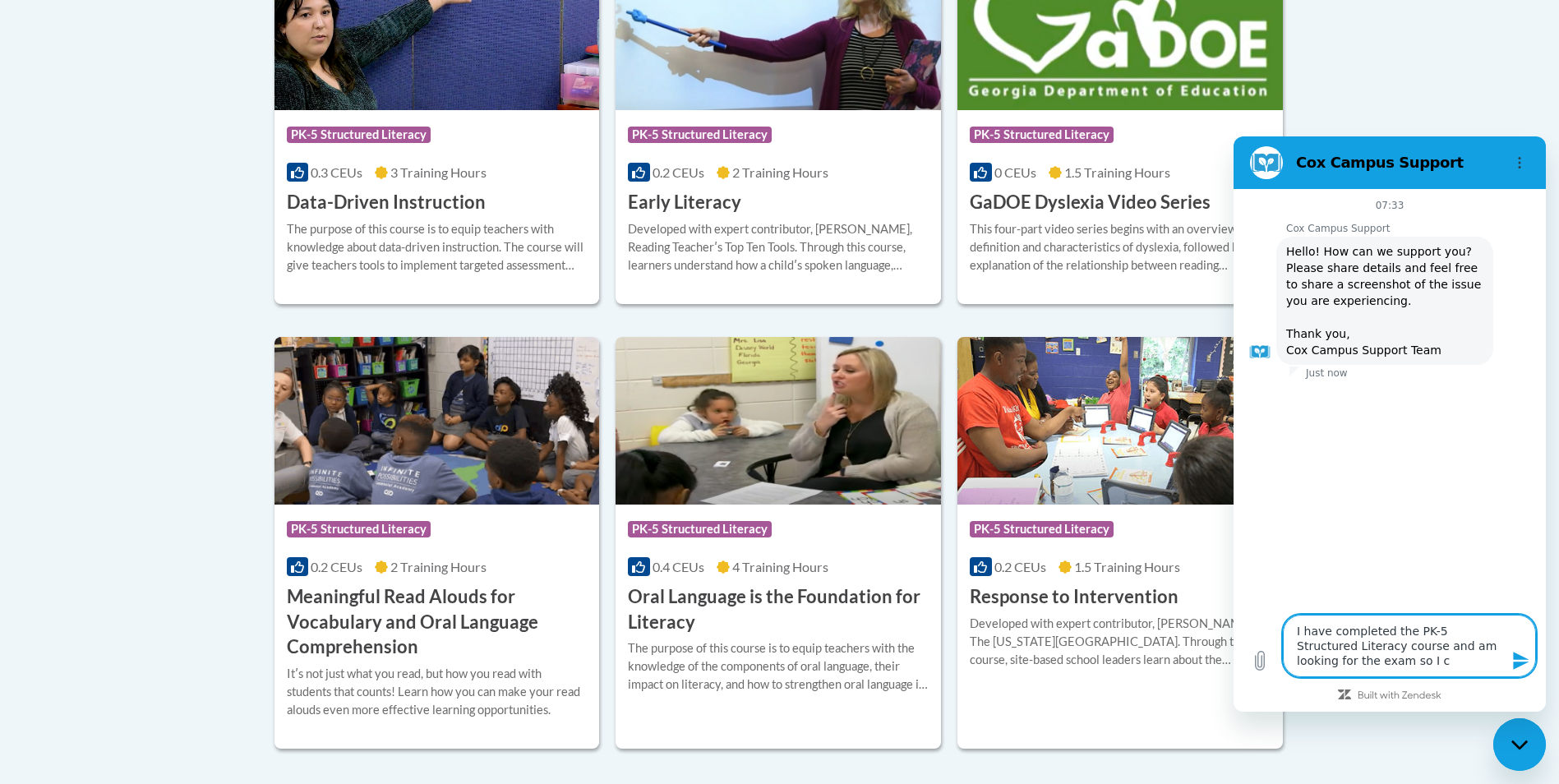
type textarea "x"
type textarea "I have completed the PK-5 Structured Literacy course and am looking for the exa…"
type textarea "x"
type textarea "I have completed the PK-5 Structured Literacy course and am looking for the exa…"
type textarea "x"
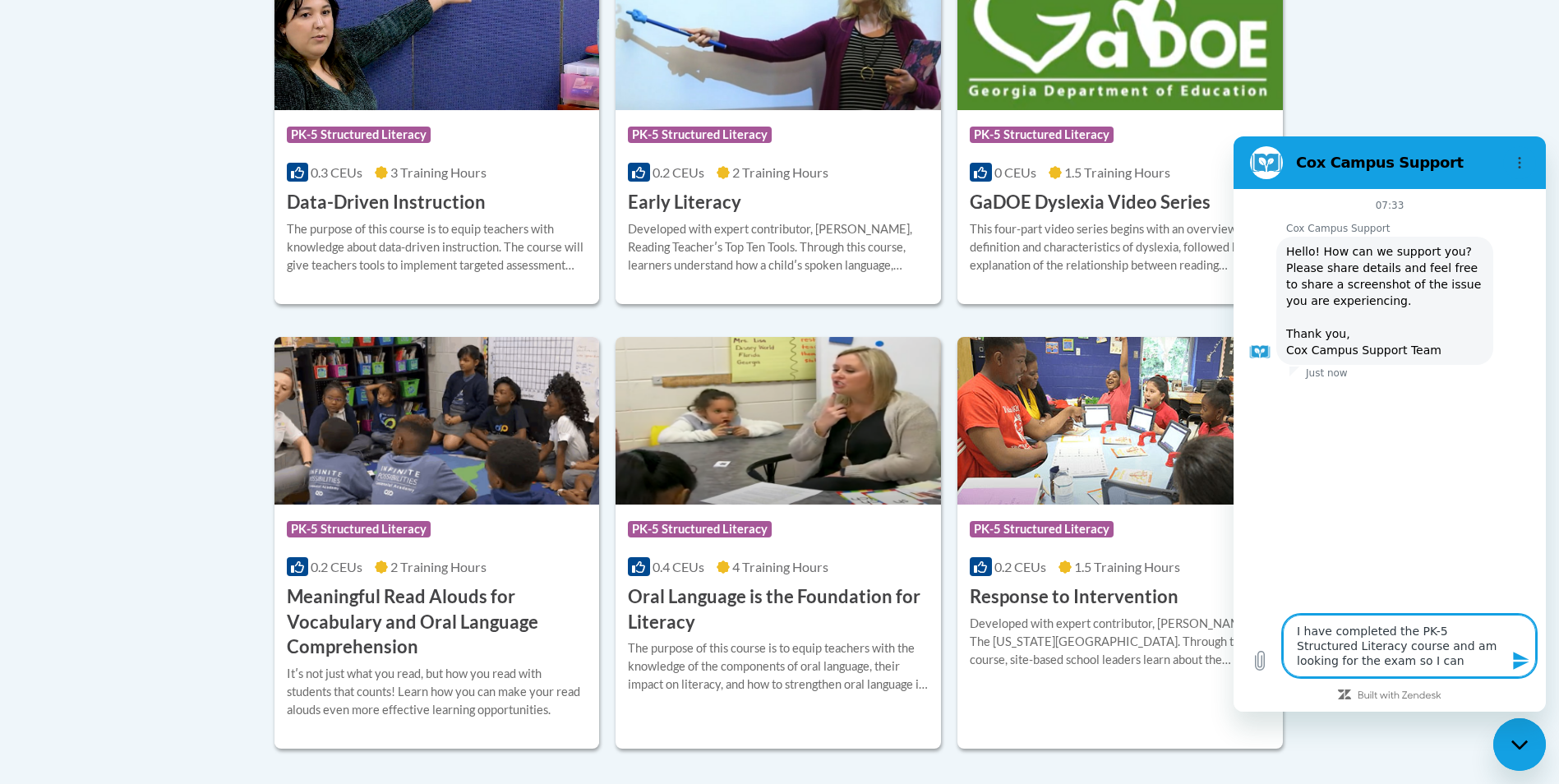
type textarea "I have completed the PK-5 Structured Literacy course and am looking for the exa…"
type textarea "x"
type textarea "I have completed the PK-5 Structured Literacy course and am looking for the exa…"
type textarea "x"
type textarea "I have completed the PK-5 Structured Literacy course and am looking for the exa…"
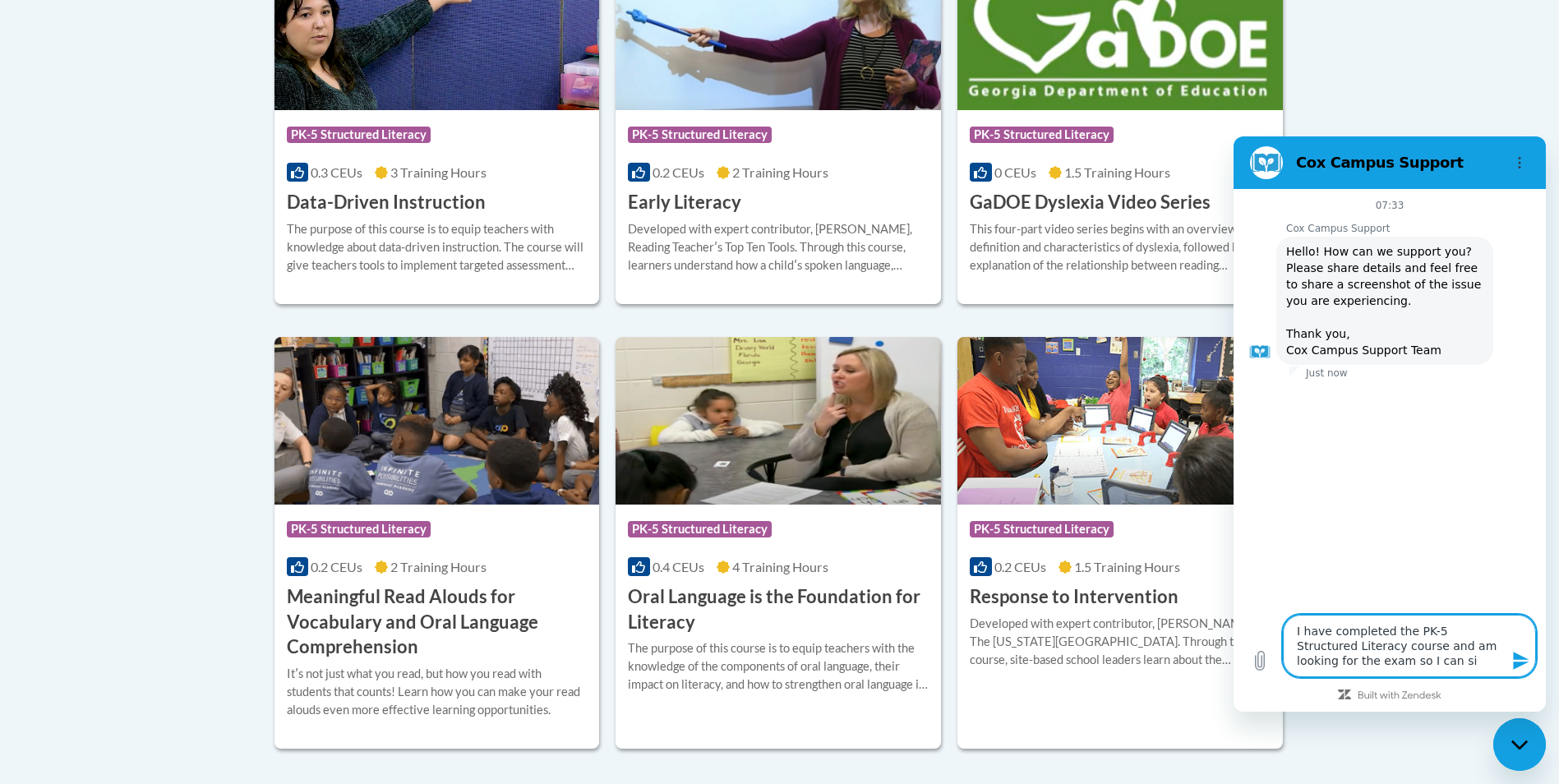
type textarea "x"
type textarea "I have completed the PK-5 Structured Literacy course and am looking for the exa…"
type textarea "x"
type textarea "I have completed the PK-5 Structured Literacy course and am looking for the exa…"
type textarea "x"
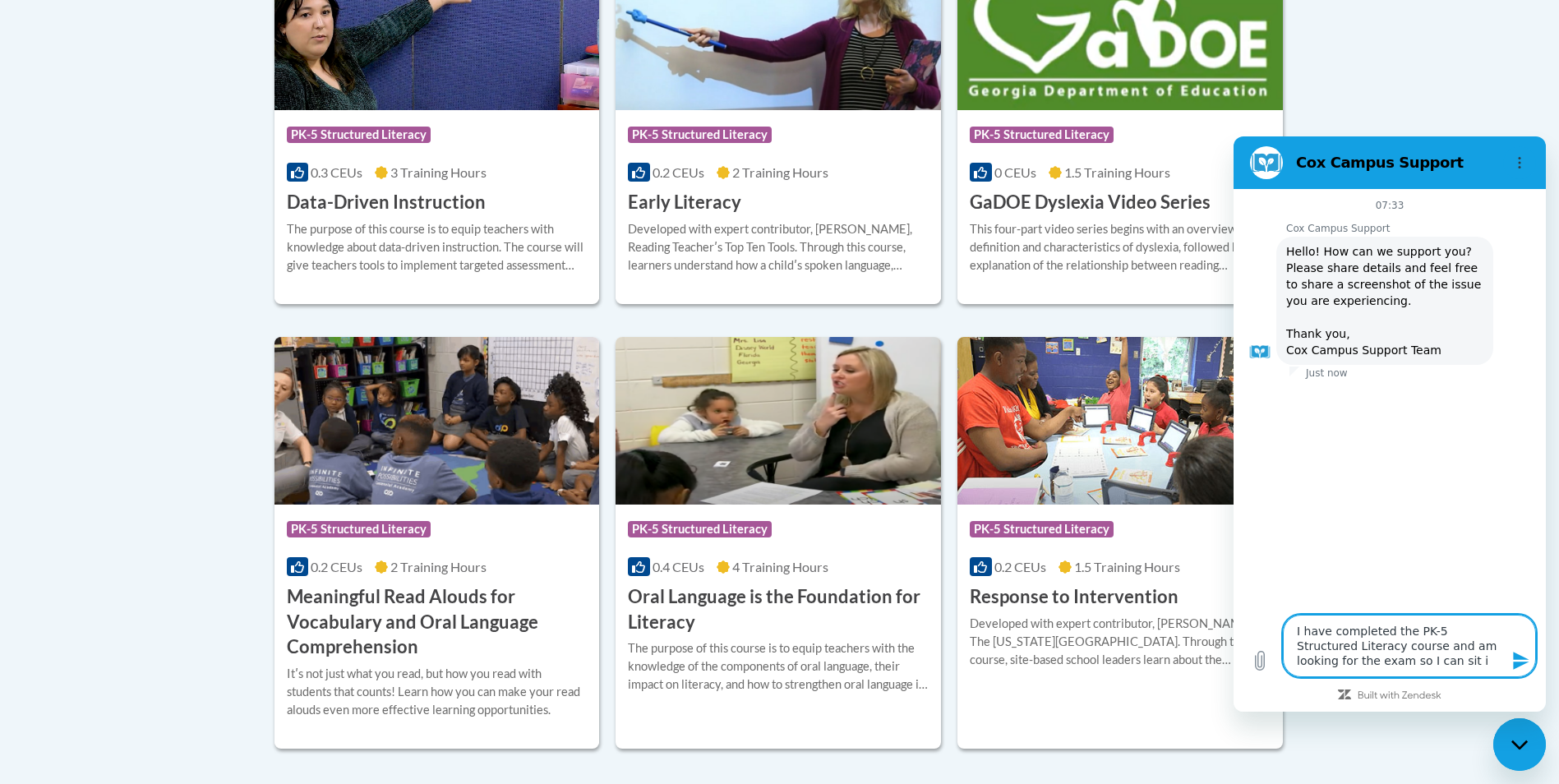
type textarea "I have completed the PK-5 Structured Literacy course and am looking for the exa…"
type textarea "x"
type textarea "I have completed the PK-5 Structured Literacy course and am looking for the exa…"
type textarea "x"
type textarea "I have completed the PK-5 Structured Literacy course and am looking for the exa…"
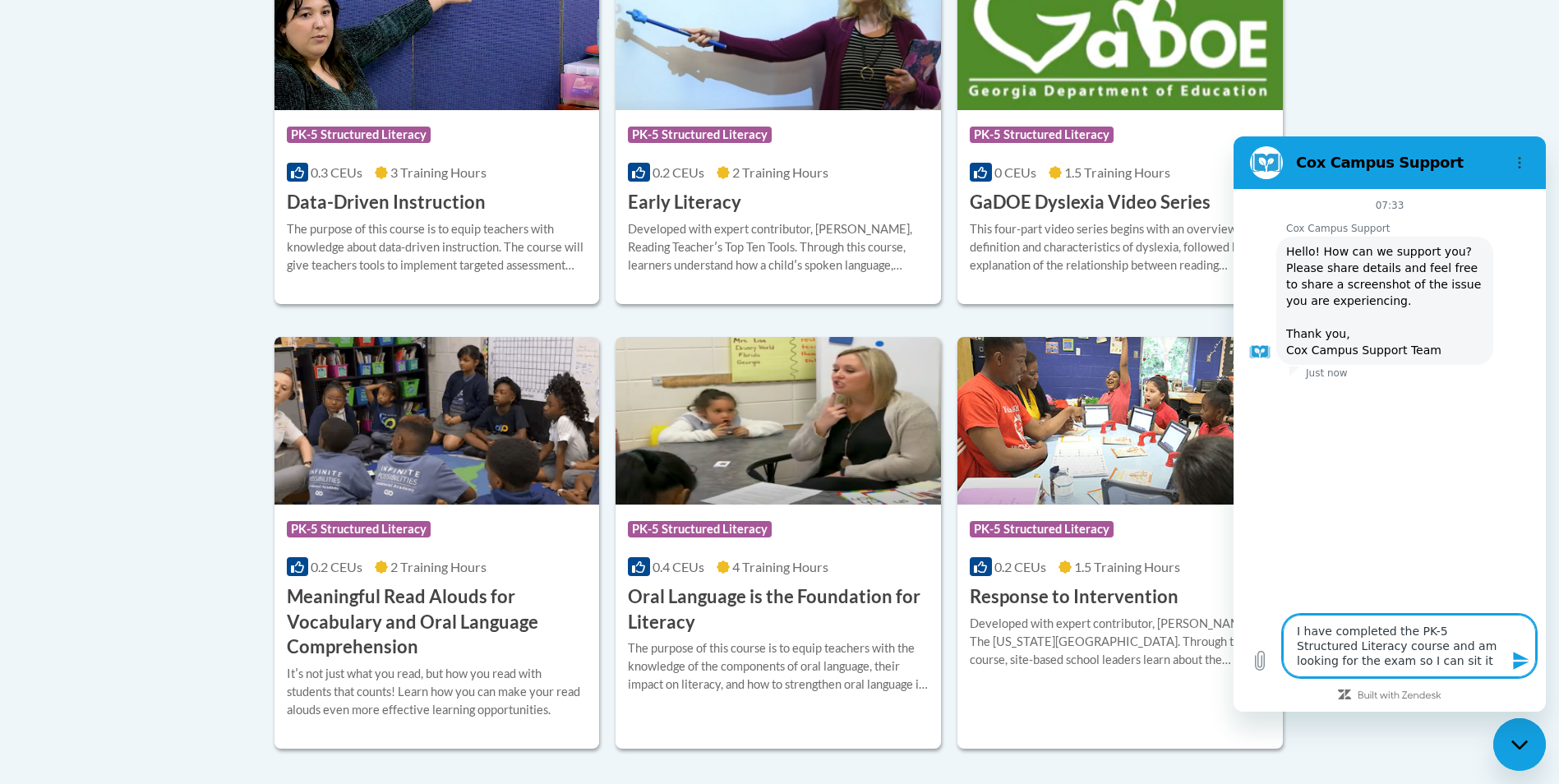
type textarea "x"
type textarea "I have completed the PK-5 Structured Literacy course and am looking for the exa…"
type textarea "x"
type textarea "I have completed the PK-5 Structured Literacy course and am looking for the exa…"
click at [1518, 663] on icon "Send message" at bounding box center [1520, 660] width 15 height 18
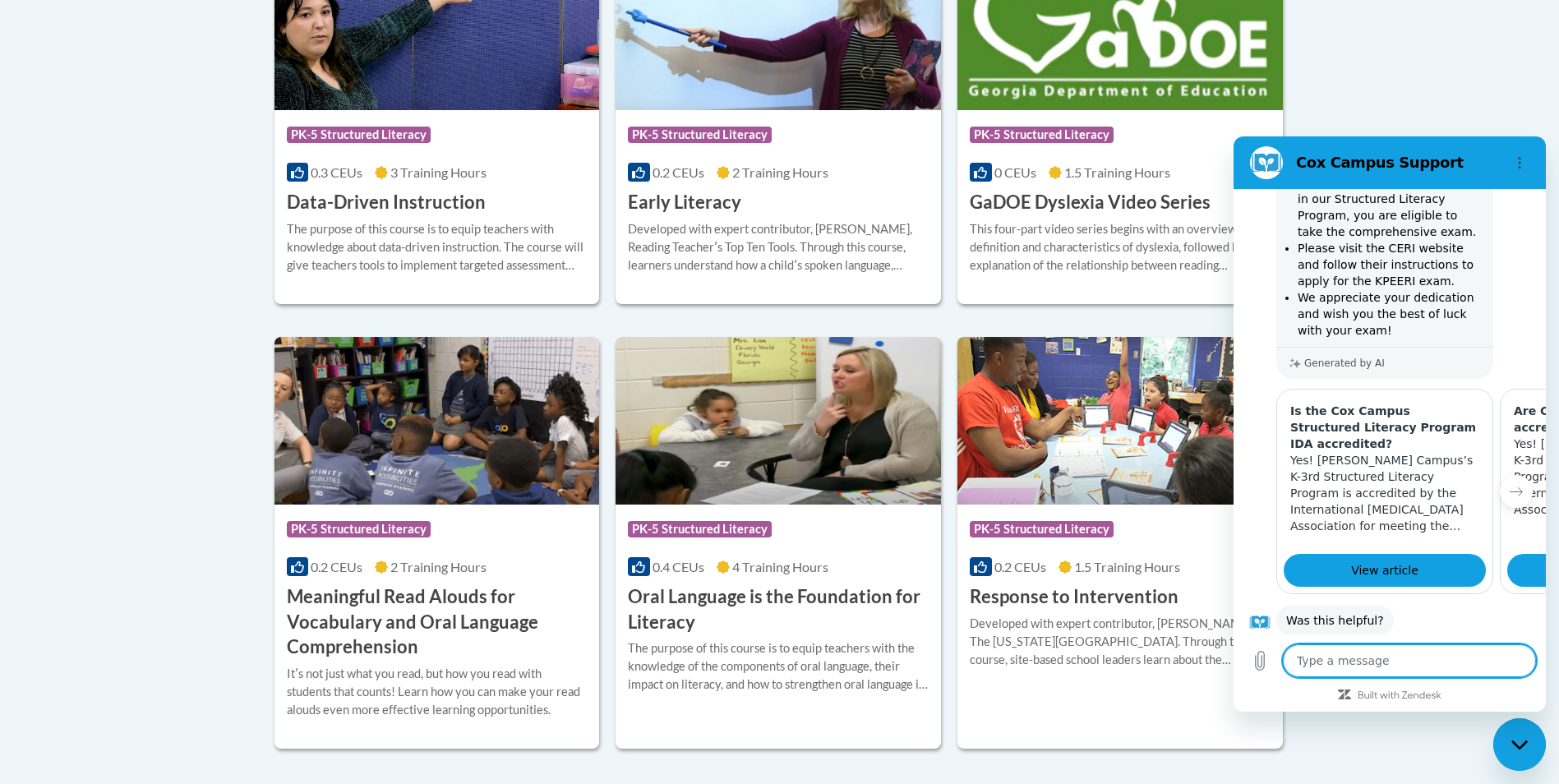
scroll to position [372, 0]
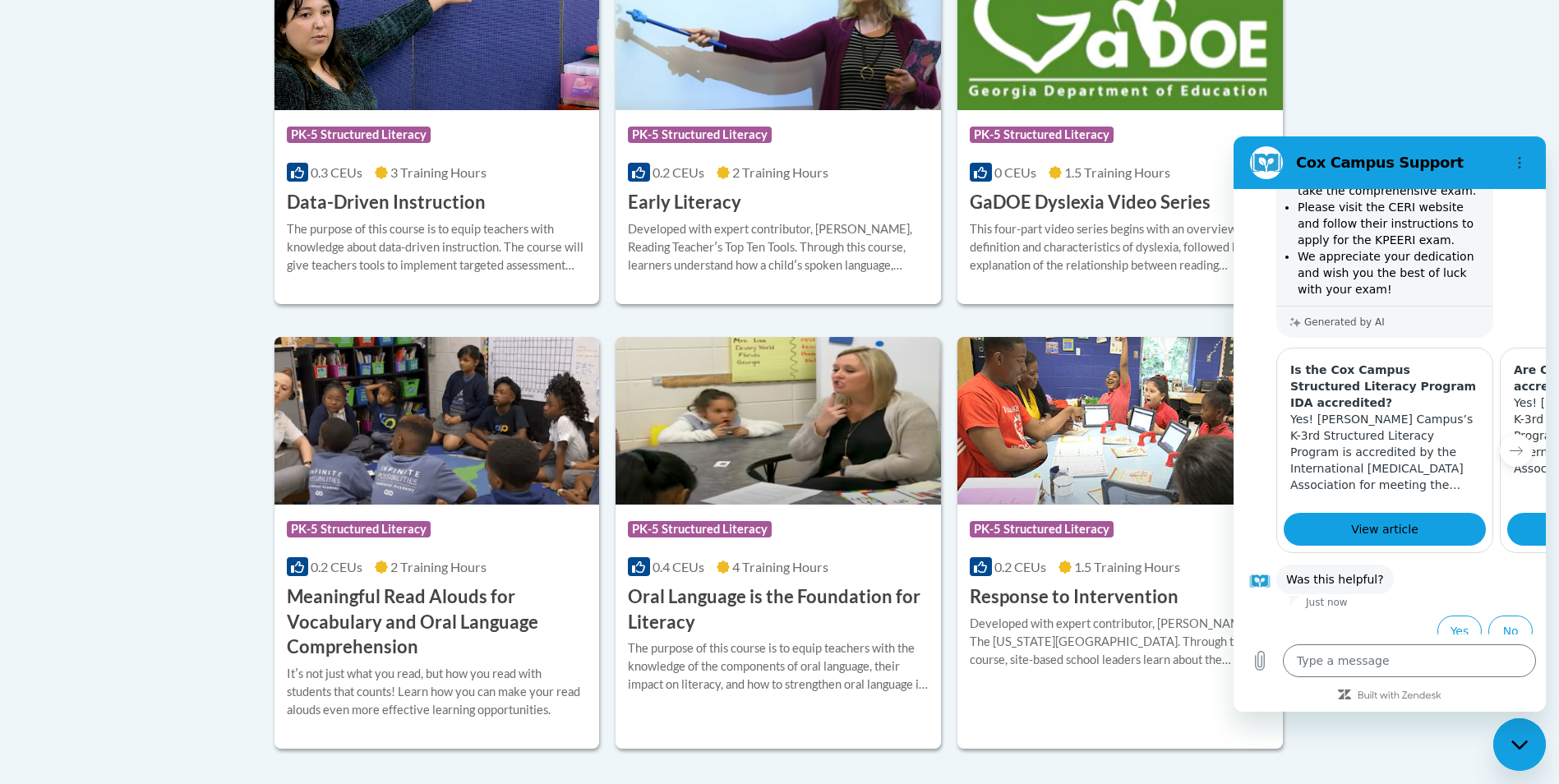
click at [1453, 615] on button "Yes" at bounding box center [1460, 631] width 45 height 32
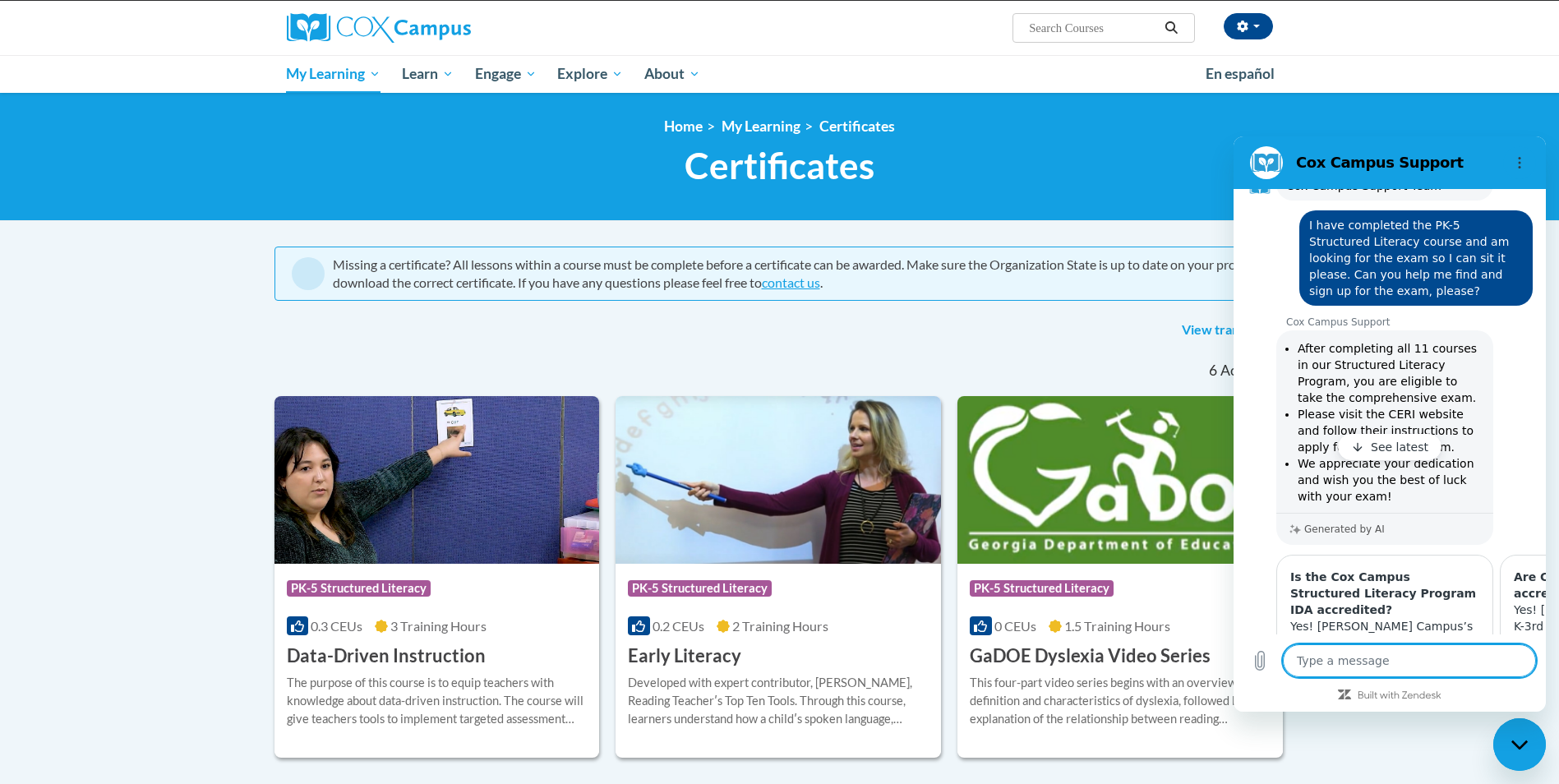
scroll to position [0, 0]
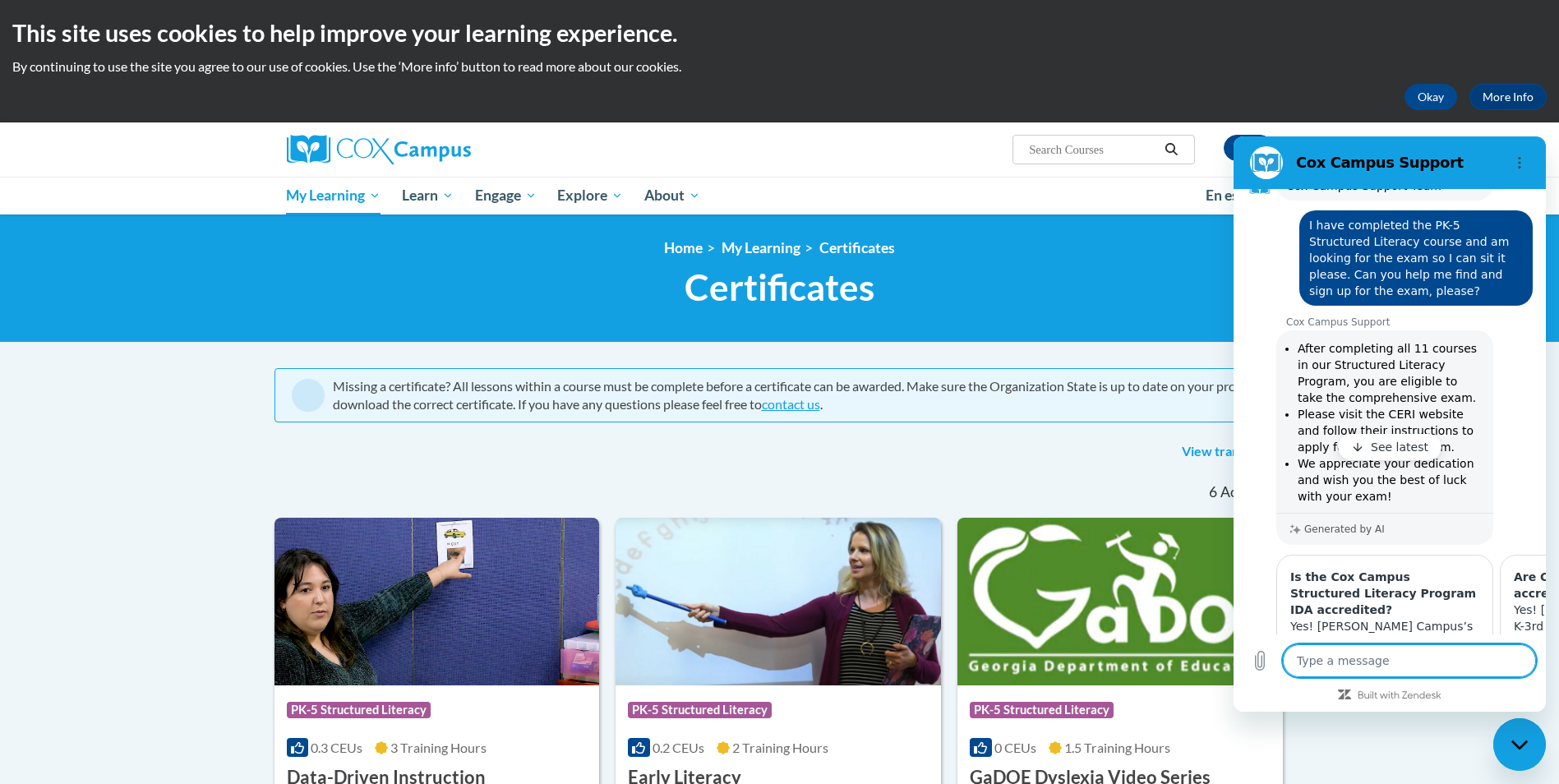
click at [1015, 438] on xhtml "Missing a certificate? All lessons within a course must be complete before a ce…" at bounding box center [780, 416] width 1011 height 97
click at [1472, 148] on div "Cox Campus Support" at bounding box center [1369, 162] width 253 height 32
click at [1515, 153] on button "Options menu" at bounding box center [1519, 162] width 32 height 32
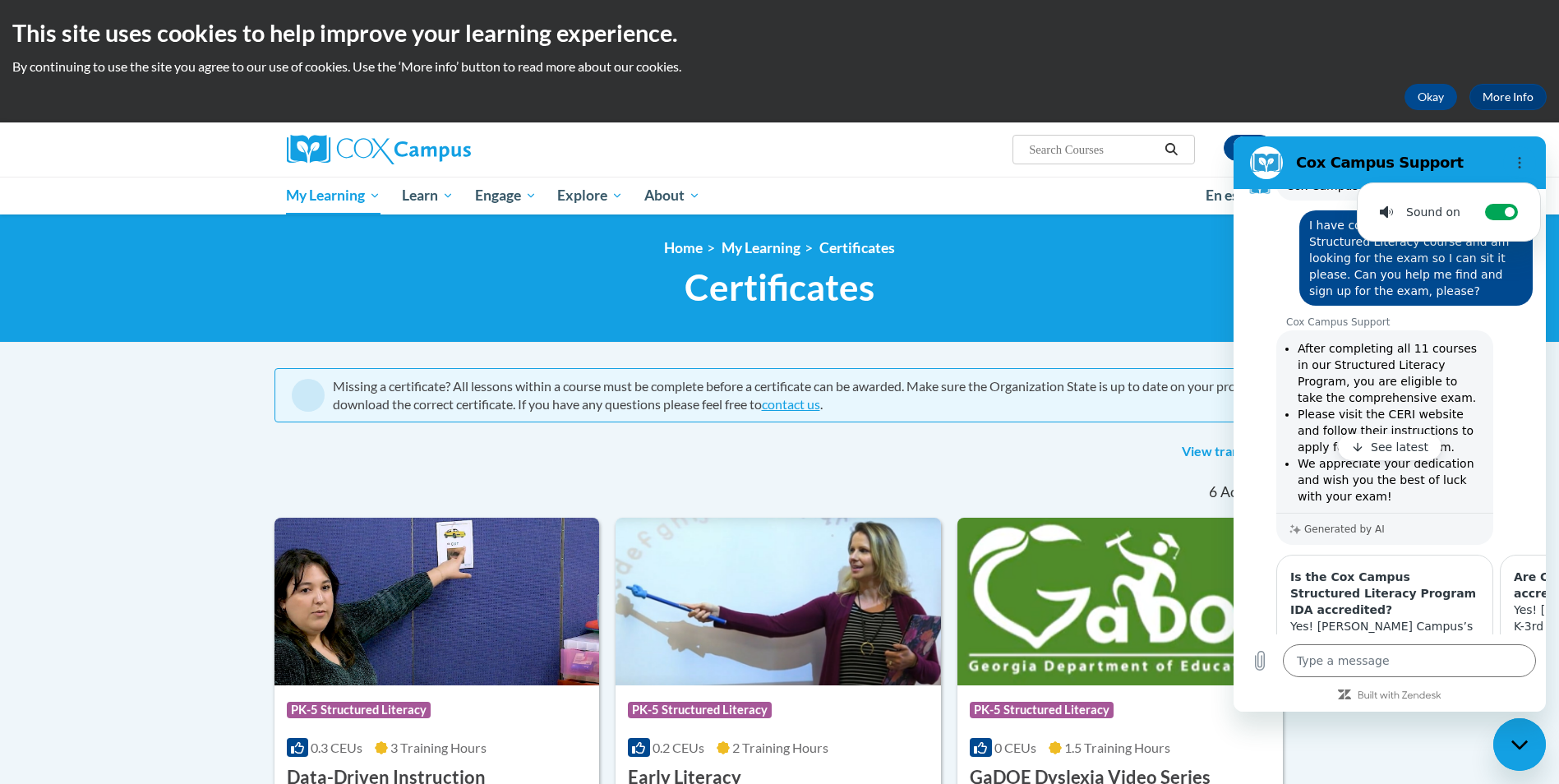
click at [1368, 143] on section "Cox Campus Support Sound on Toggle sound notifications" at bounding box center [1390, 162] width 312 height 52
click at [1289, 129] on div "Deirdre McCracken (Pacific/Auckland UTC+12:00) My Profile Inbox My Transcripts …" at bounding box center [779, 150] width 1035 height 54
click at [1146, 189] on ul "My Learning My Learning My Course Progress Certificates My Action Plans Group D…" at bounding box center [736, 196] width 919 height 38
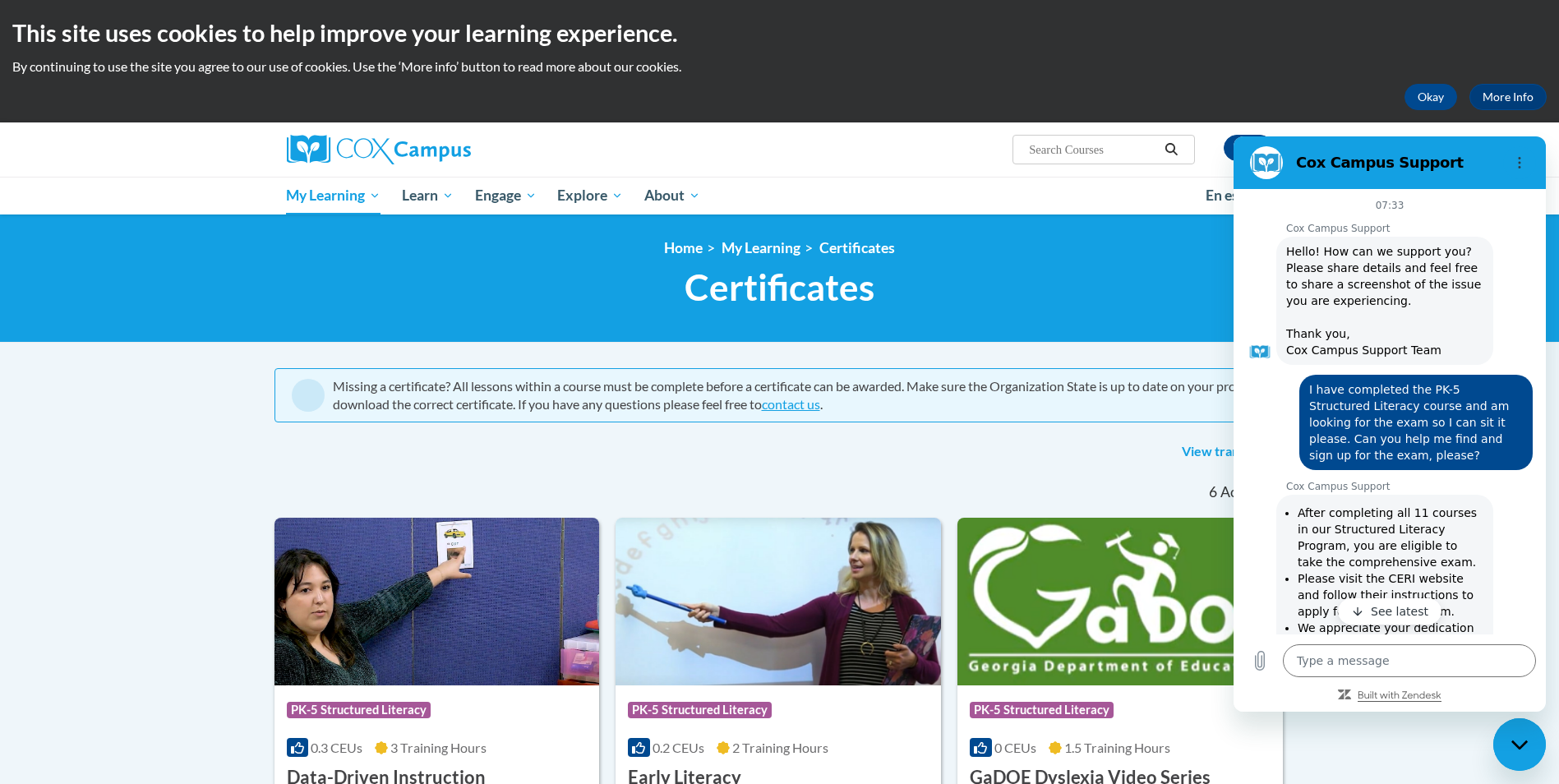
click at [1414, 695] on icon "Built with Zendesk: Visit the Zendesk website in a new tab" at bounding box center [1399, 696] width 84 height 10
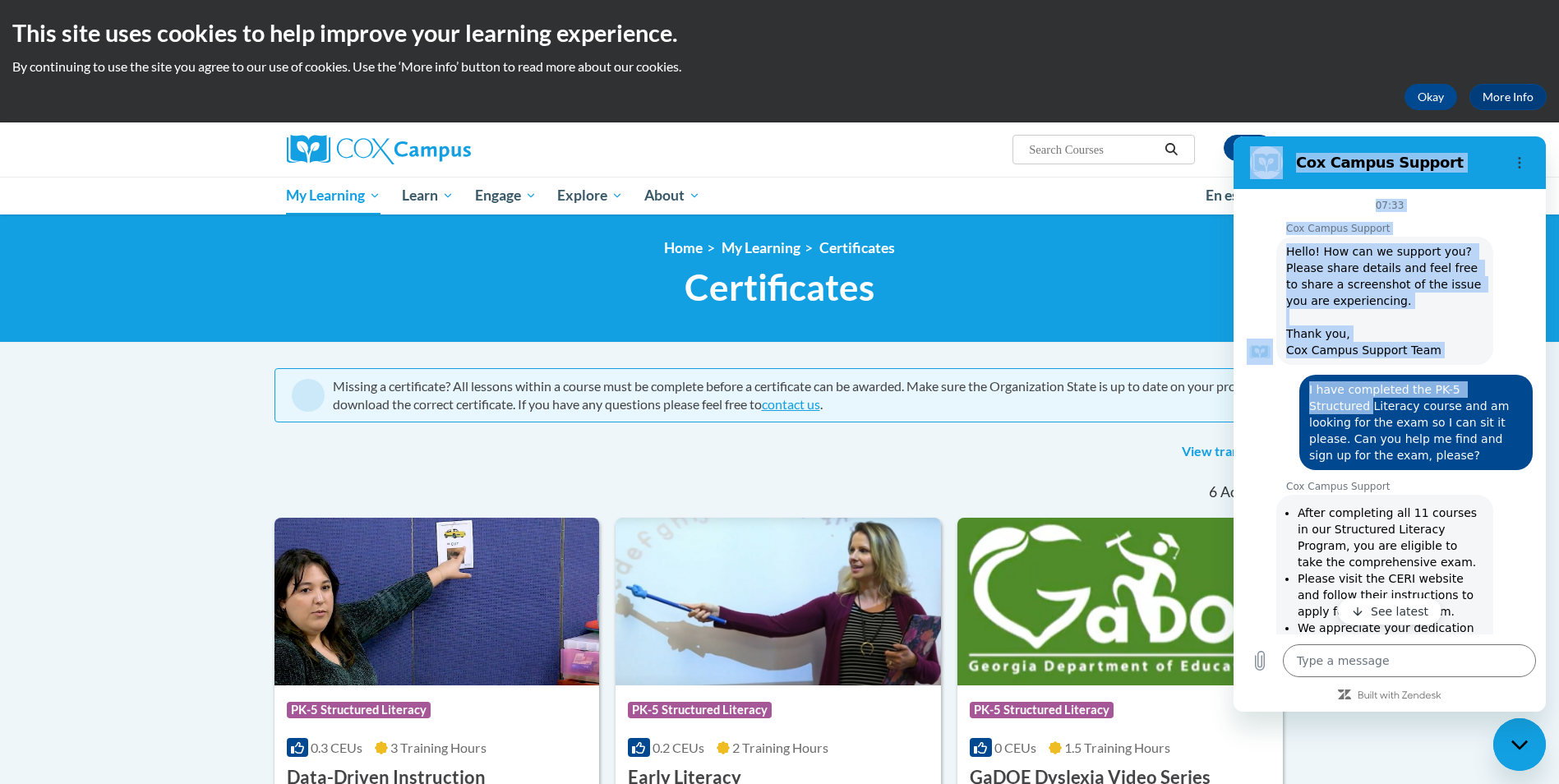
drag, startPoint x: 1243, startPoint y: 399, endPoint x: 1573, endPoint y: 399, distance: 330.0
click at [1545, 399] on html "Cox Campus Support 07:33 Cox Campus Support Cox Campus Support says: Hello! How…" at bounding box center [1390, 423] width 312 height 575
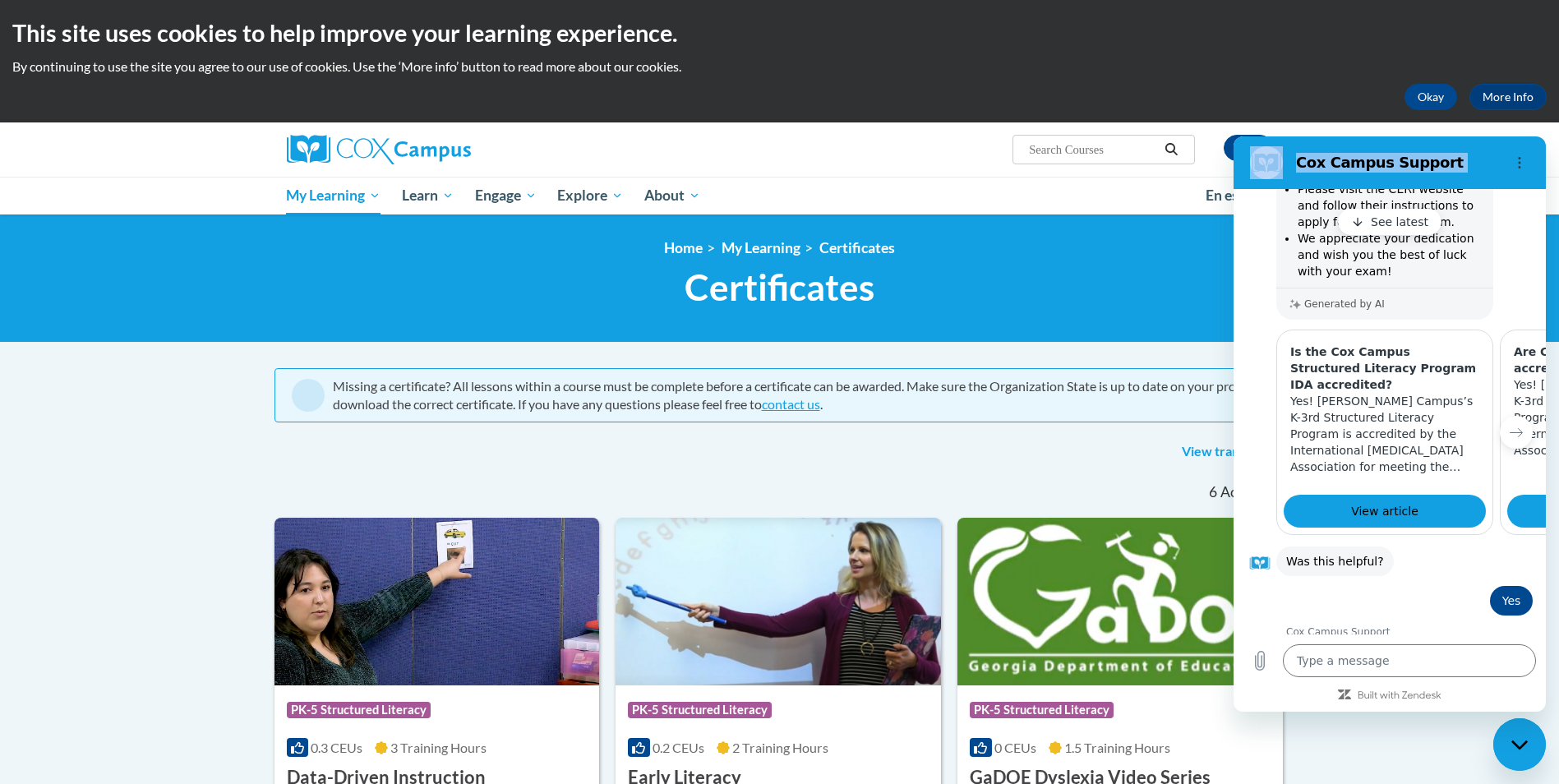
click at [1510, 429] on icon "Next item" at bounding box center [1517, 432] width 13 height 8
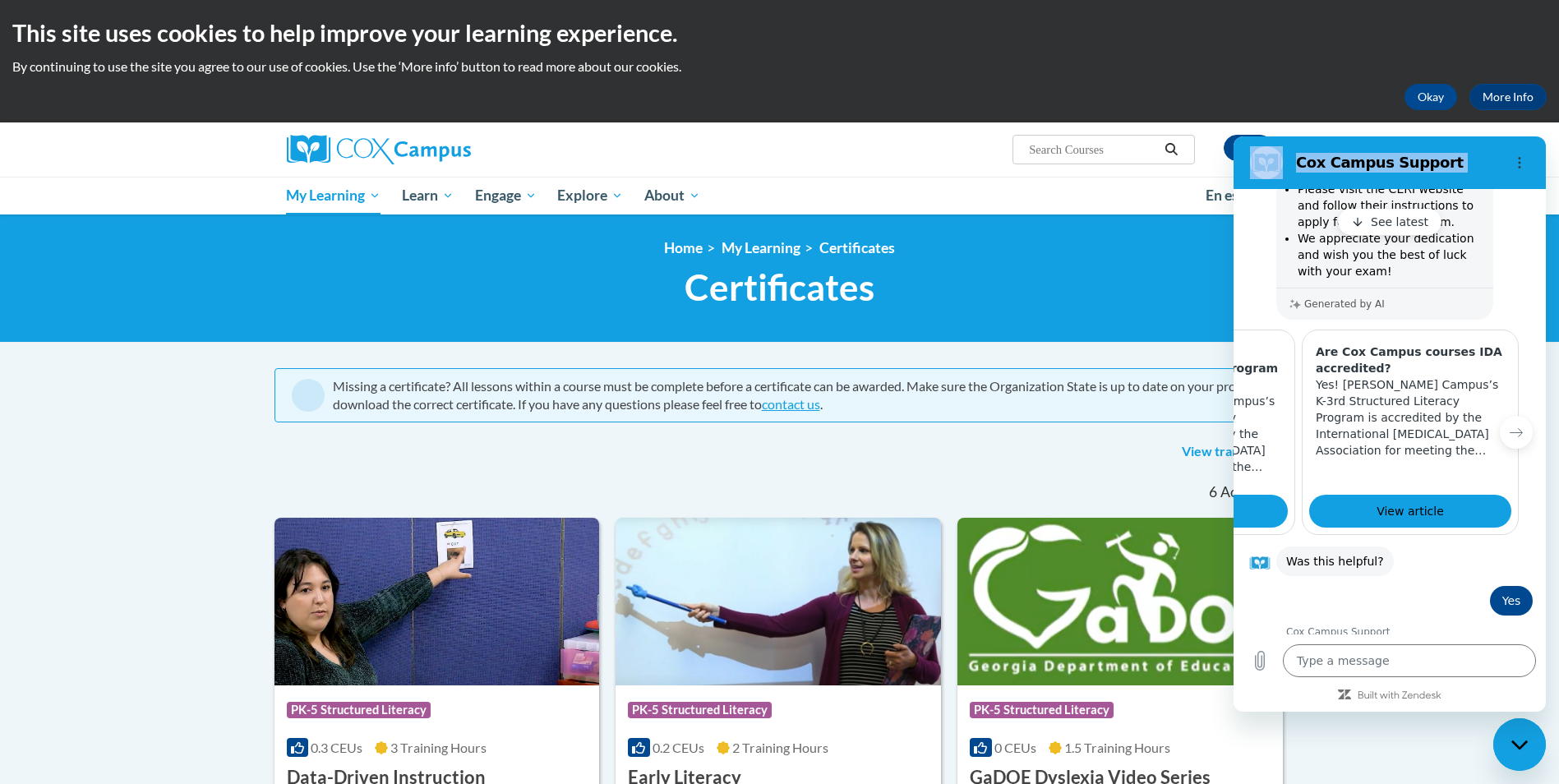
scroll to position [0, 203]
click at [1520, 427] on div at bounding box center [1540, 432] width 40 height 206
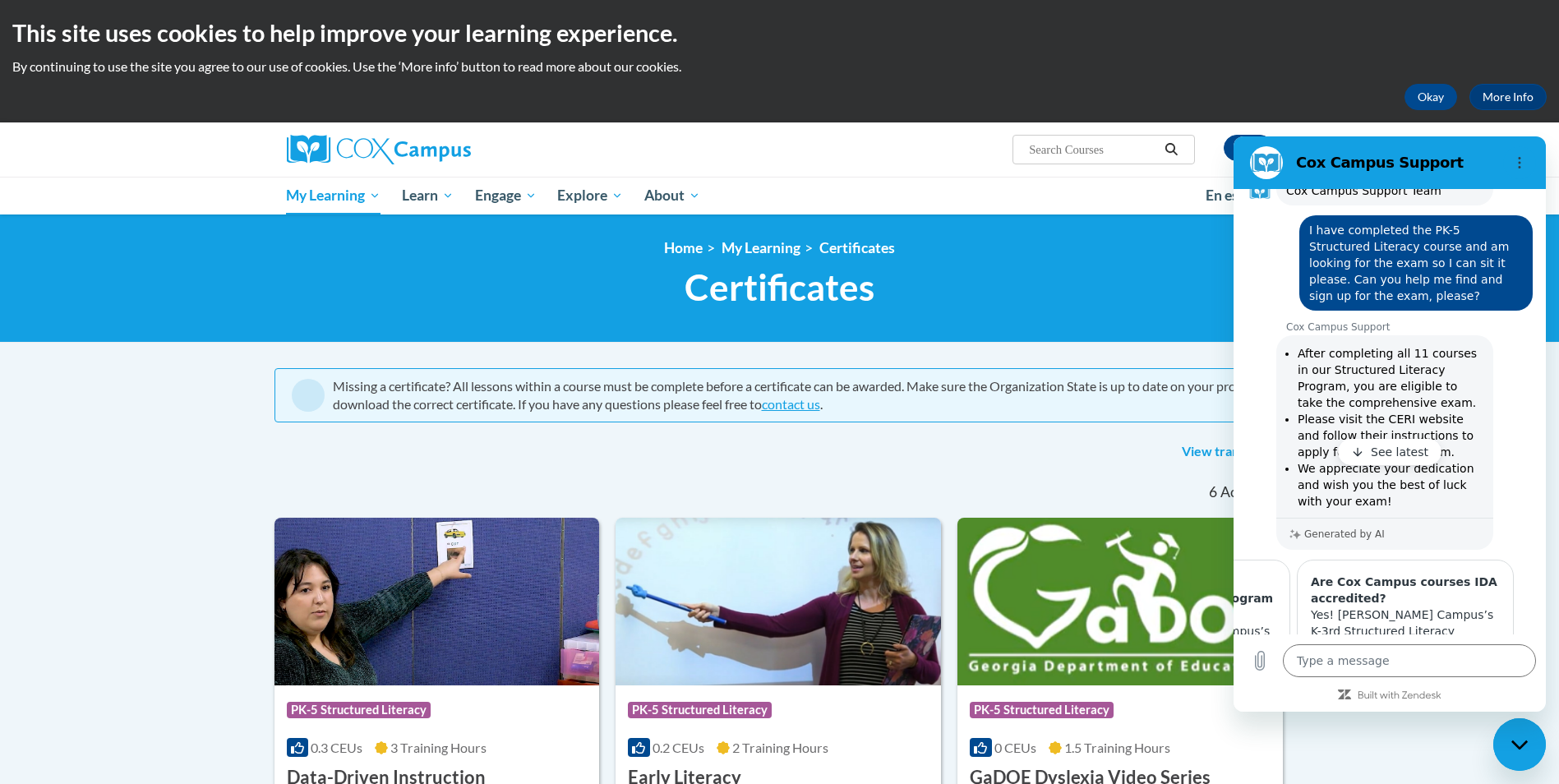
scroll to position [0, 0]
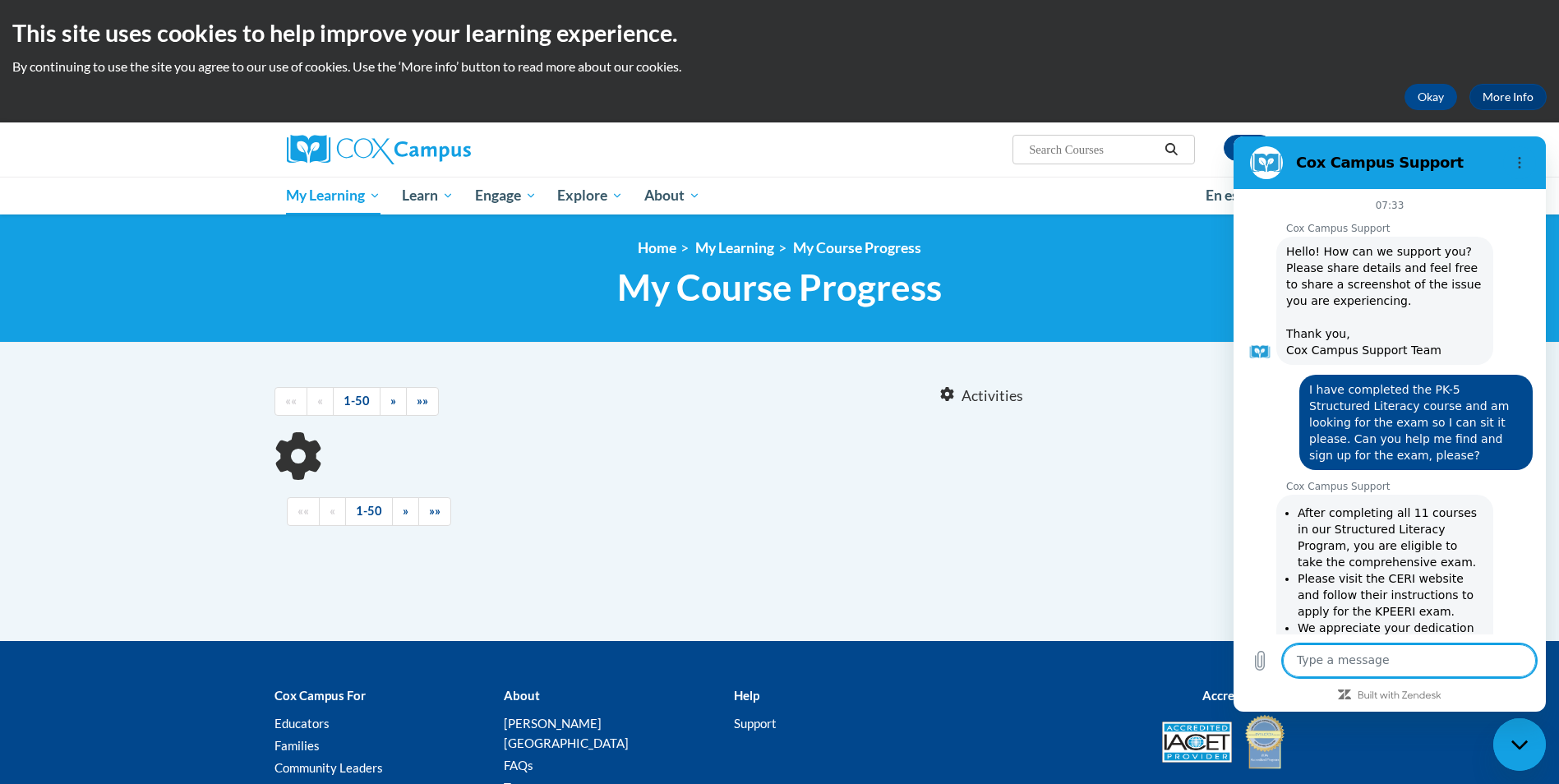
scroll to position [486, 0]
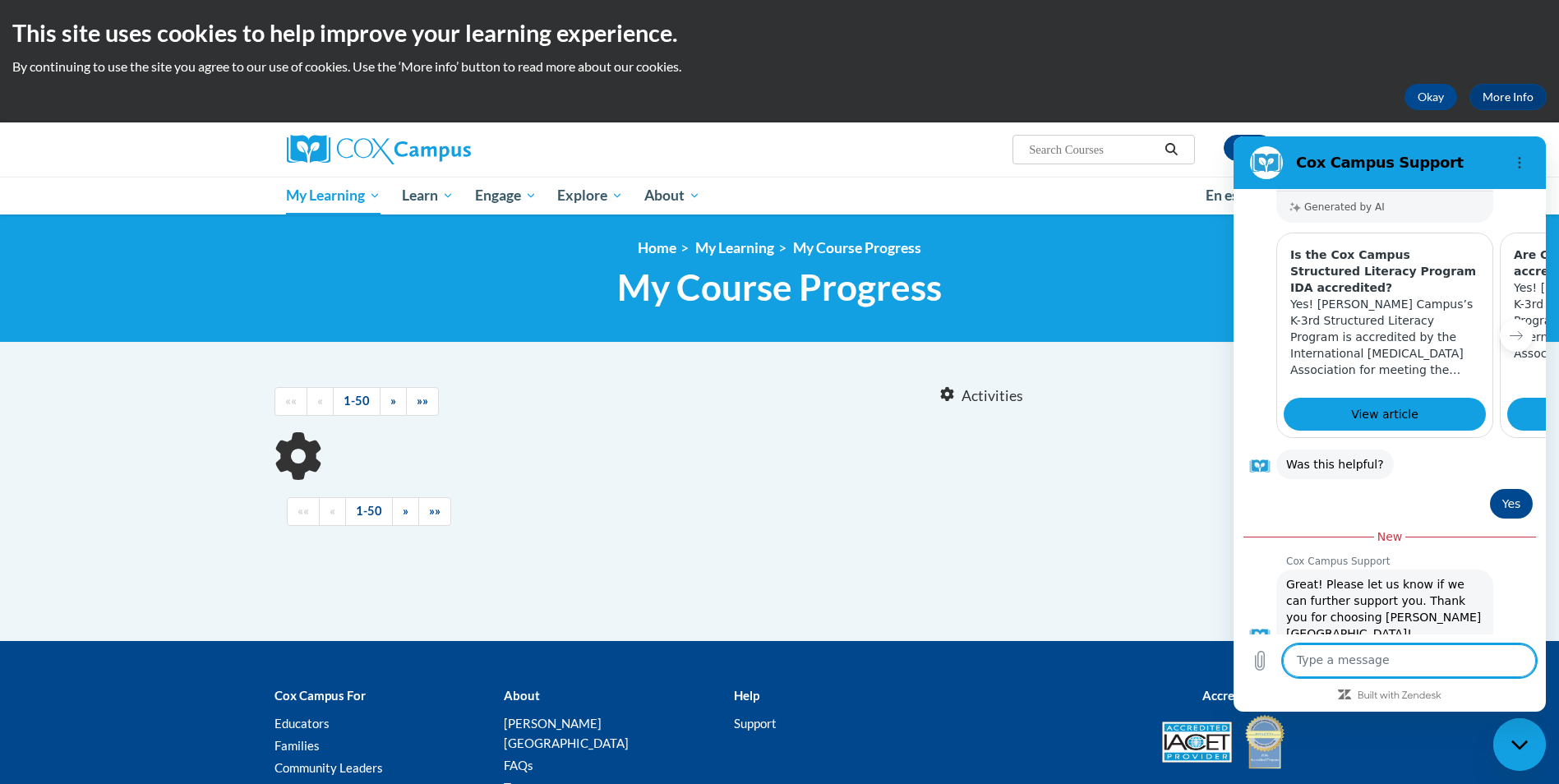
click at [1189, 411] on div "Sort Date Enrolled Title (A-Z) «« « 1-50 » »» Activities CEUs «« «" at bounding box center [779, 456] width 1035 height 172
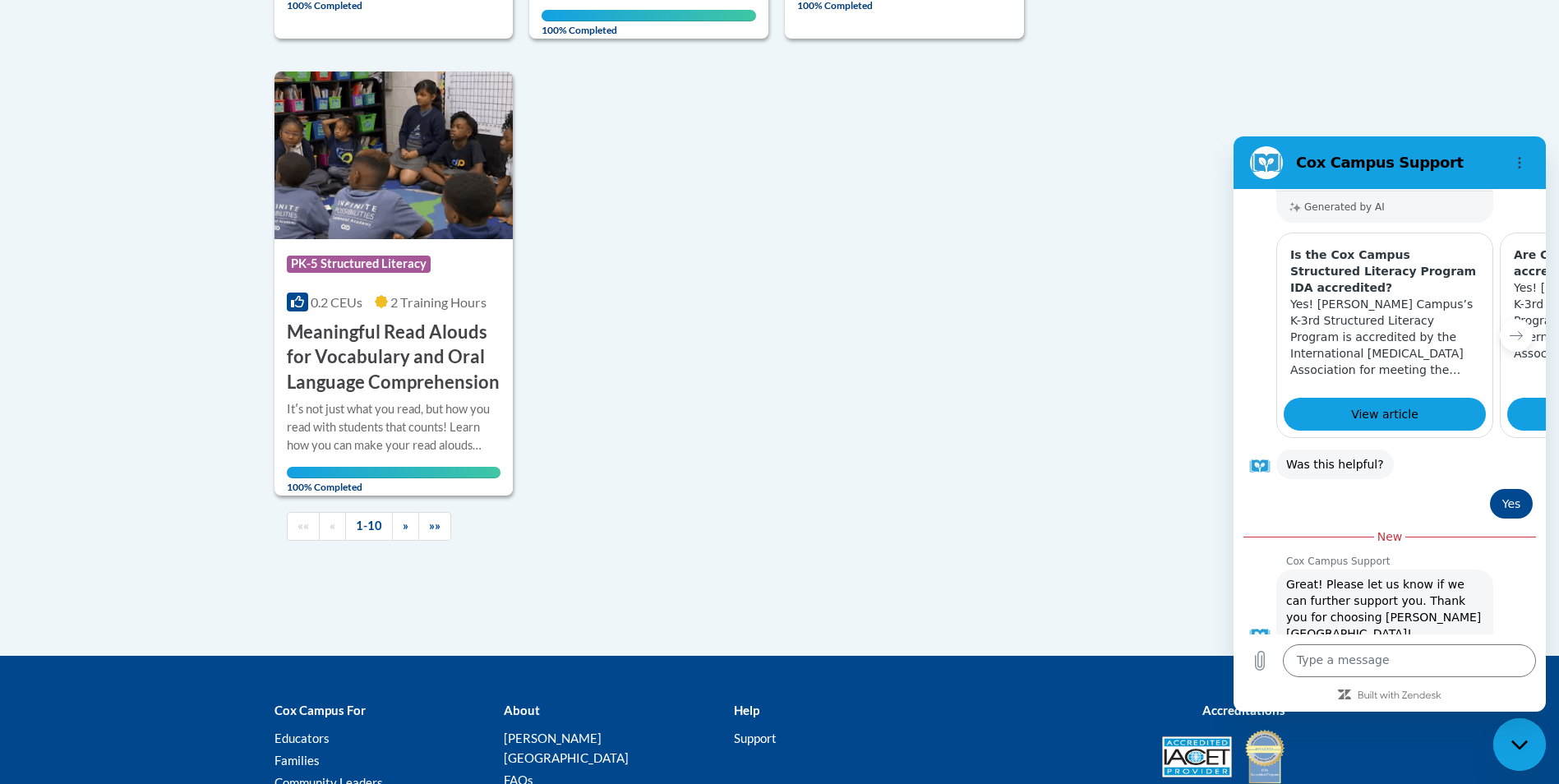
scroll to position [1643, 0]
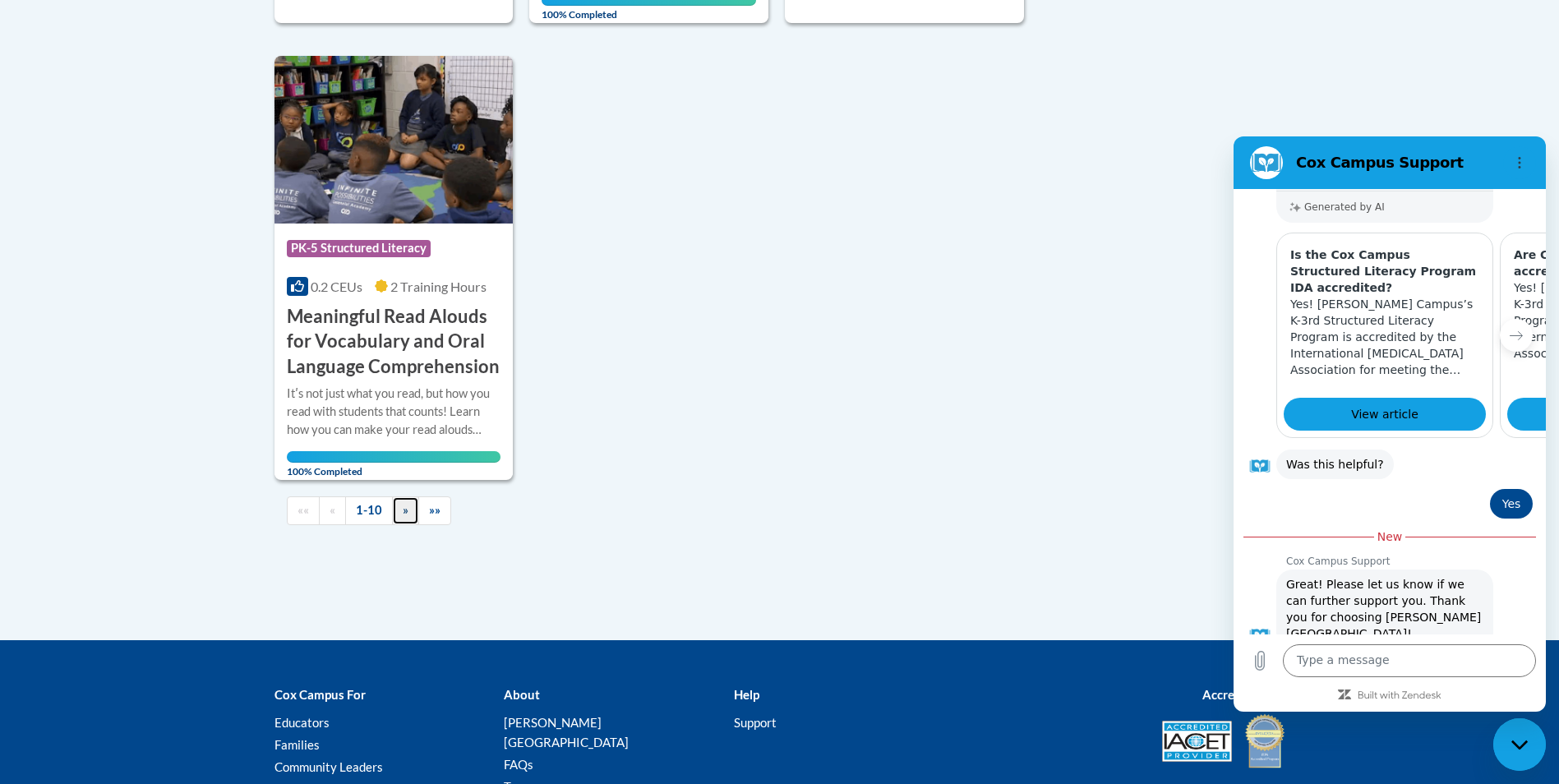
click at [404, 510] on span "»" at bounding box center [405, 509] width 5 height 14
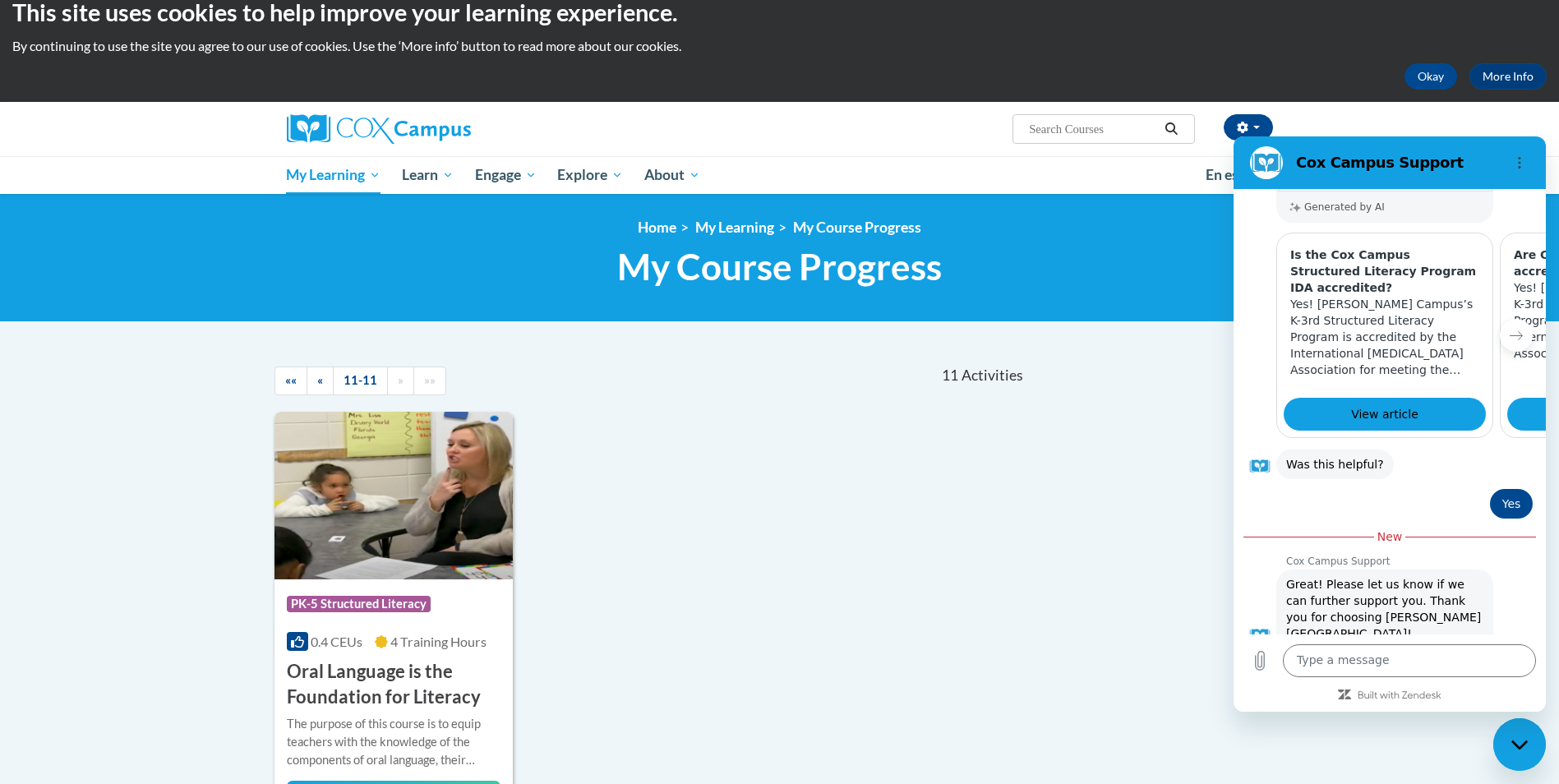
scroll to position [0, 0]
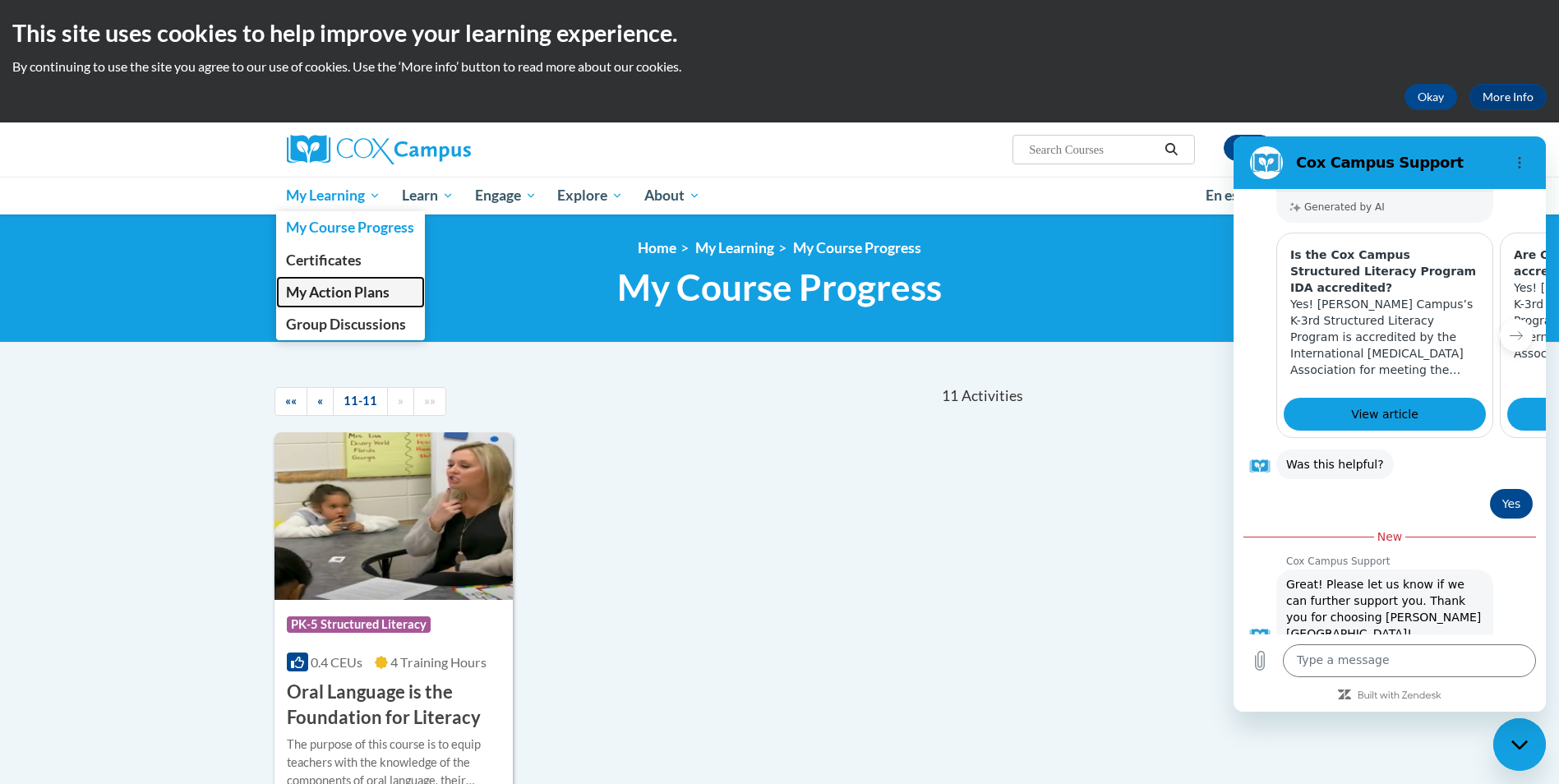
click at [329, 297] on span "My Action Plans" at bounding box center [338, 291] width 104 height 17
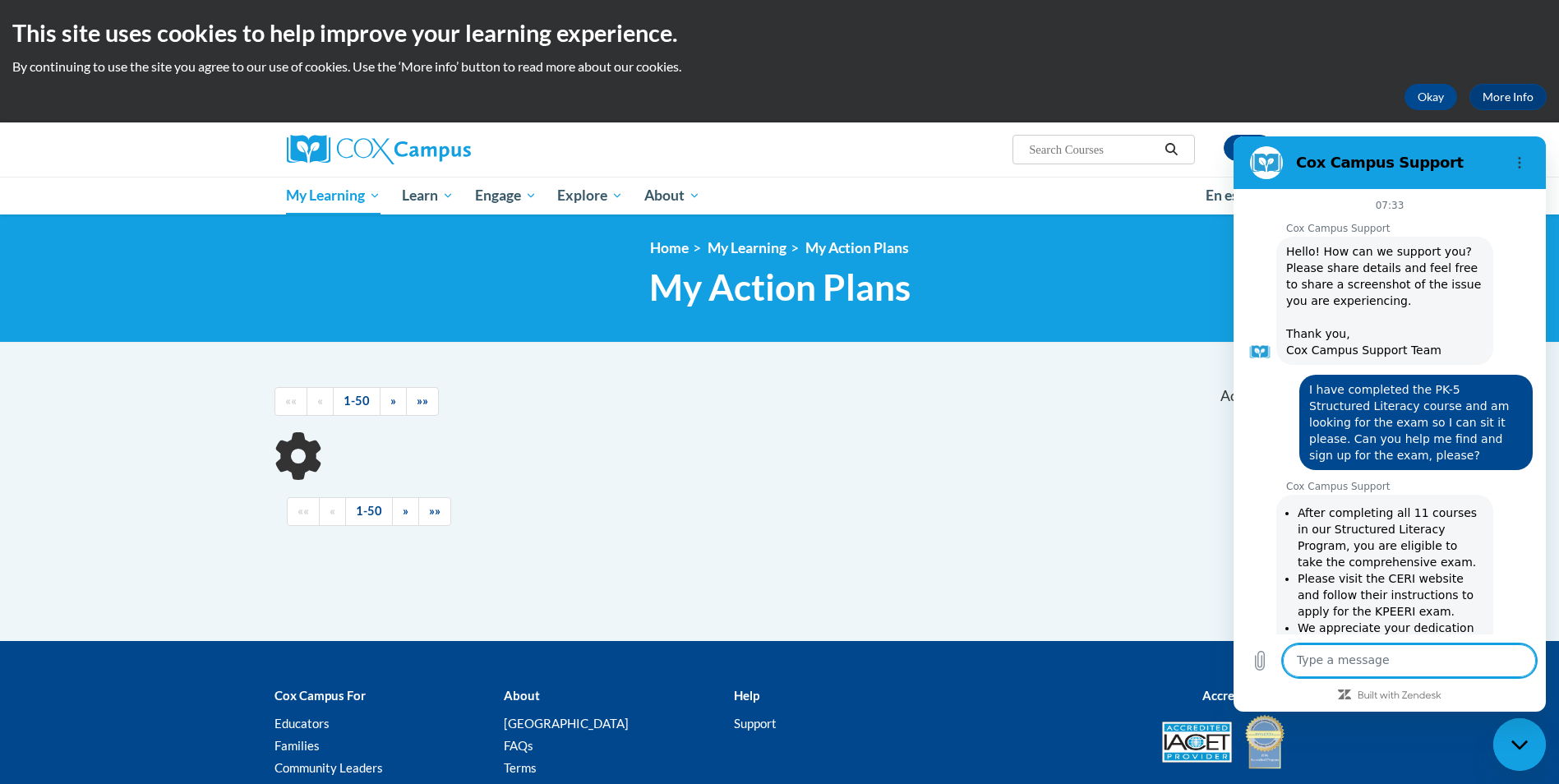
scroll to position [460, 0]
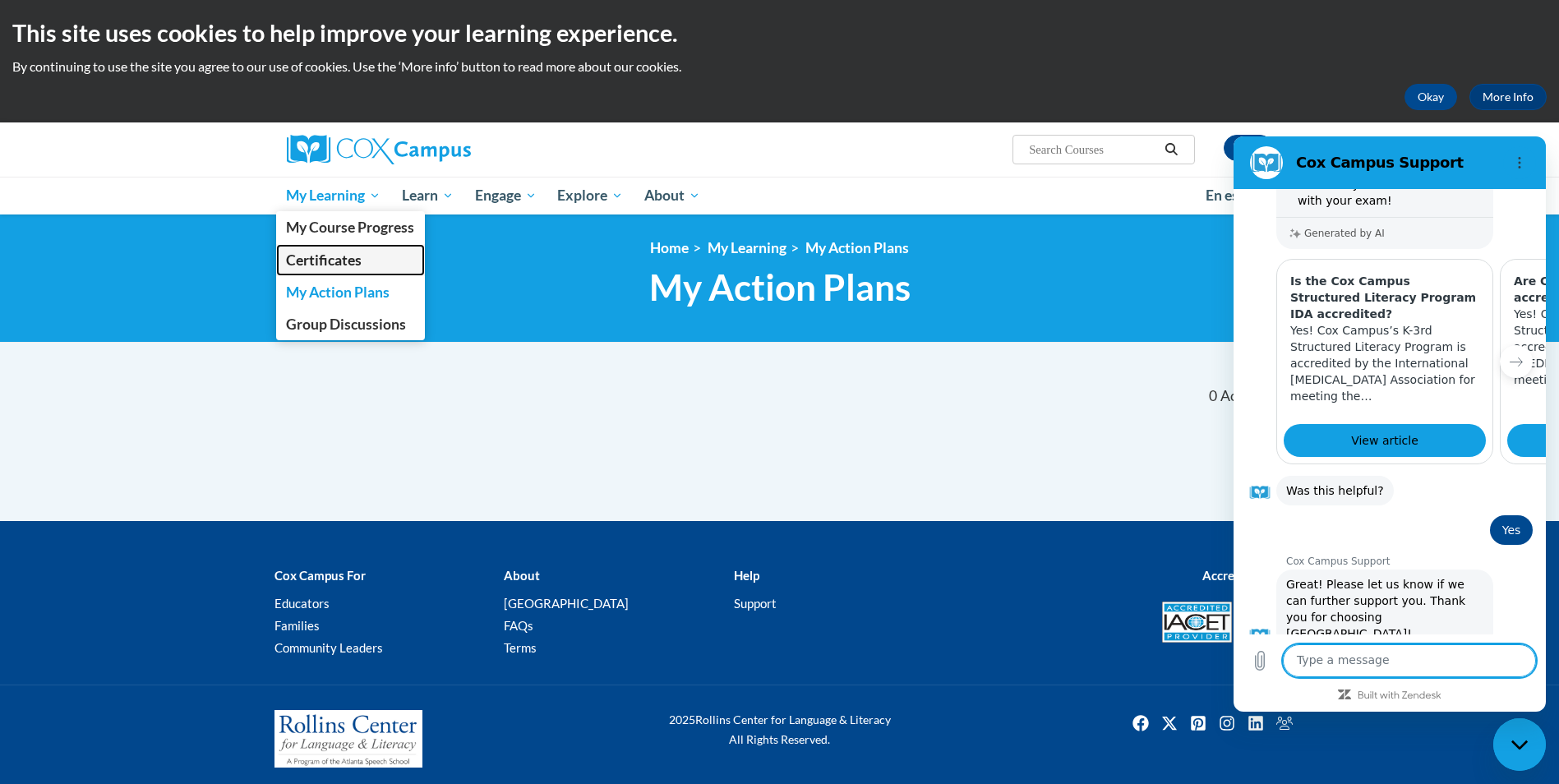
click at [339, 263] on span "Certificates" at bounding box center [324, 260] width 76 height 17
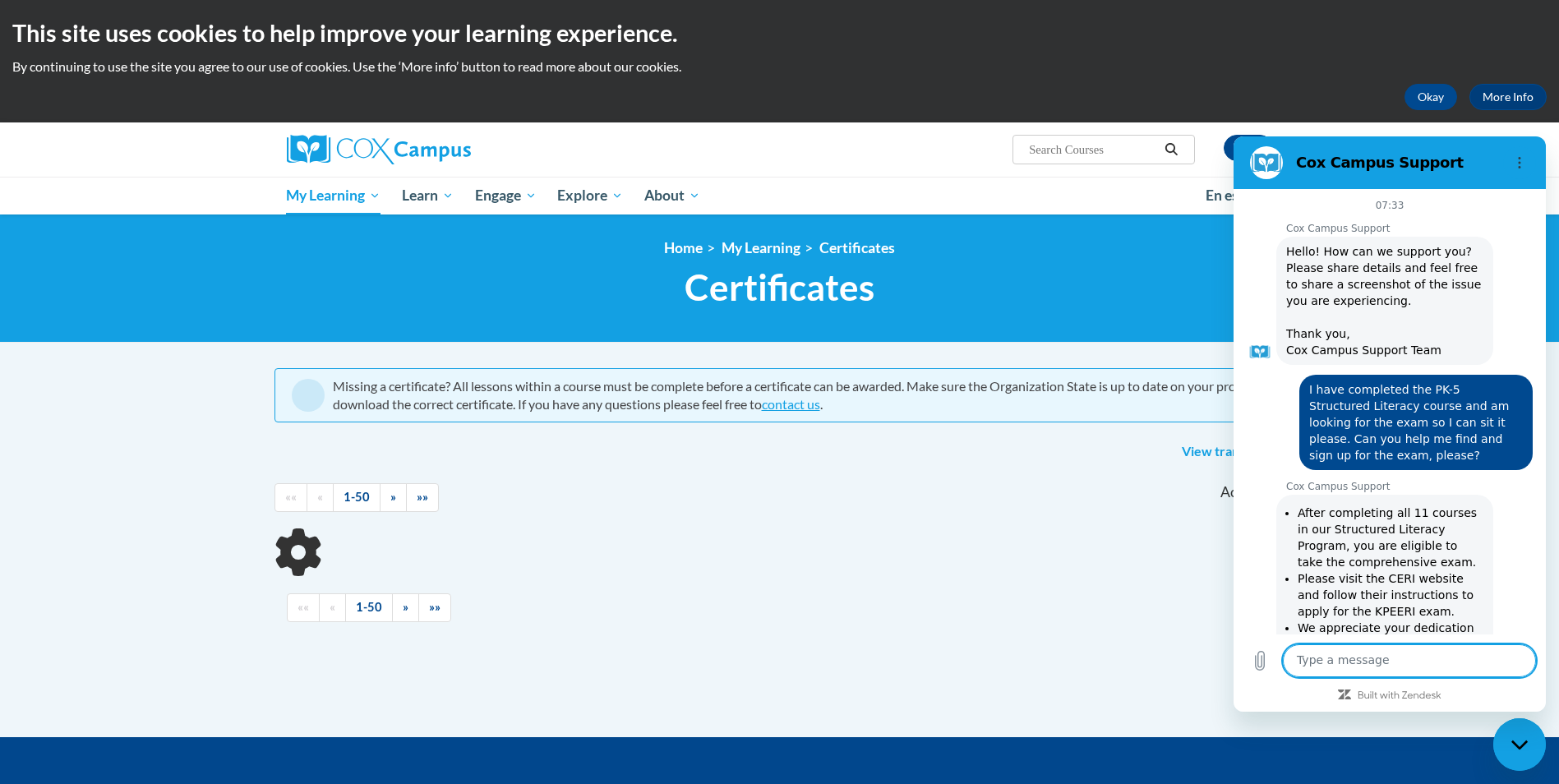
scroll to position [436, 0]
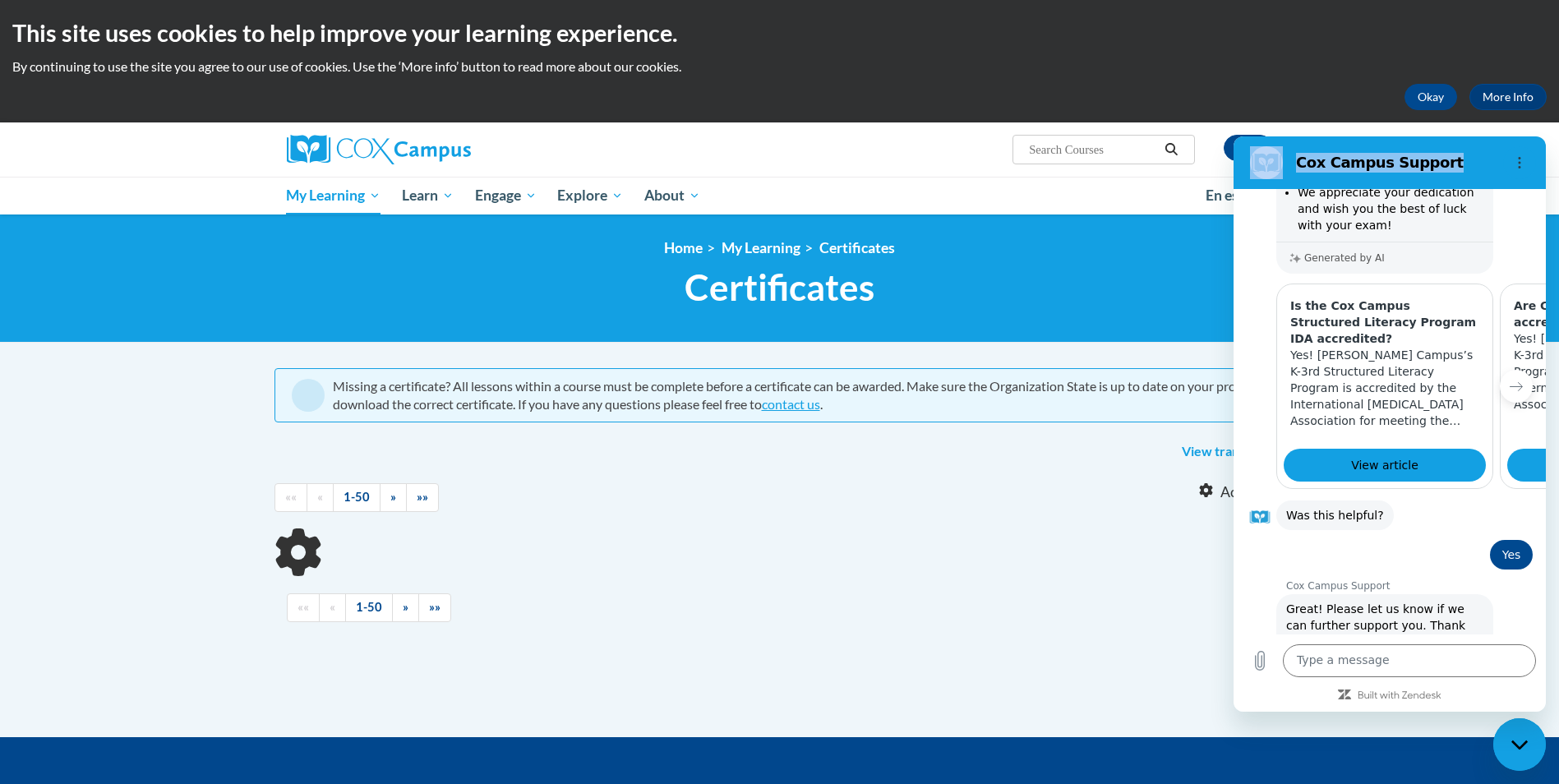
drag, startPoint x: 1482, startPoint y: 152, endPoint x: 1573, endPoint y: -6, distance: 182.3
click at [1545, 136] on html "Cox Campus Support 07:33 Cox Campus Support Cox Campus Support says: Hello! How…" at bounding box center [1390, 423] width 312 height 575
click at [1461, 167] on h2 "Cox Campus Support" at bounding box center [1397, 162] width 200 height 20
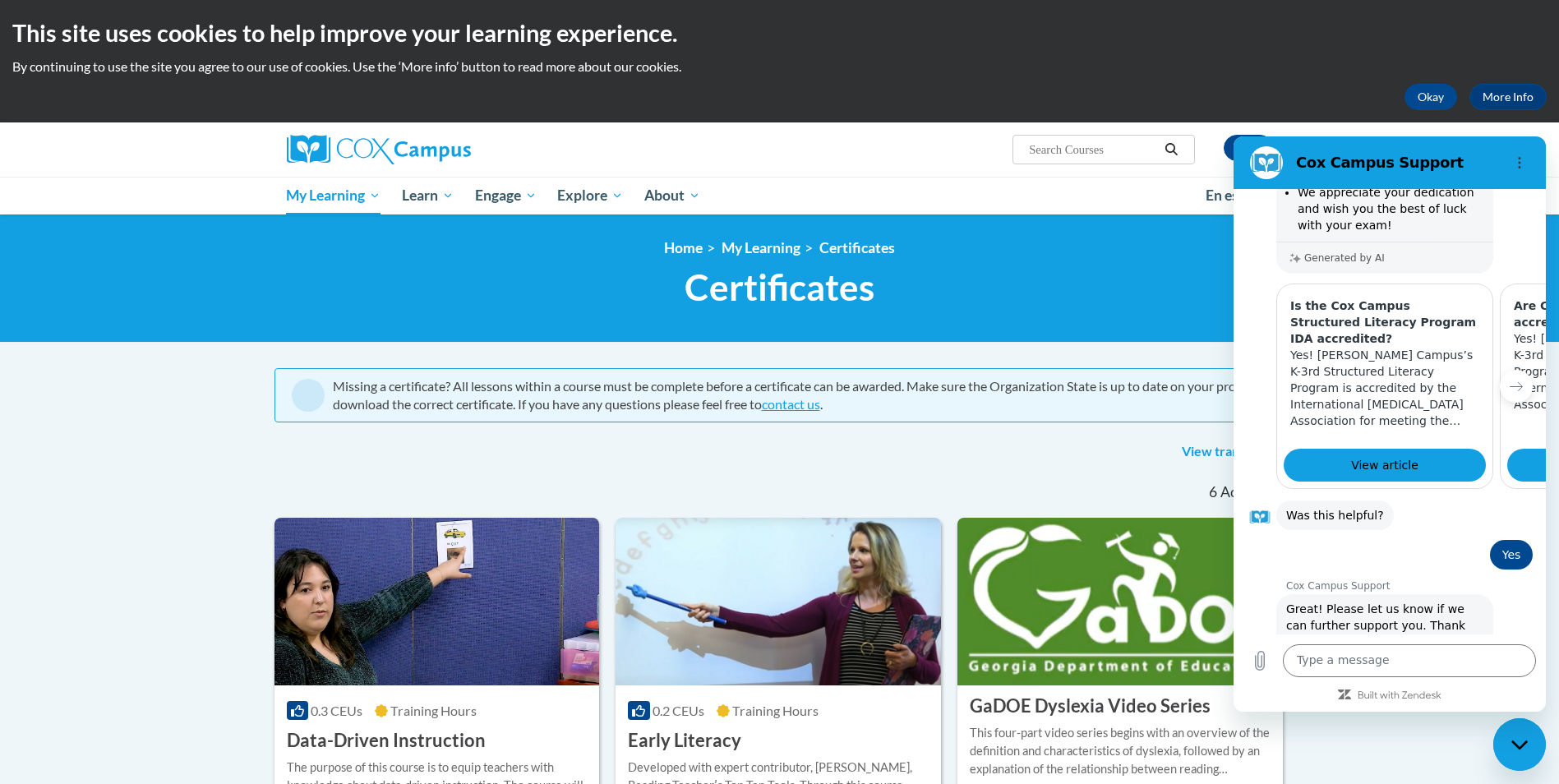
drag, startPoint x: 227, startPoint y: 30, endPoint x: 1144, endPoint y: 451, distance: 1009.0
click at [1144, 451] on div "View transcript" at bounding box center [780, 451] width 1011 height 26
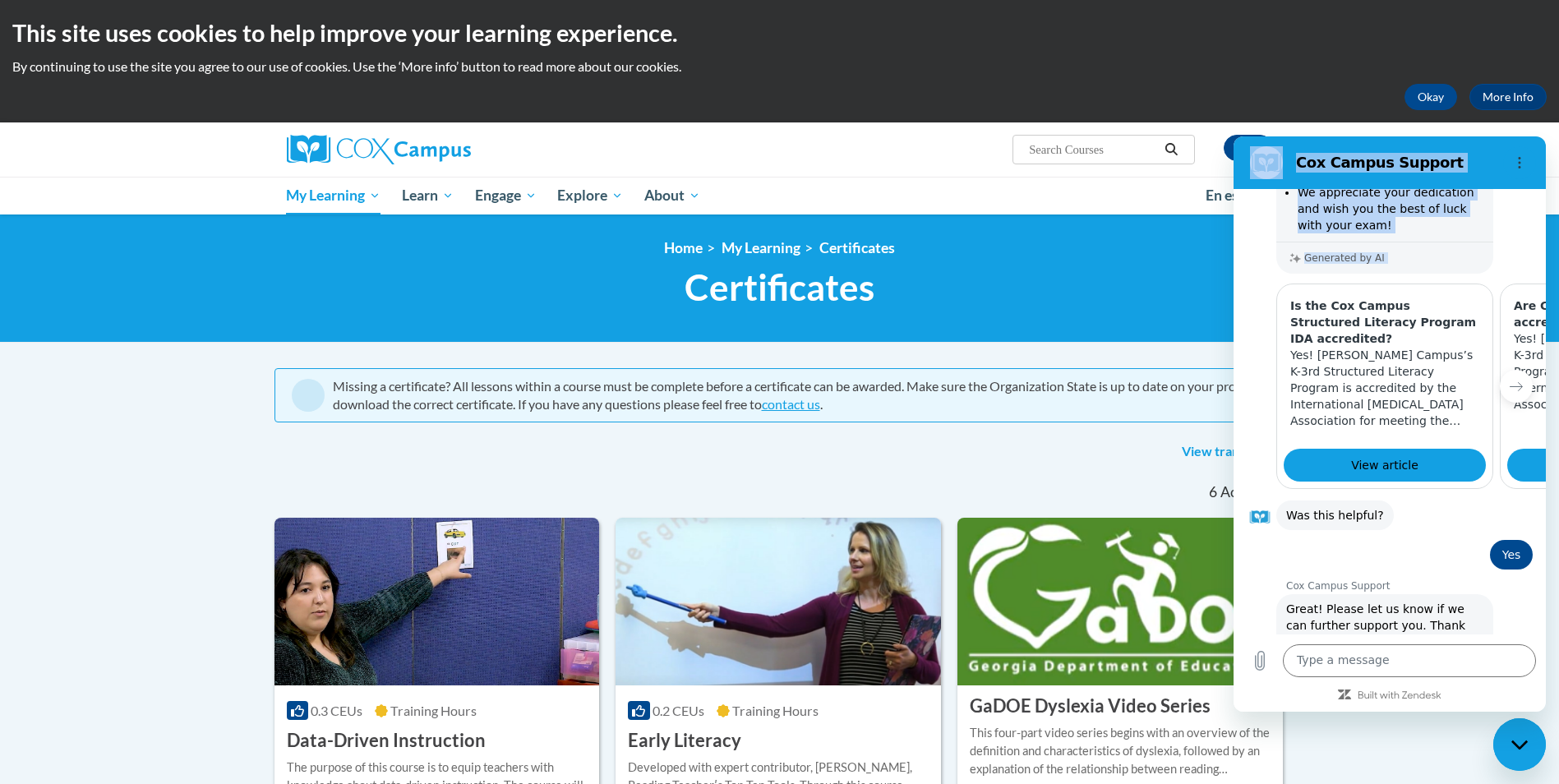
drag, startPoint x: 1254, startPoint y: 326, endPoint x: 1573, endPoint y: 345, distance: 319.6
click at [1545, 345] on html "Cox Campus Support 07:33 Cox Campus Support Cox Campus Support says: Hello! How…" at bounding box center [1390, 423] width 312 height 575
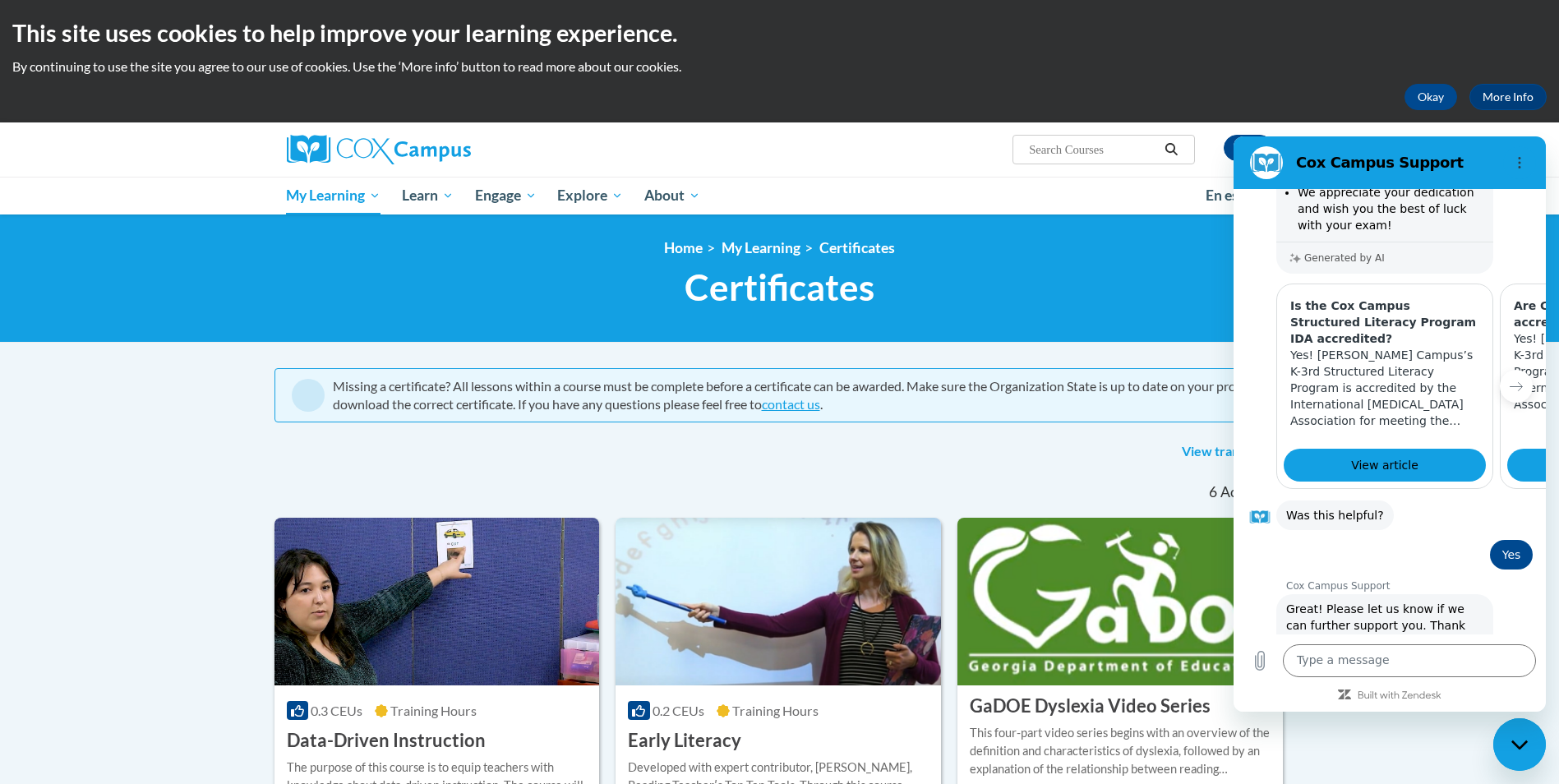
click at [1284, 702] on div "07:33 Cox Campus Support Cox Campus Support says: Hello! How can we support you…" at bounding box center [1390, 449] width 312 height 522
click at [1278, 698] on div at bounding box center [1390, 694] width 312 height 14
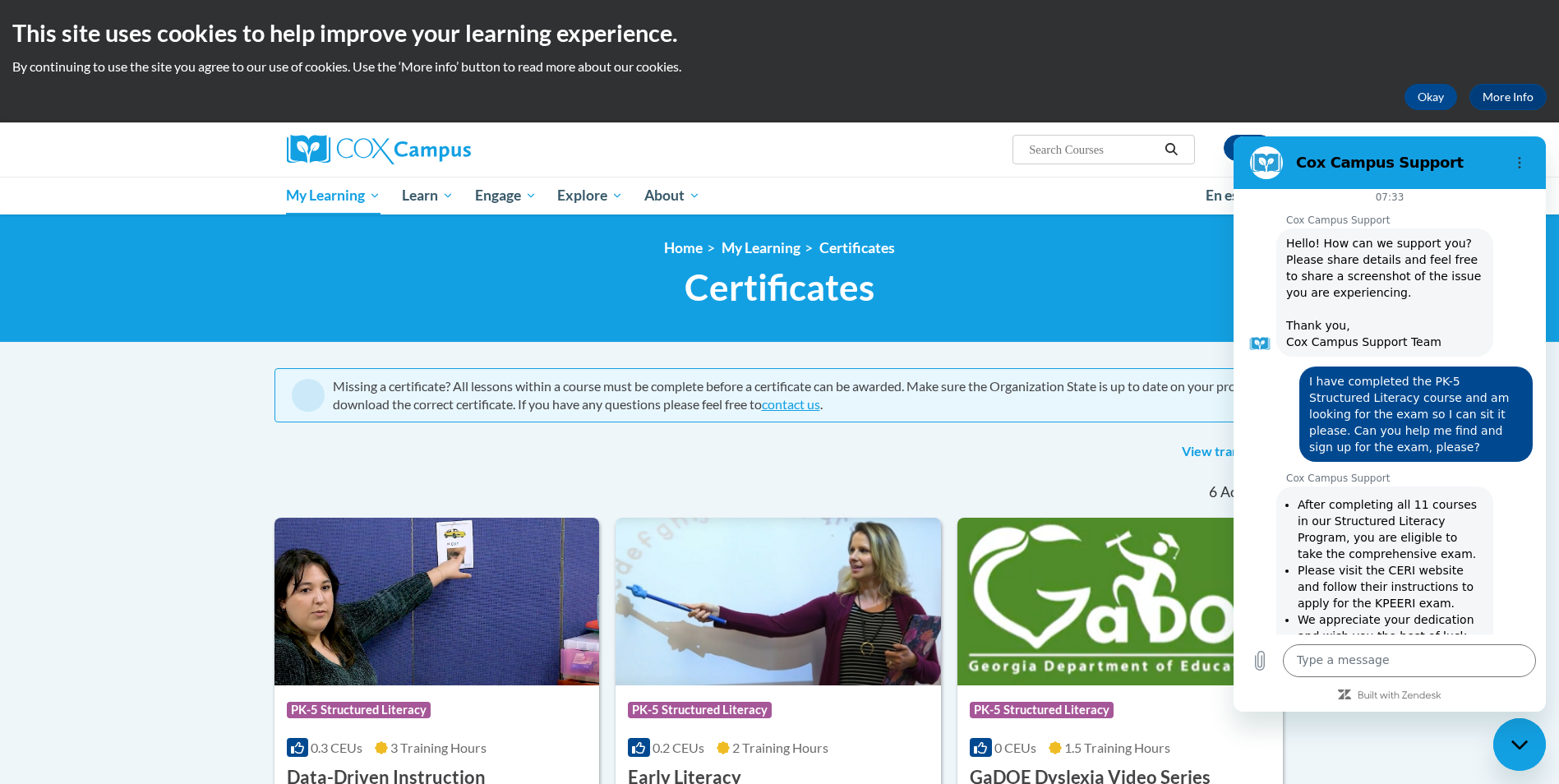
scroll to position [0, 0]
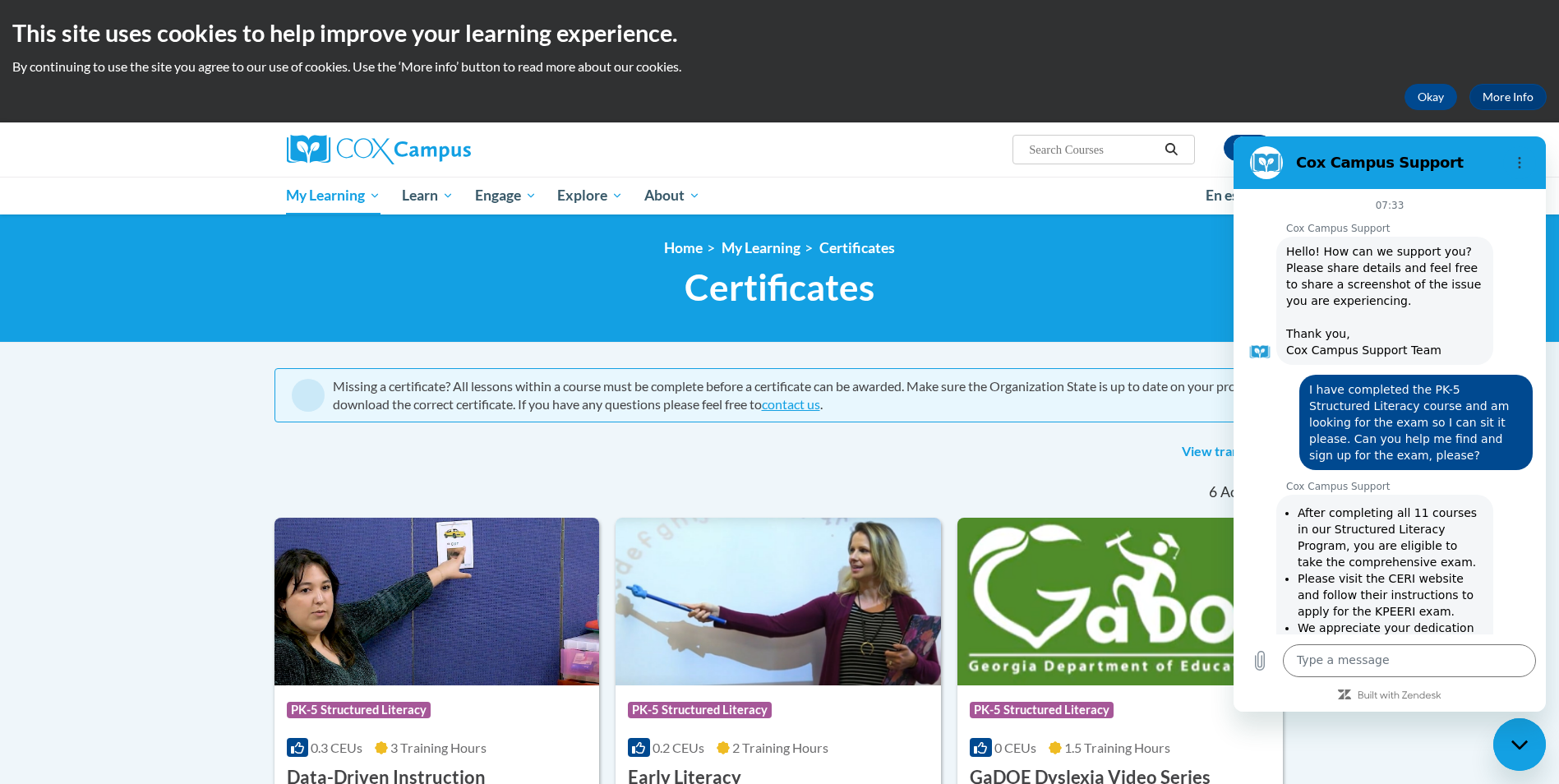
click at [1472, 161] on h2 "Cox Campus Support" at bounding box center [1397, 162] width 200 height 20
click at [1519, 171] on button "Options menu" at bounding box center [1519, 162] width 32 height 32
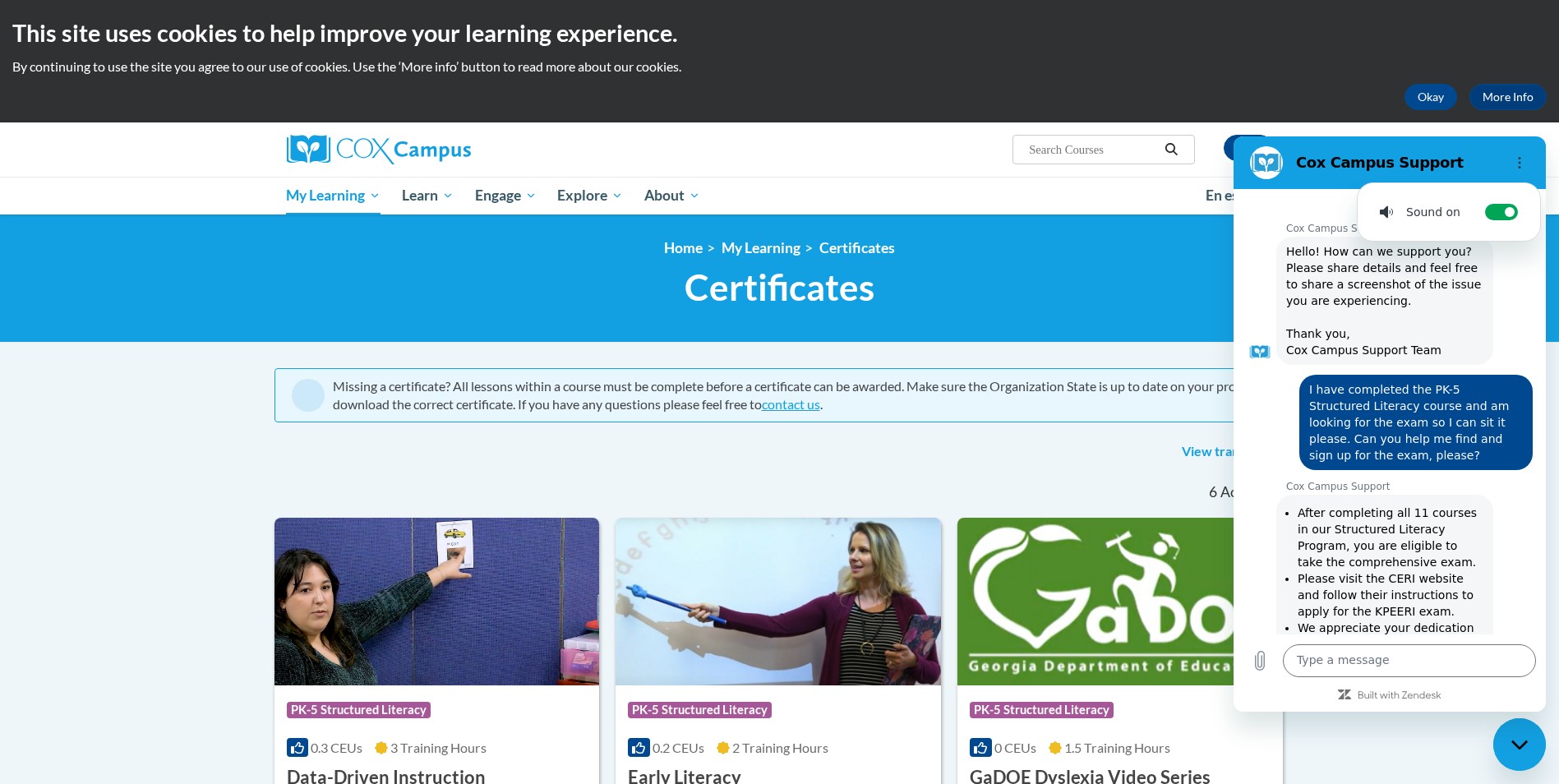
click at [1481, 156] on h2 "Cox Campus Support" at bounding box center [1397, 162] width 200 height 20
click at [1479, 156] on h2 "Cox Campus Support" at bounding box center [1397, 162] width 200 height 20
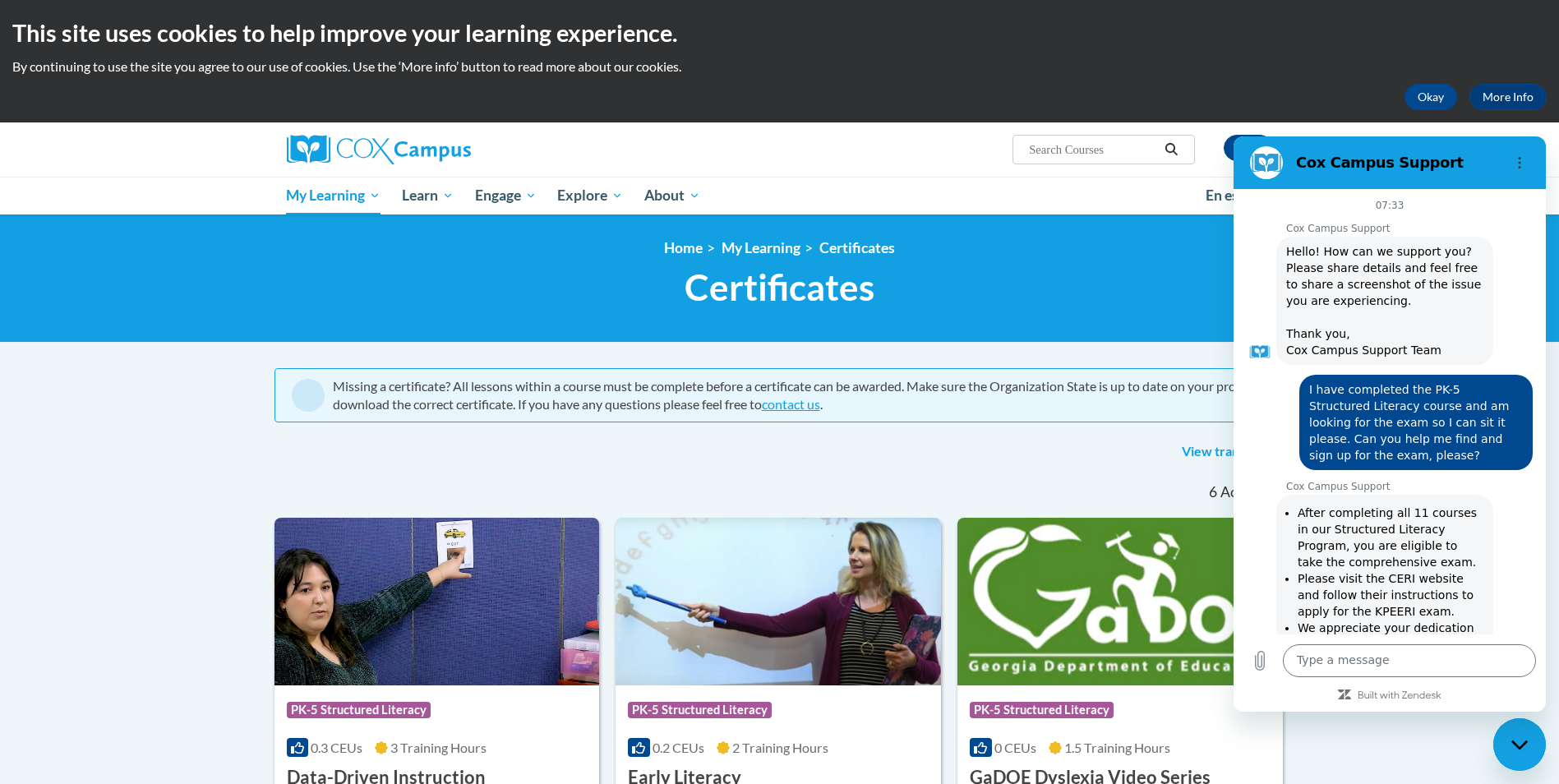
click at [1479, 156] on h2 "Cox Campus Support" at bounding box center [1397, 162] width 200 height 20
drag, startPoint x: 244, startPoint y: 16, endPoint x: 1197, endPoint y: 294, distance: 992.7
click at [1199, 294] on h1 "Certificates New Page_Certificates" at bounding box center [780, 287] width 1011 height 43
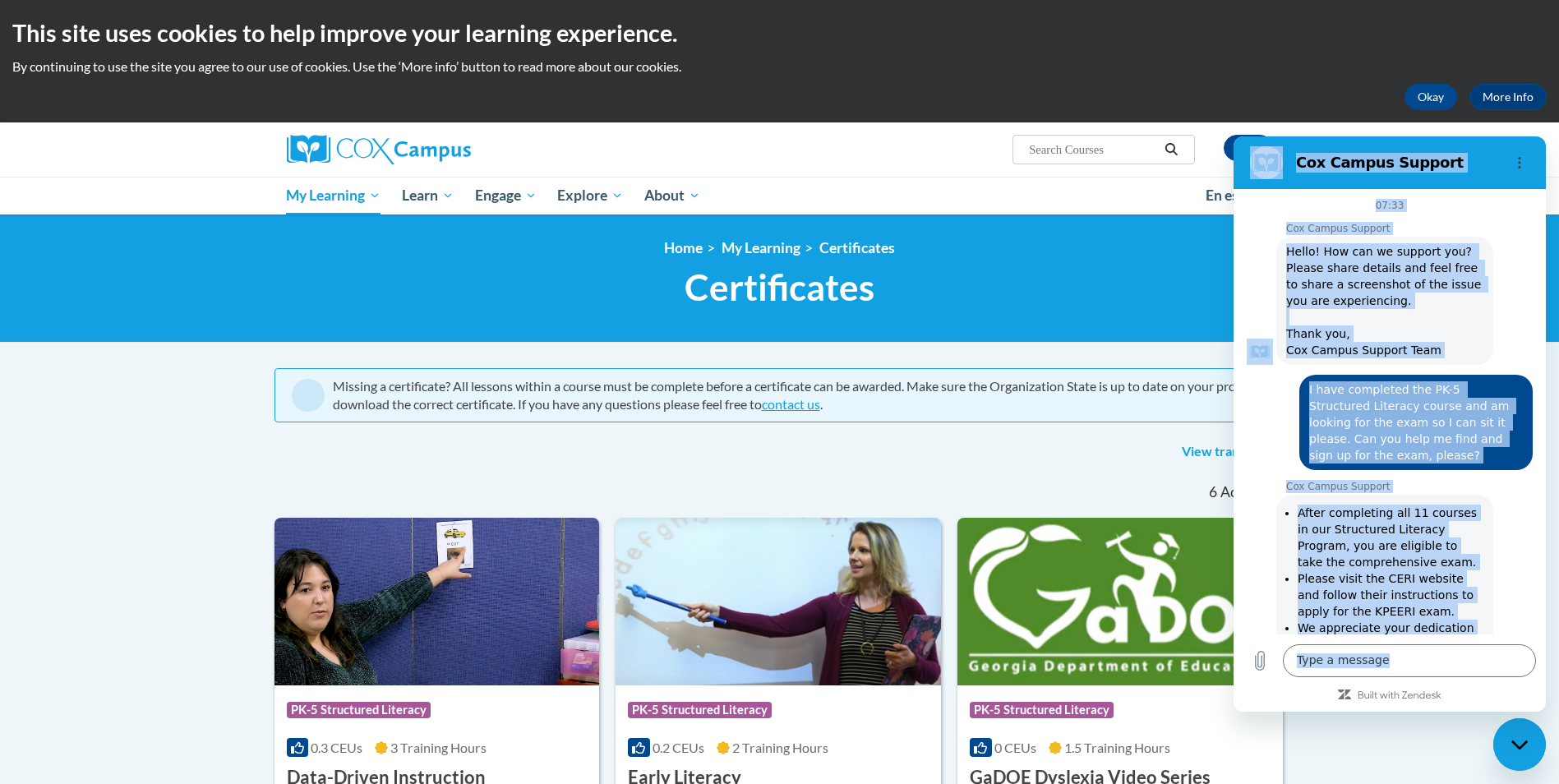
drag, startPoint x: 1533, startPoint y: 699, endPoint x: 1573, endPoint y: 729, distance: 50.0
click at [1545, 711] on html "Cox Campus Support 07:33 Cox Campus Support Cox Campus Support says: Hello! How…" at bounding box center [1390, 423] width 312 height 575
click at [1527, 695] on div at bounding box center [1390, 694] width 312 height 14
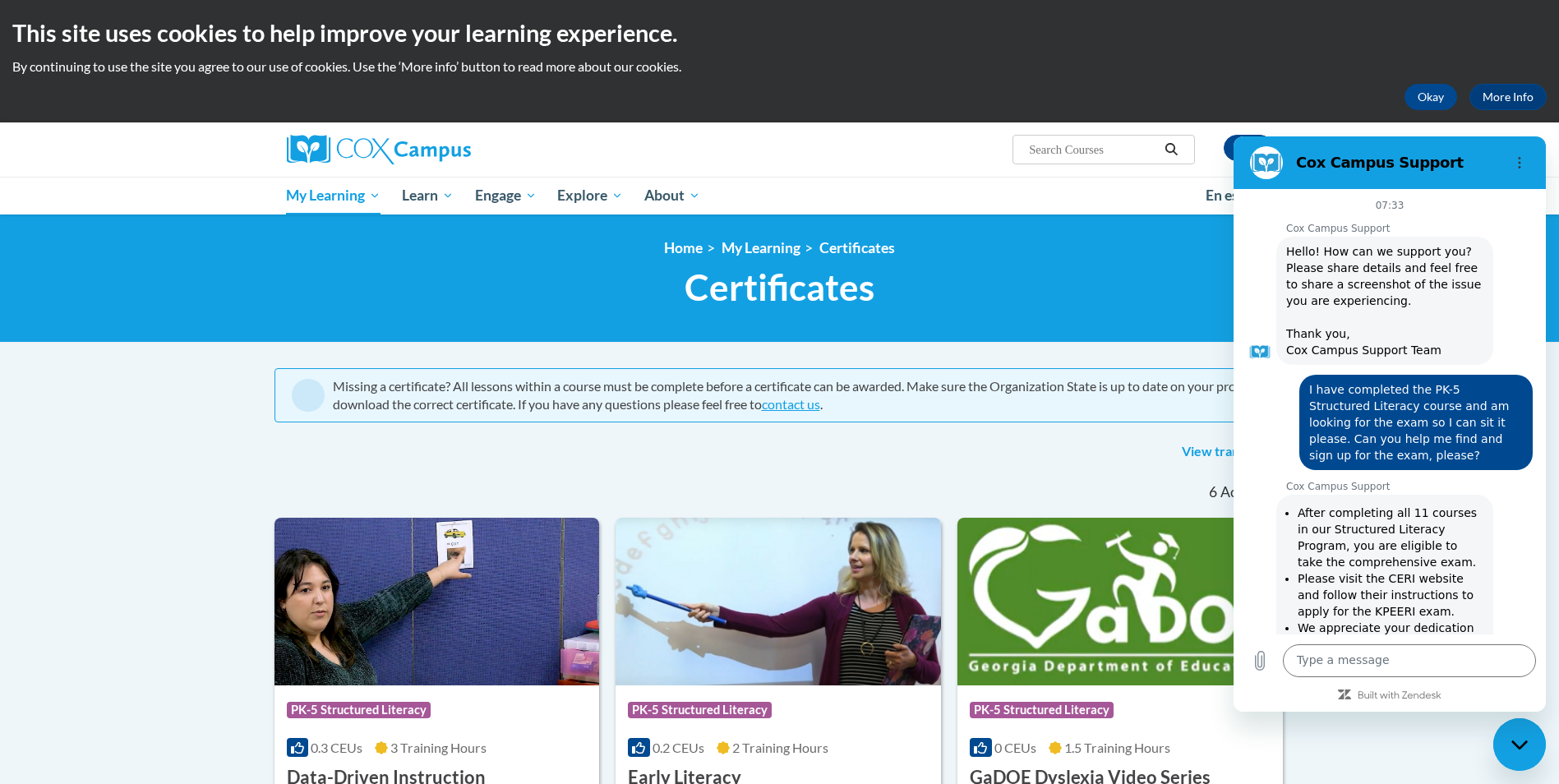
click at [1525, 695] on div at bounding box center [1390, 694] width 312 height 14
click at [1525, 694] on div at bounding box center [1390, 694] width 312 height 14
click at [1423, 94] on button "Okay" at bounding box center [1431, 97] width 52 height 26
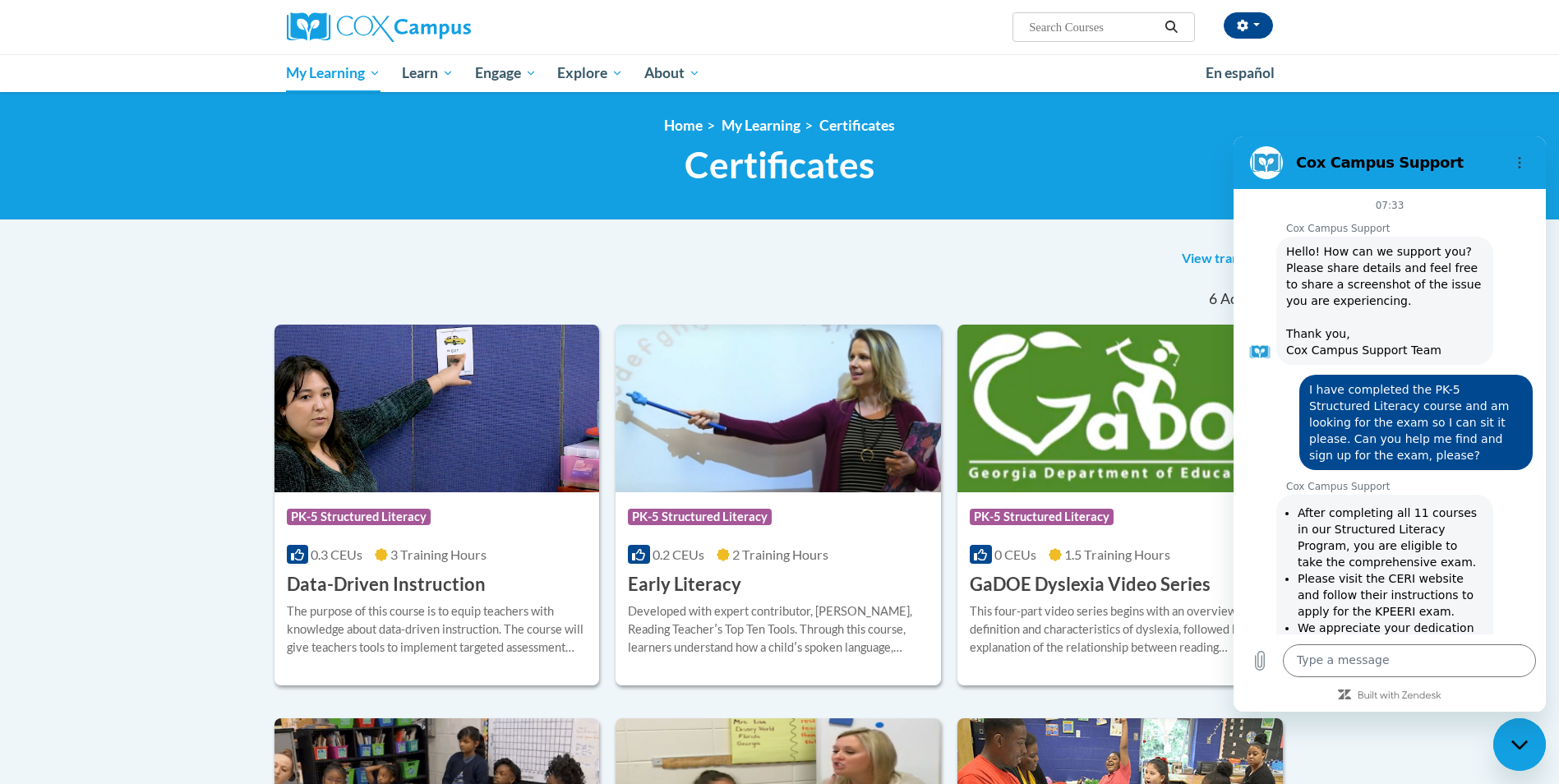
click at [1166, 158] on h1 "Certificates New Page_Certificates" at bounding box center [780, 164] width 1011 height 43
click at [1238, 168] on section "Cox Campus Support" at bounding box center [1390, 162] width 312 height 52
click at [1472, 166] on h2 "Cox Campus Support" at bounding box center [1397, 162] width 200 height 20
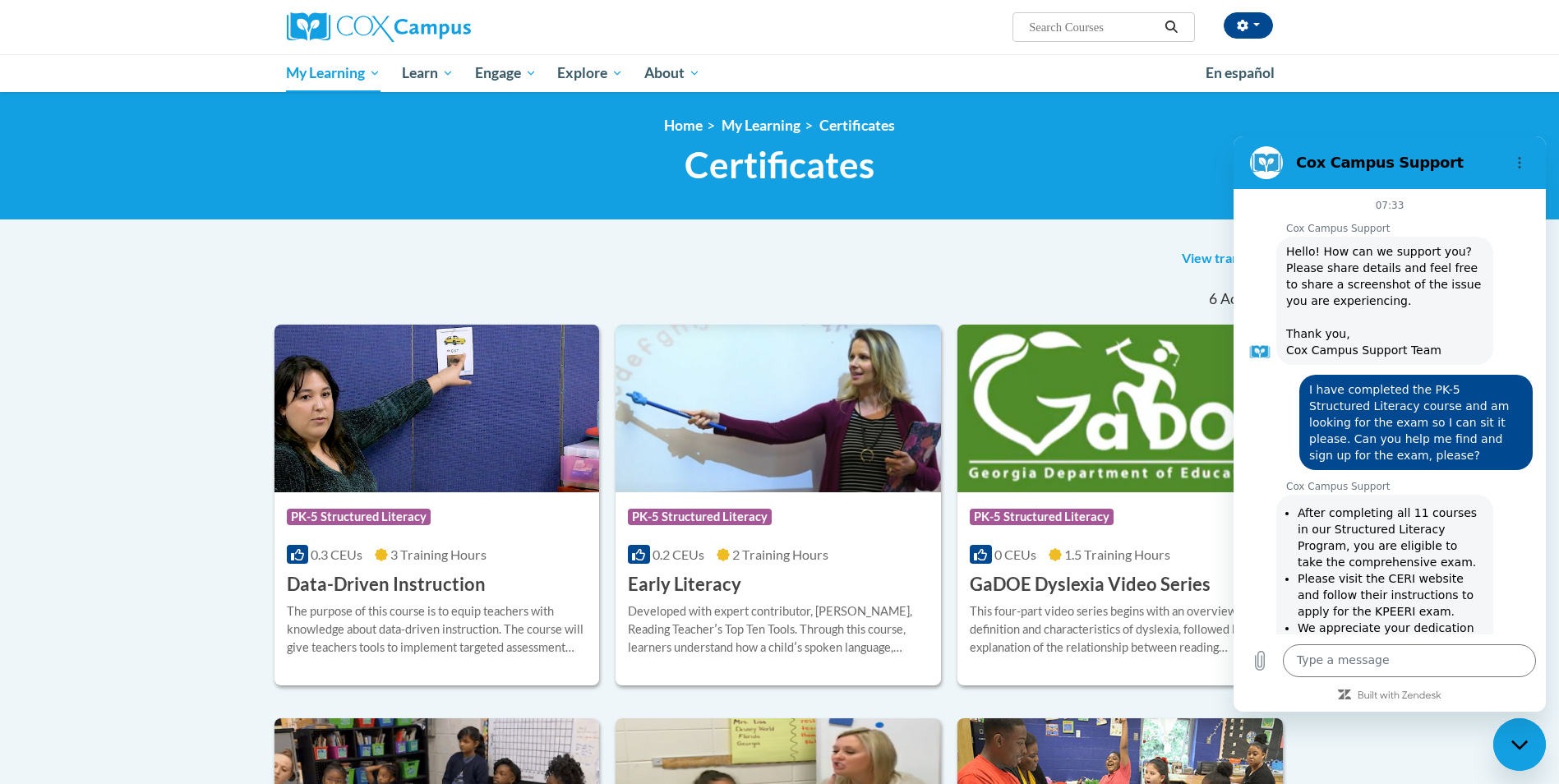
click at [1472, 166] on h2 "Cox Campus Support" at bounding box center [1397, 162] width 200 height 20
click at [1386, 167] on h2 "Cox Campus Support" at bounding box center [1397, 162] width 200 height 20
click at [1347, 171] on h2 "Cox Campus Support" at bounding box center [1397, 162] width 200 height 20
click at [1259, 164] on figure at bounding box center [1267, 162] width 32 height 32
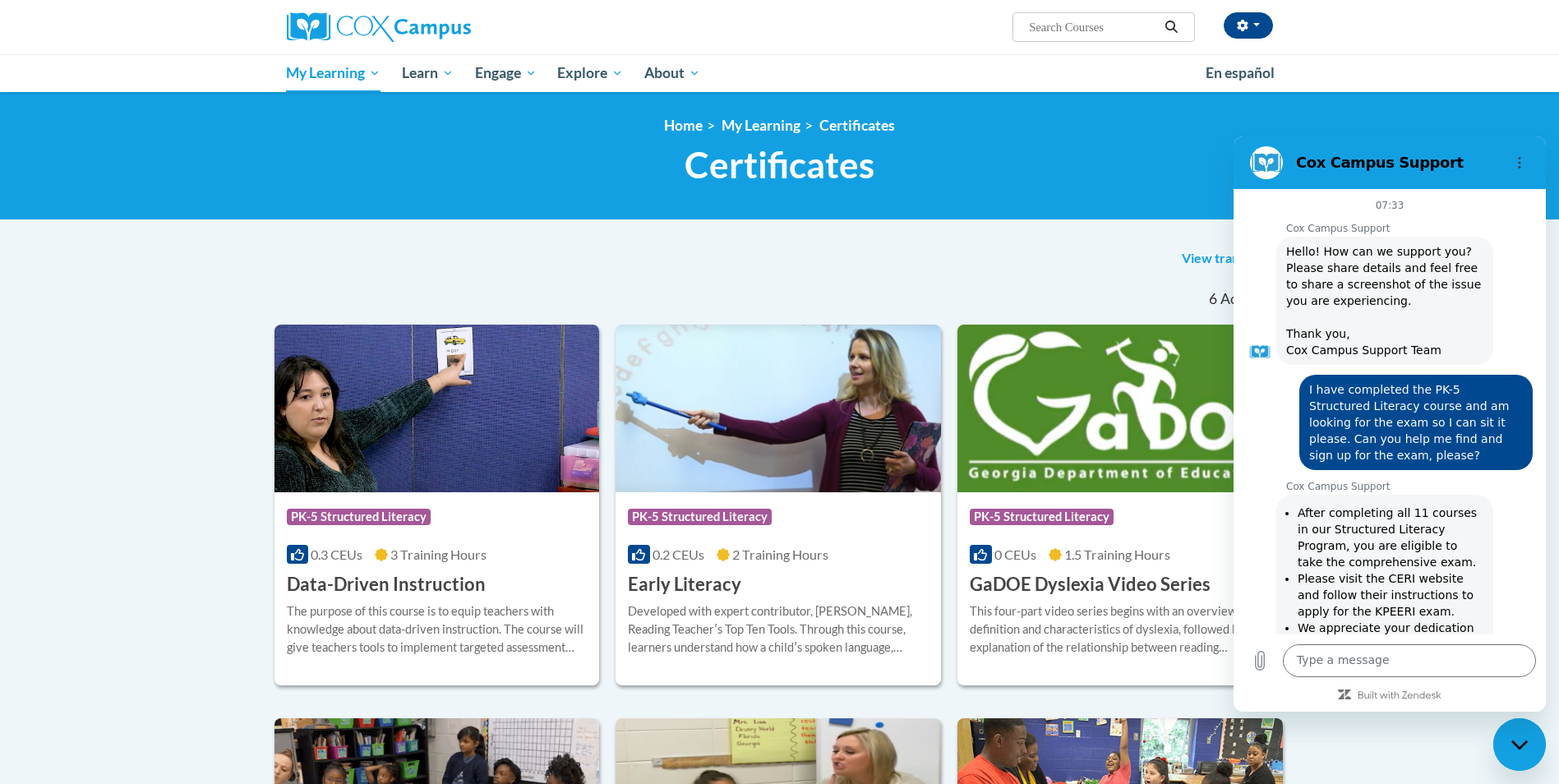
click at [1259, 164] on figure at bounding box center [1267, 162] width 32 height 32
click at [1481, 163] on h2 "Cox Campus Support" at bounding box center [1397, 162] width 200 height 20
click at [1517, 161] on icon "Options menu" at bounding box center [1519, 162] width 14 height 14
click at [1477, 172] on div "Cox Campus Support" at bounding box center [1369, 162] width 253 height 32
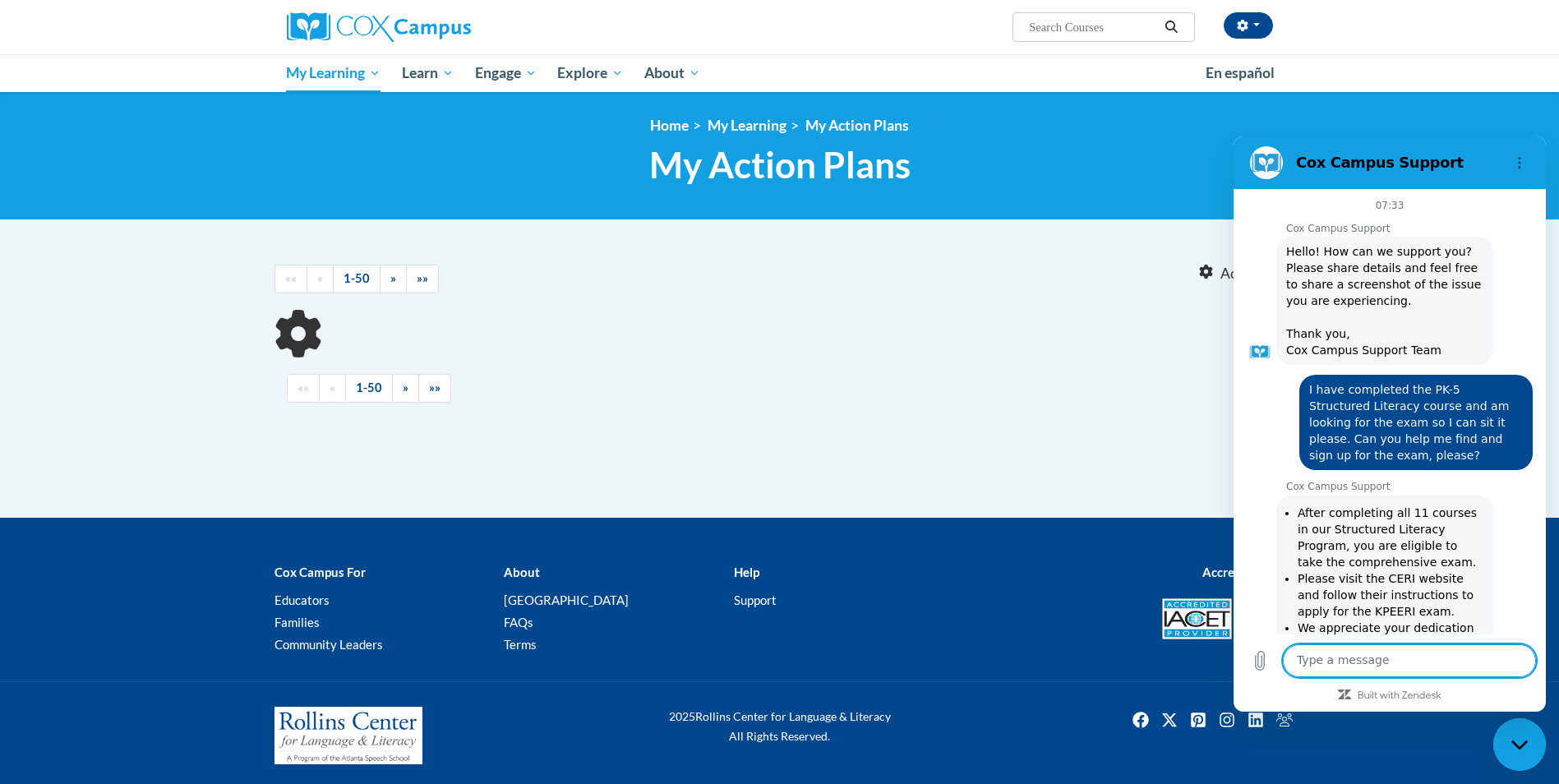
scroll to position [460, 0]
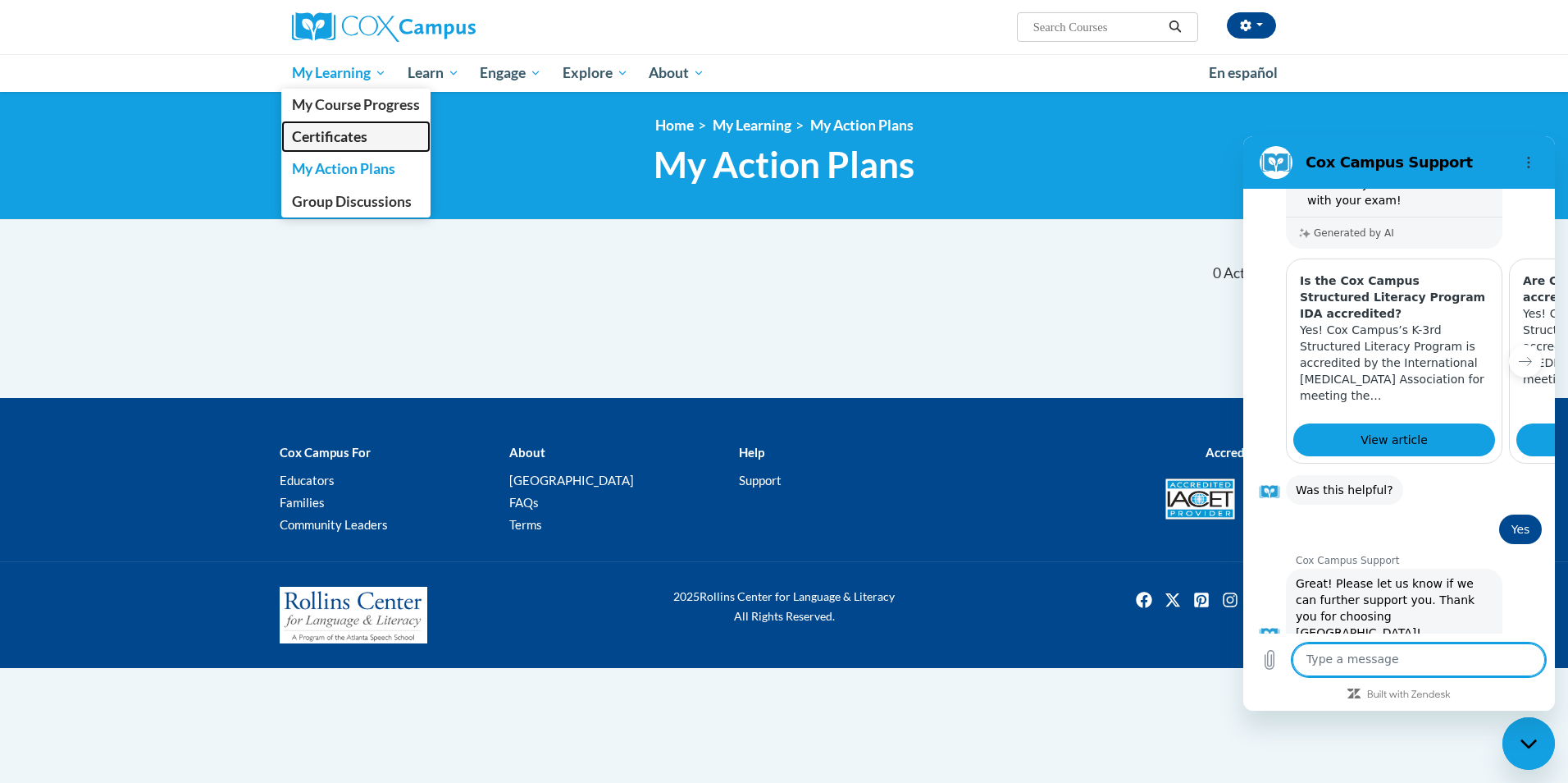
click at [341, 140] on span "Certificates" at bounding box center [330, 136] width 76 height 17
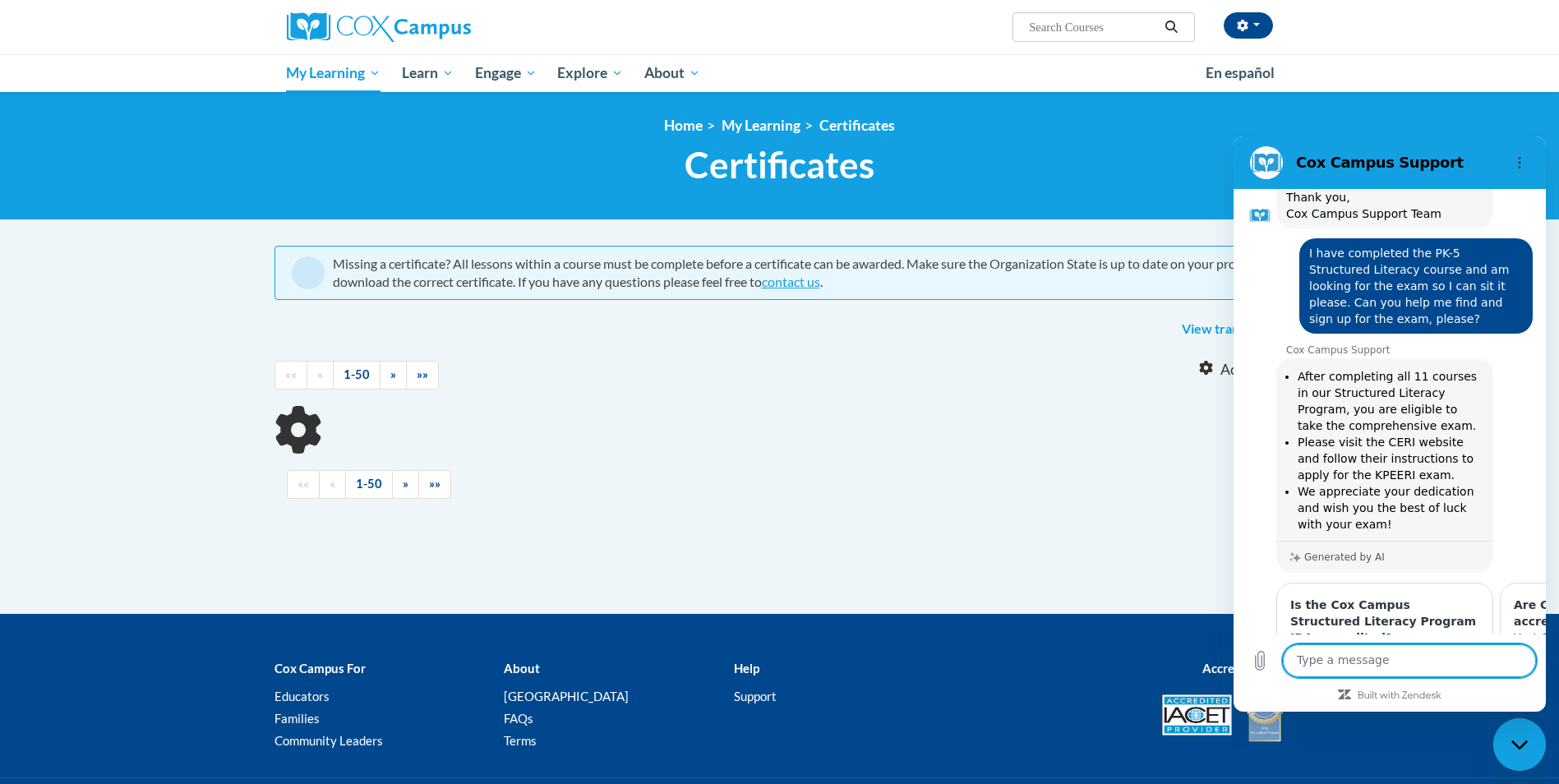
scroll to position [164, 0]
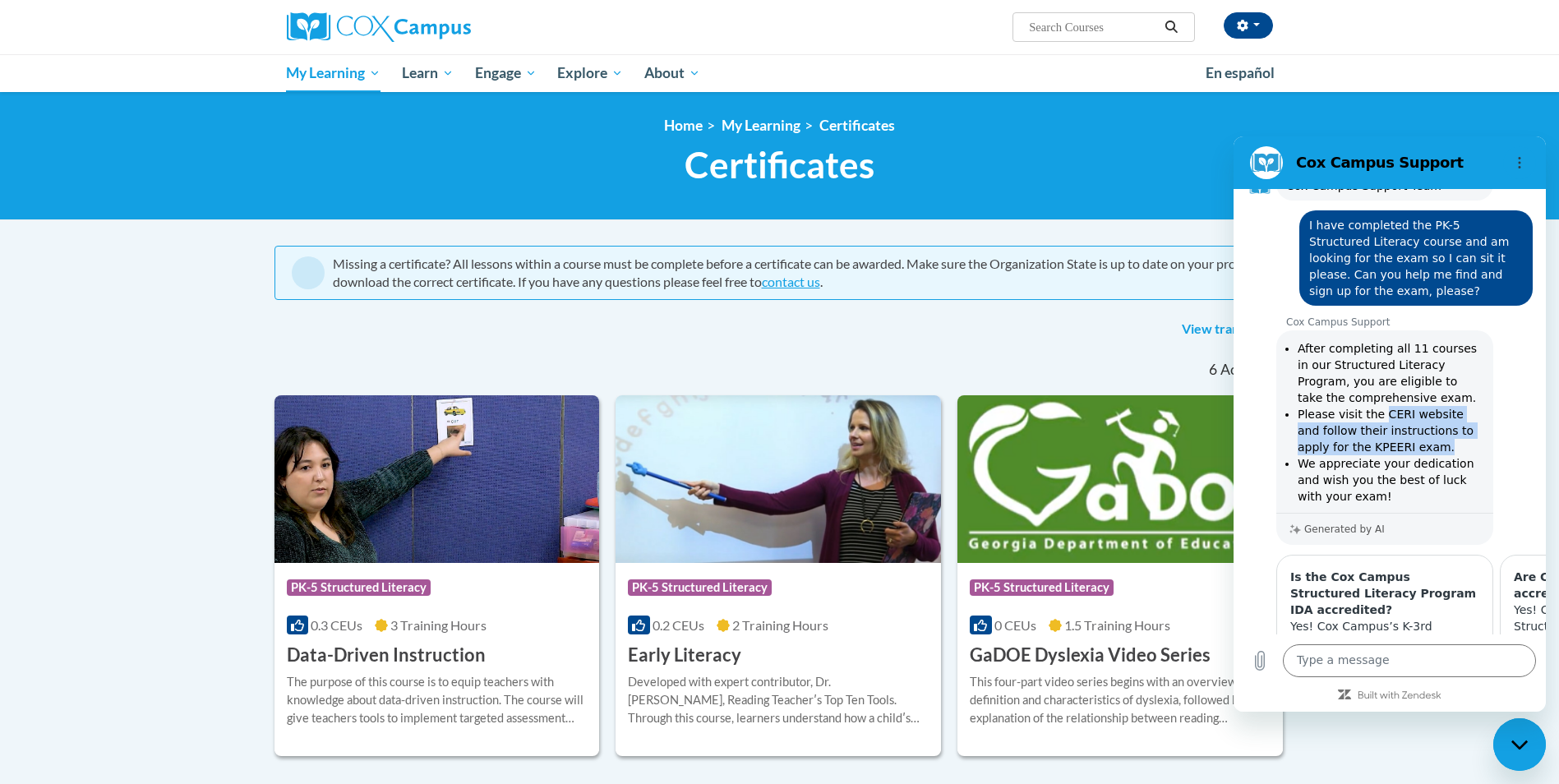
drag, startPoint x: 1401, startPoint y: 443, endPoint x: 1375, endPoint y: 412, distance: 40.5
click at [1375, 412] on li "Please visit the CERI website and follow their instructions to apply for the KP…" at bounding box center [1391, 430] width 186 height 50
copy li "CERI website and follow their instructions to apply for the KPEERI exam."
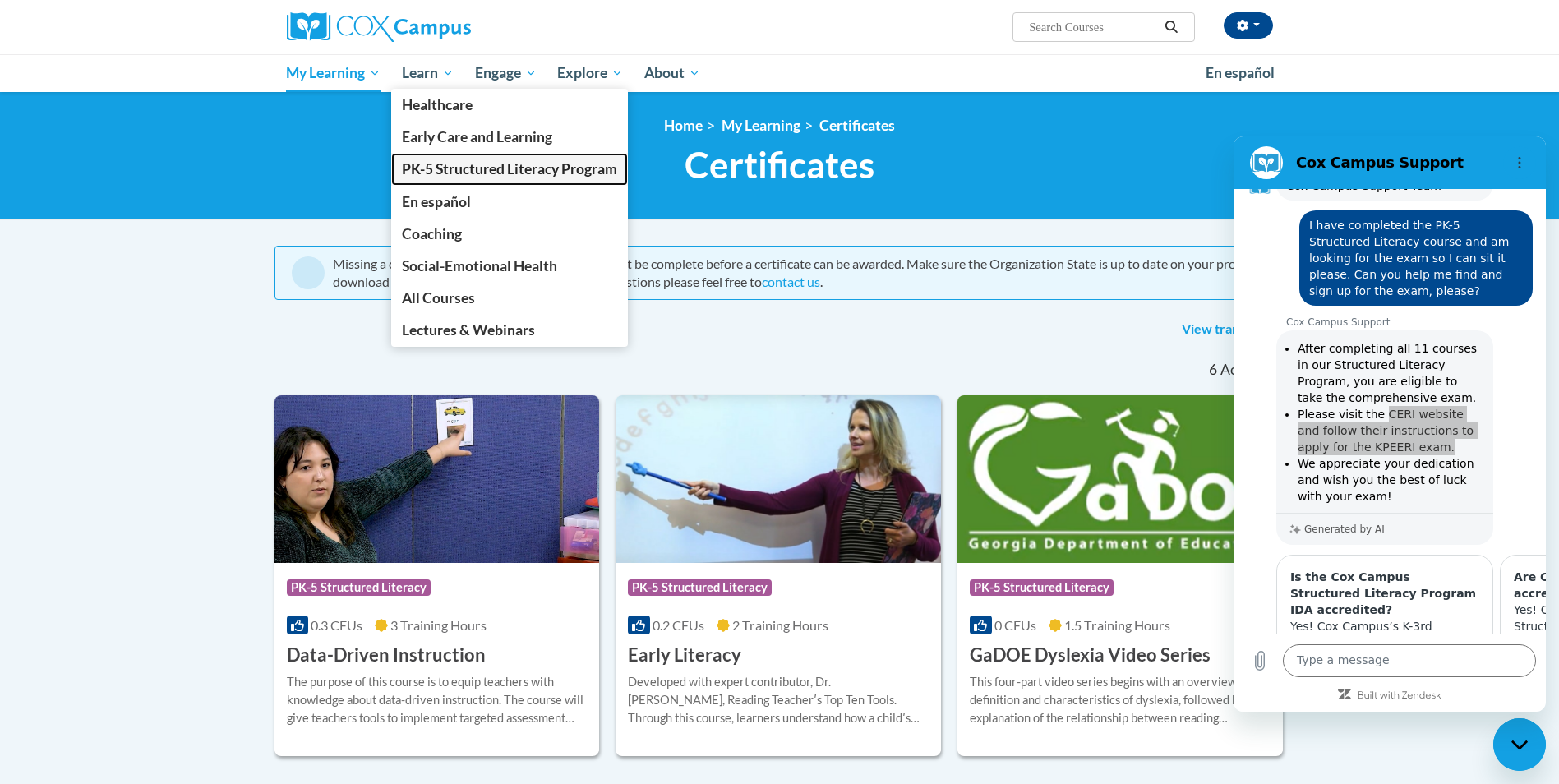
click at [416, 166] on span "PK-5 Structured Literacy Program" at bounding box center [509, 169] width 216 height 17
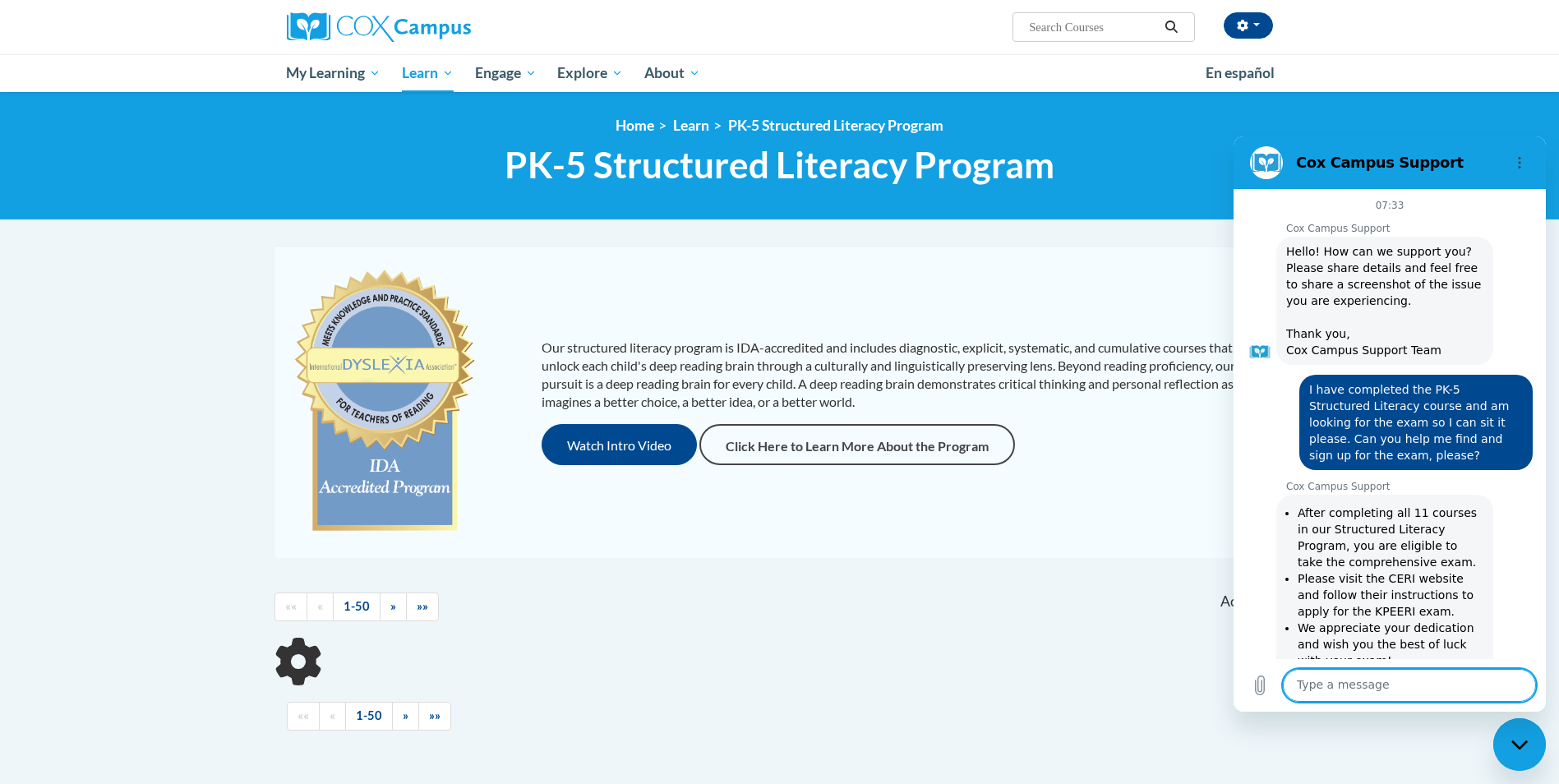
scroll to position [436, 0]
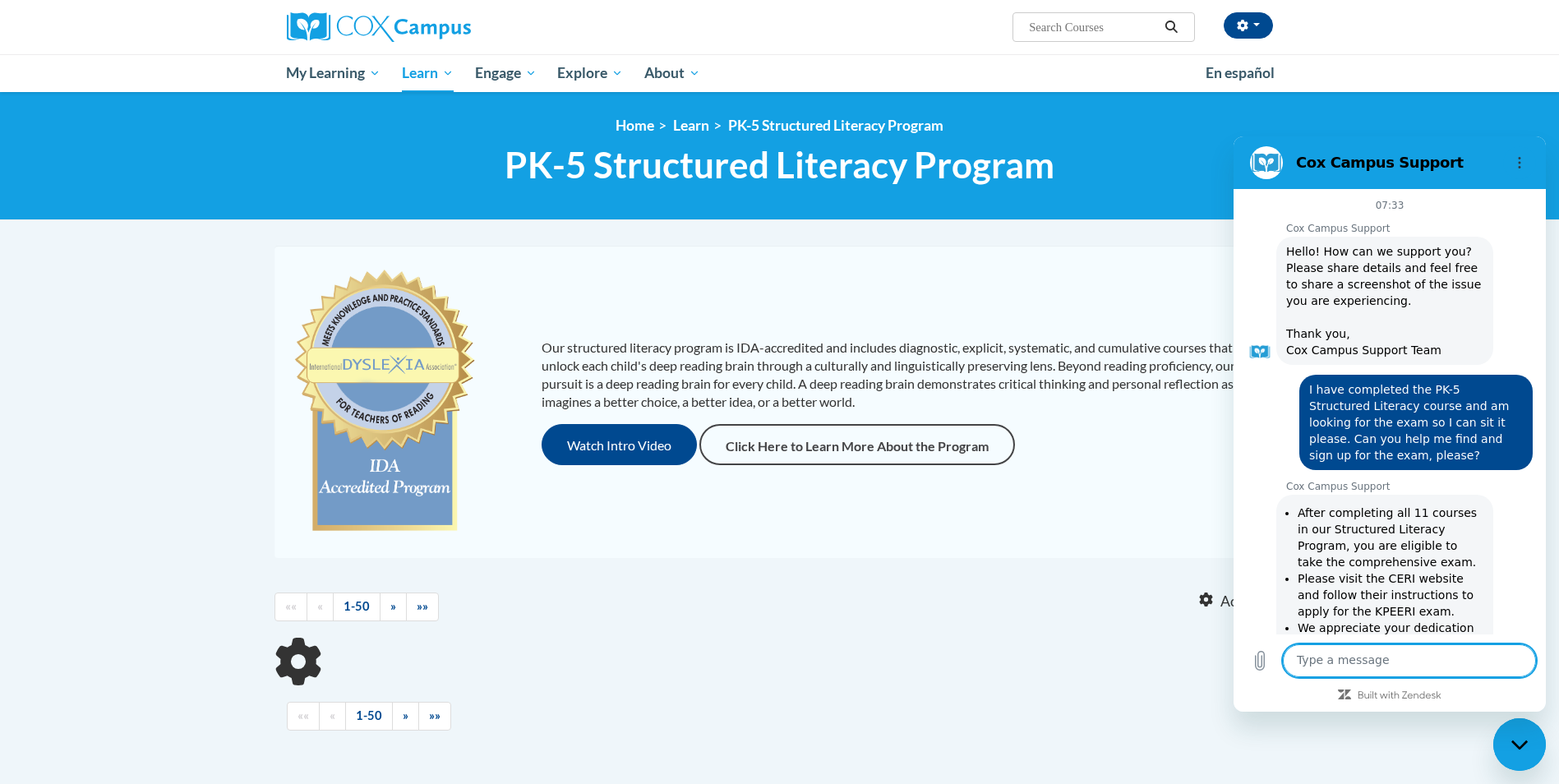
click at [1509, 740] on div "Close messaging window" at bounding box center [1519, 744] width 50 height 50
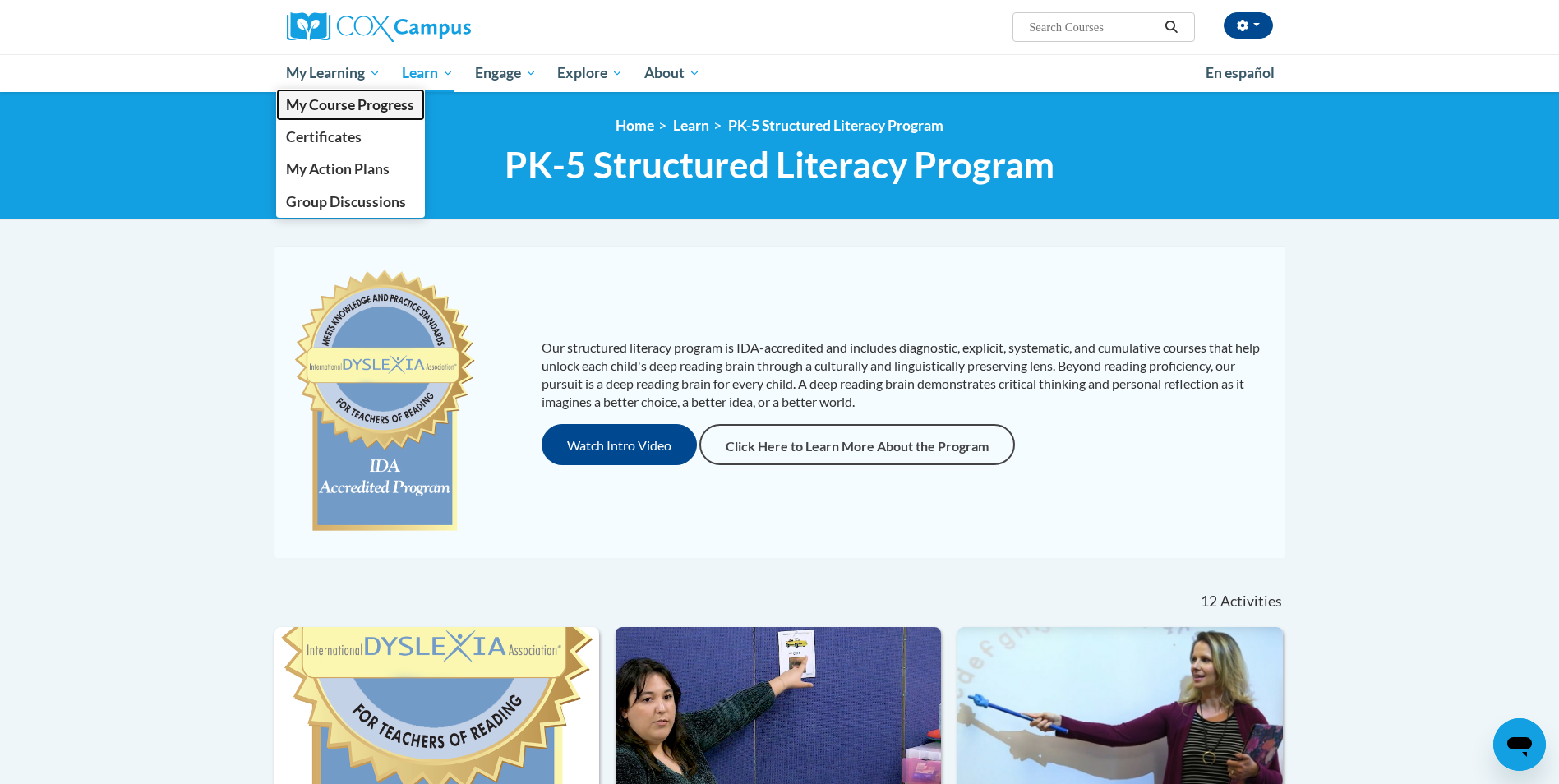
click at [344, 105] on span "My Course Progress" at bounding box center [350, 105] width 128 height 17
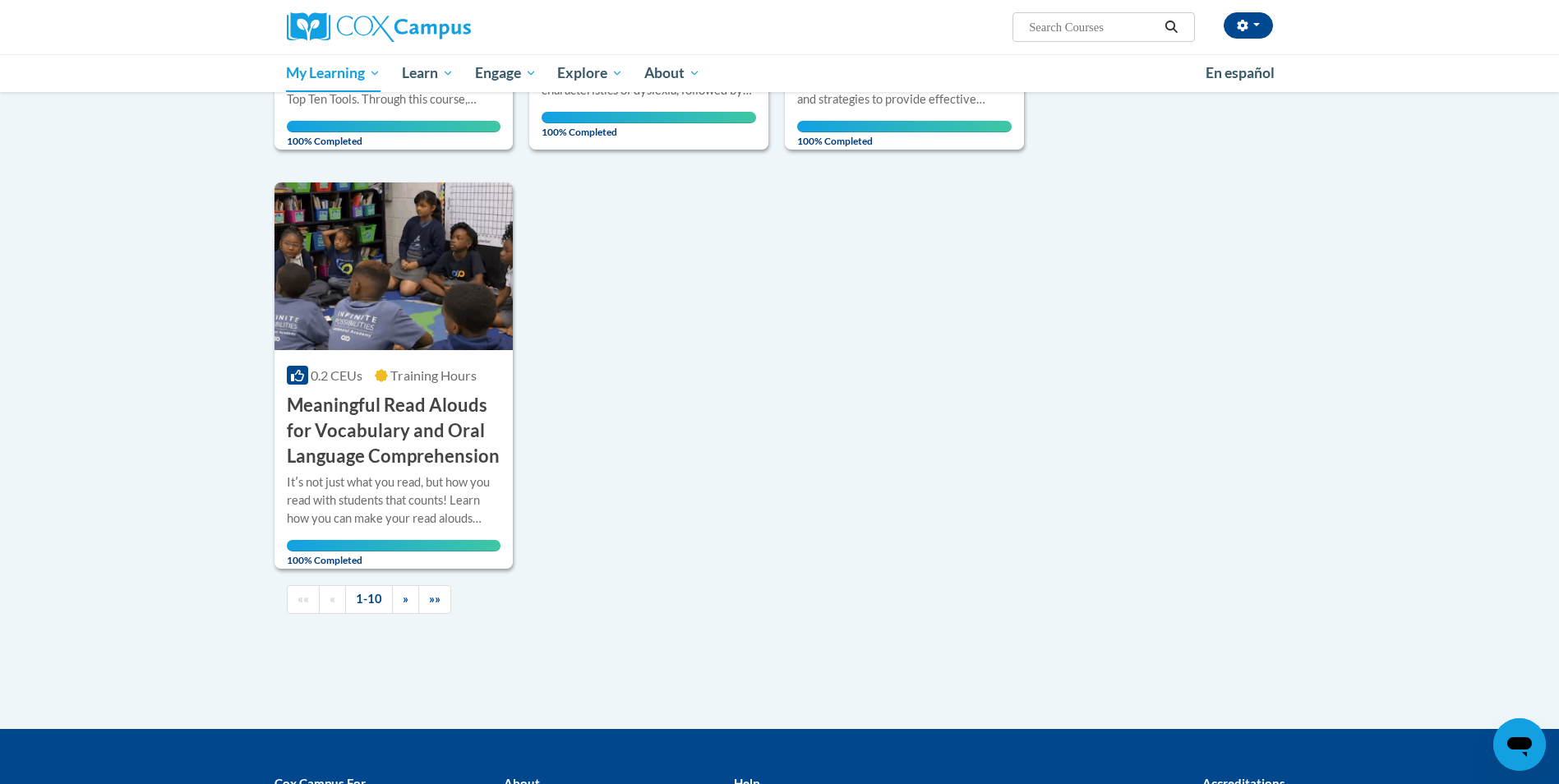
scroll to position [1314, 0]
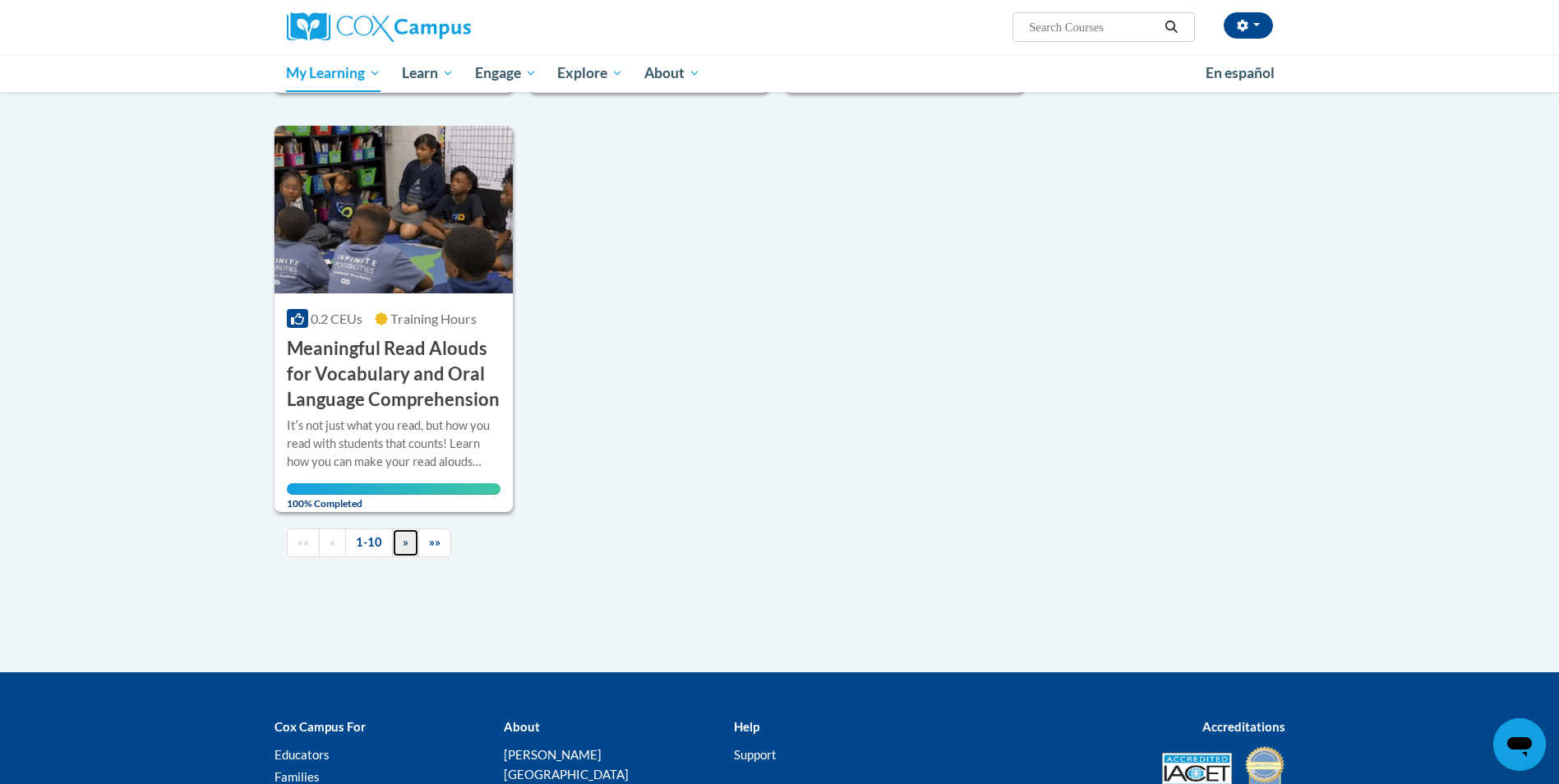
click at [403, 545] on span "»" at bounding box center [405, 541] width 5 height 14
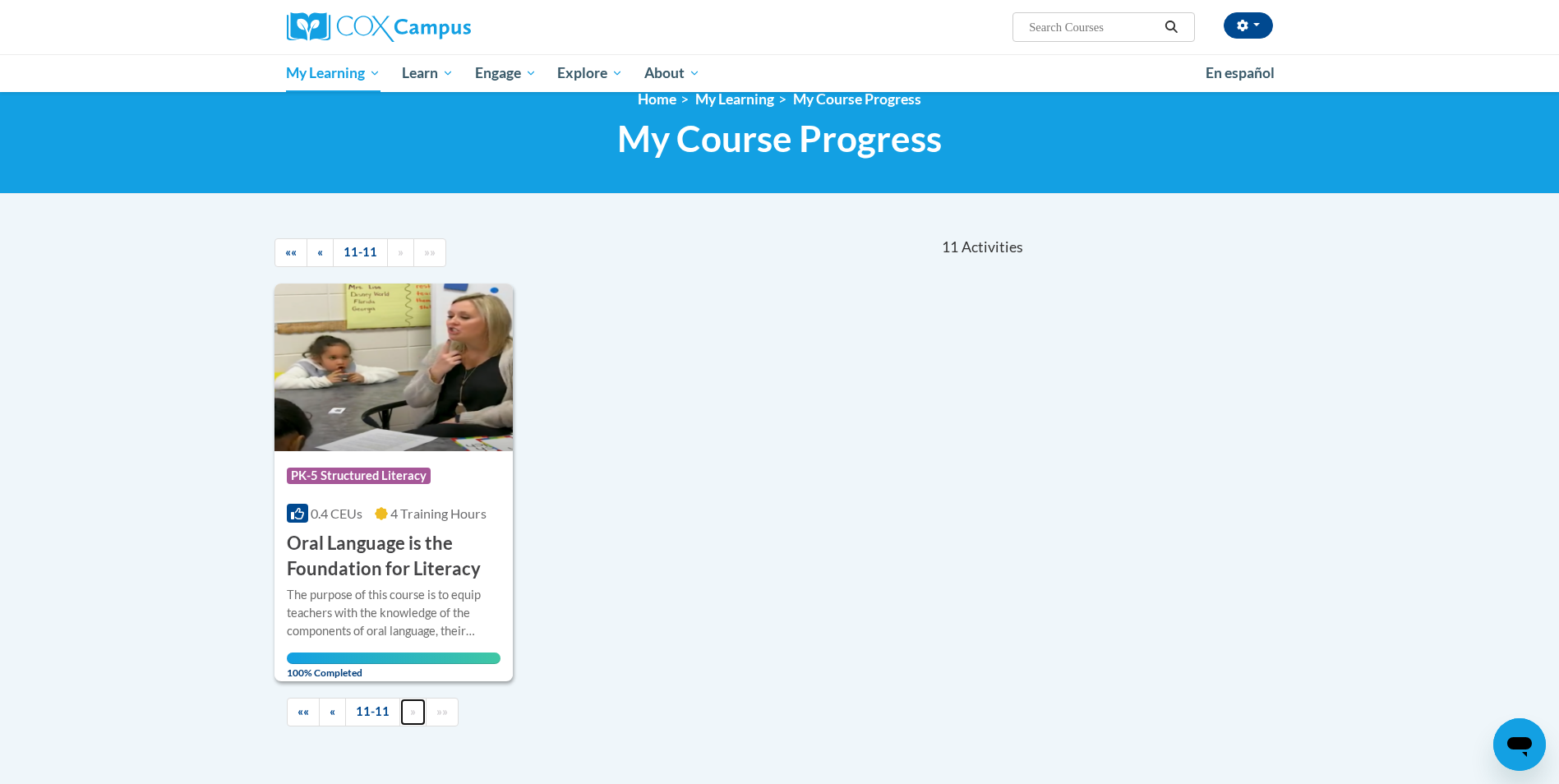
scroll to position [0, 0]
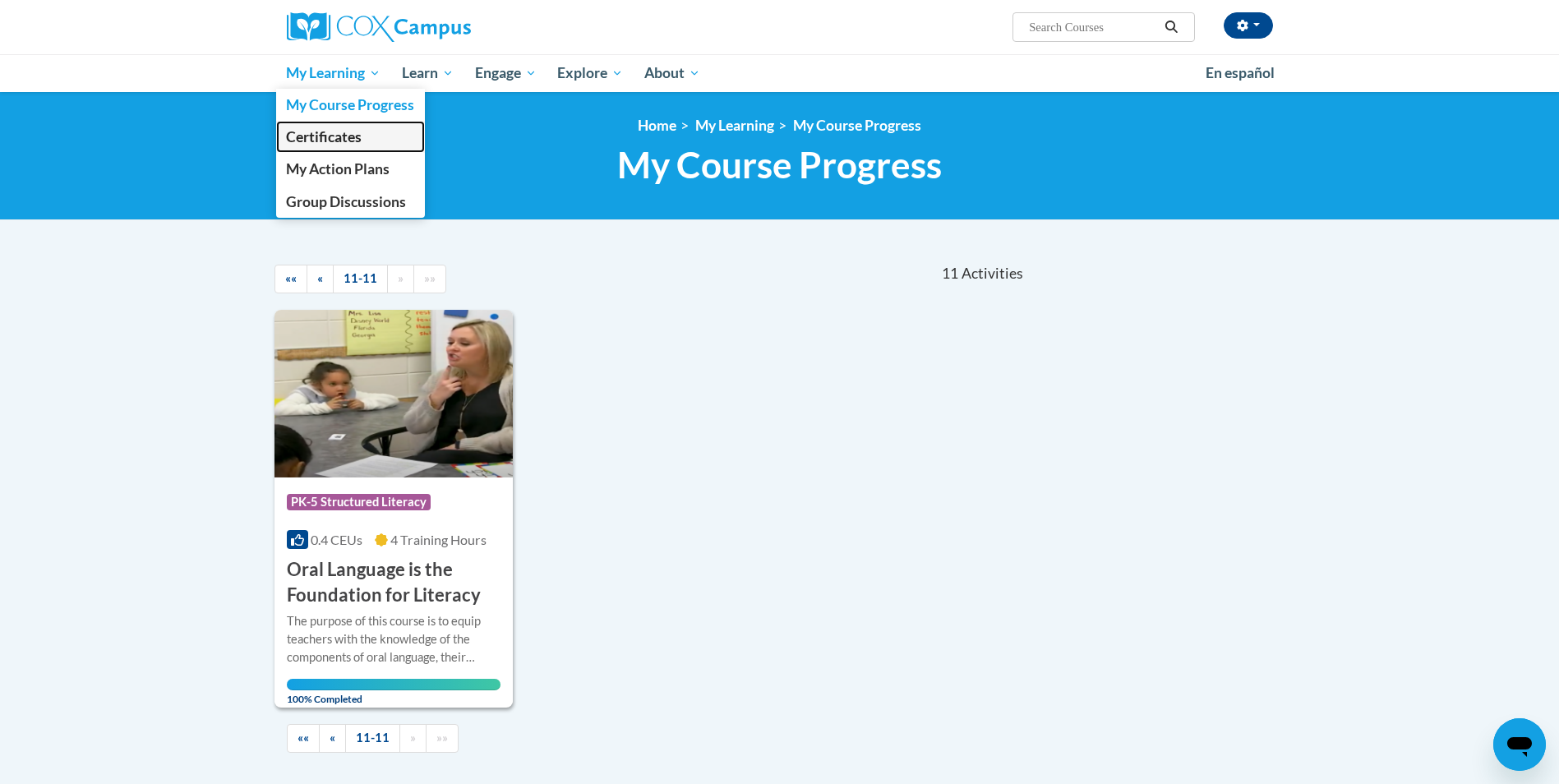
click at [317, 136] on span "Certificates" at bounding box center [324, 136] width 76 height 17
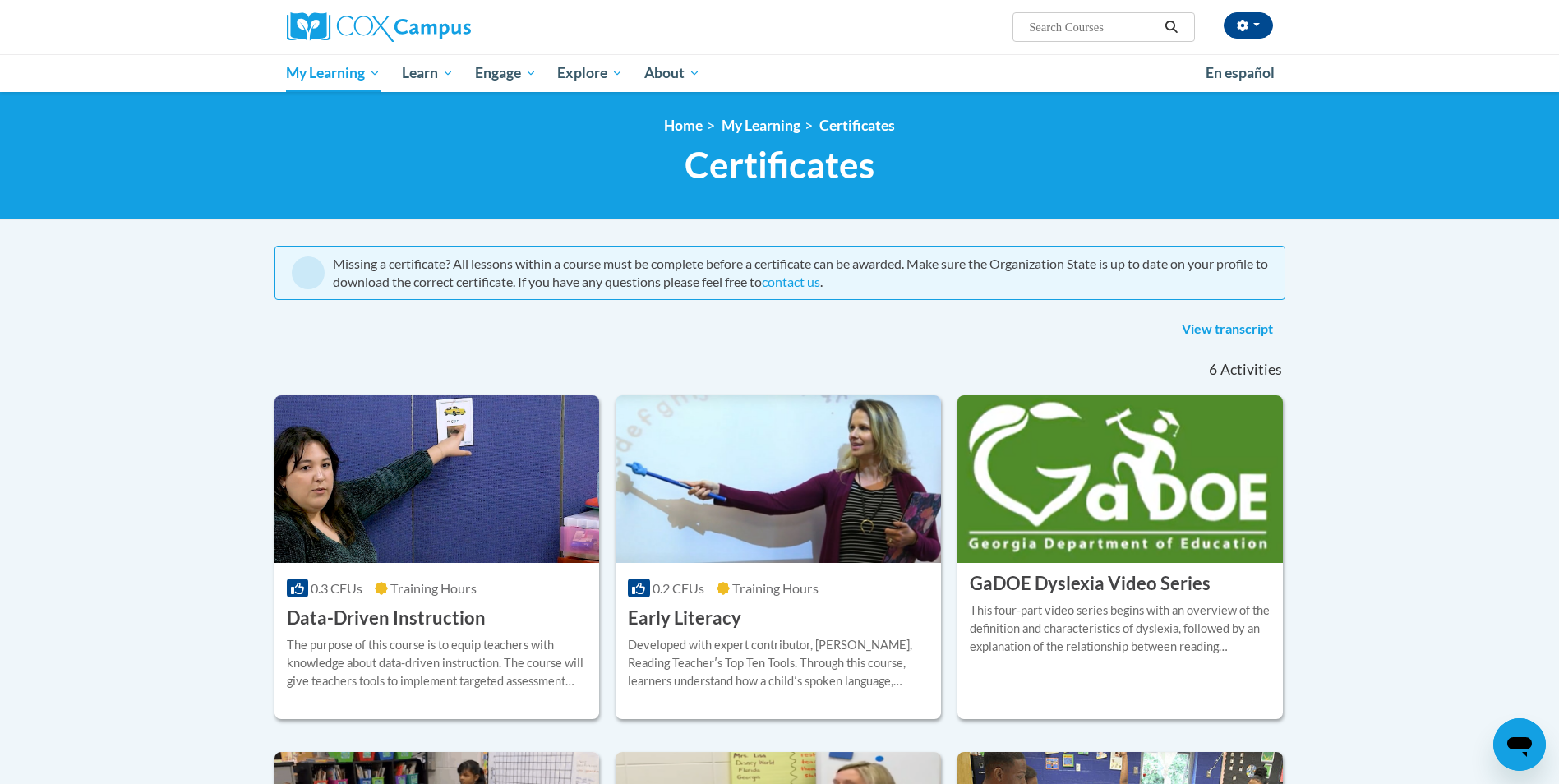
scroll to position [82, 0]
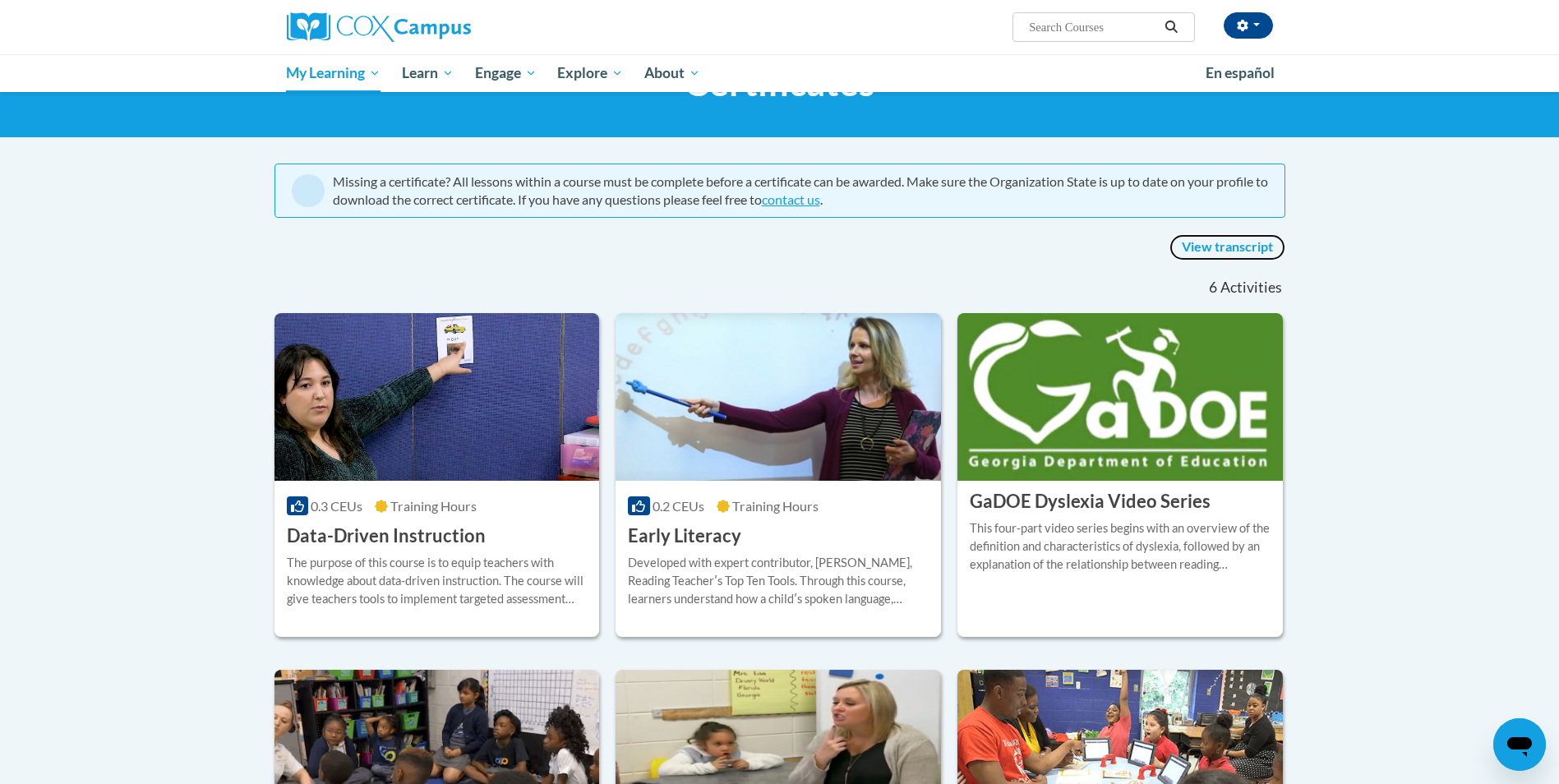
click at [1243, 246] on link "View transcript" at bounding box center [1228, 246] width 116 height 26
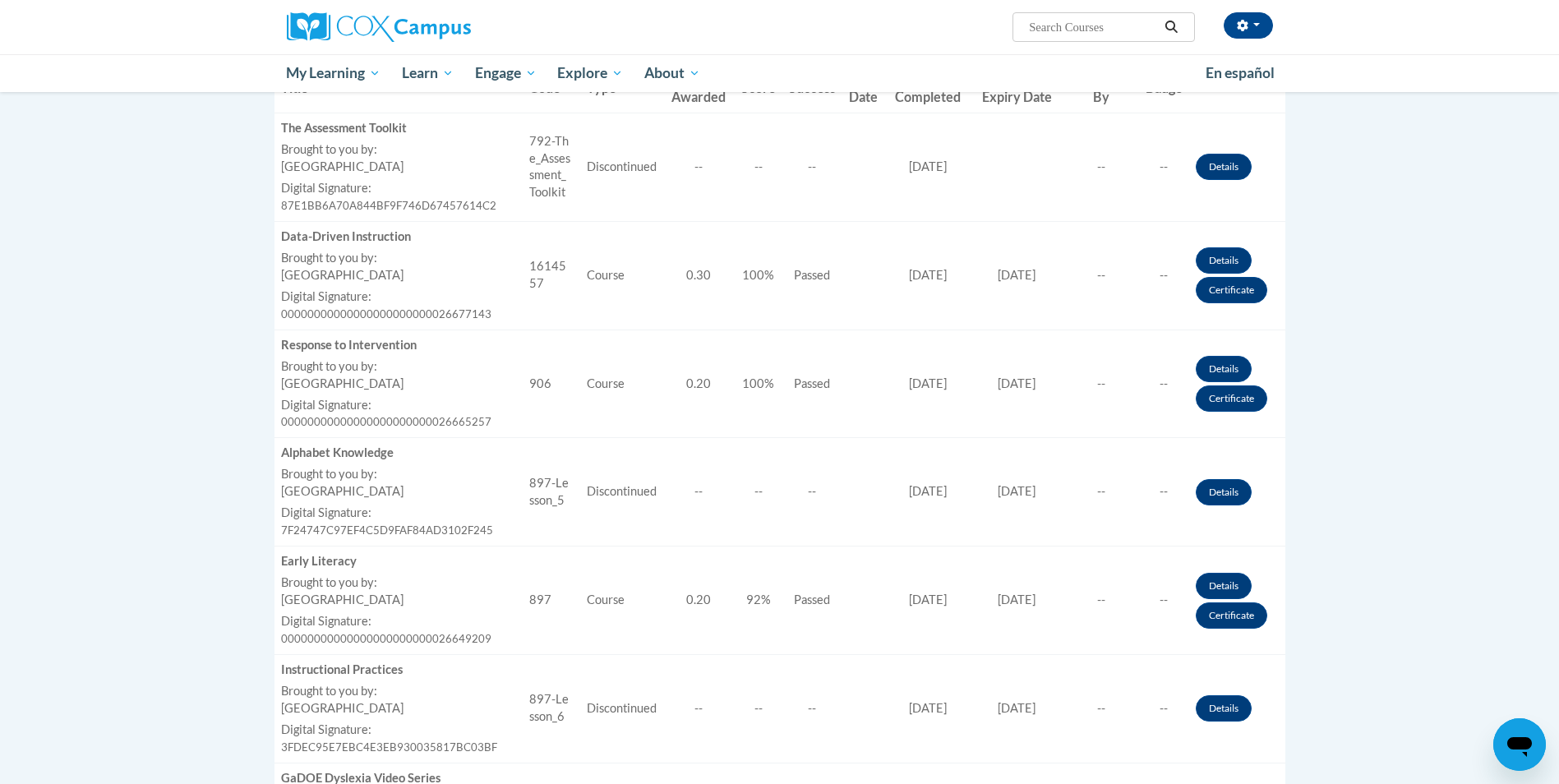
scroll to position [410, 0]
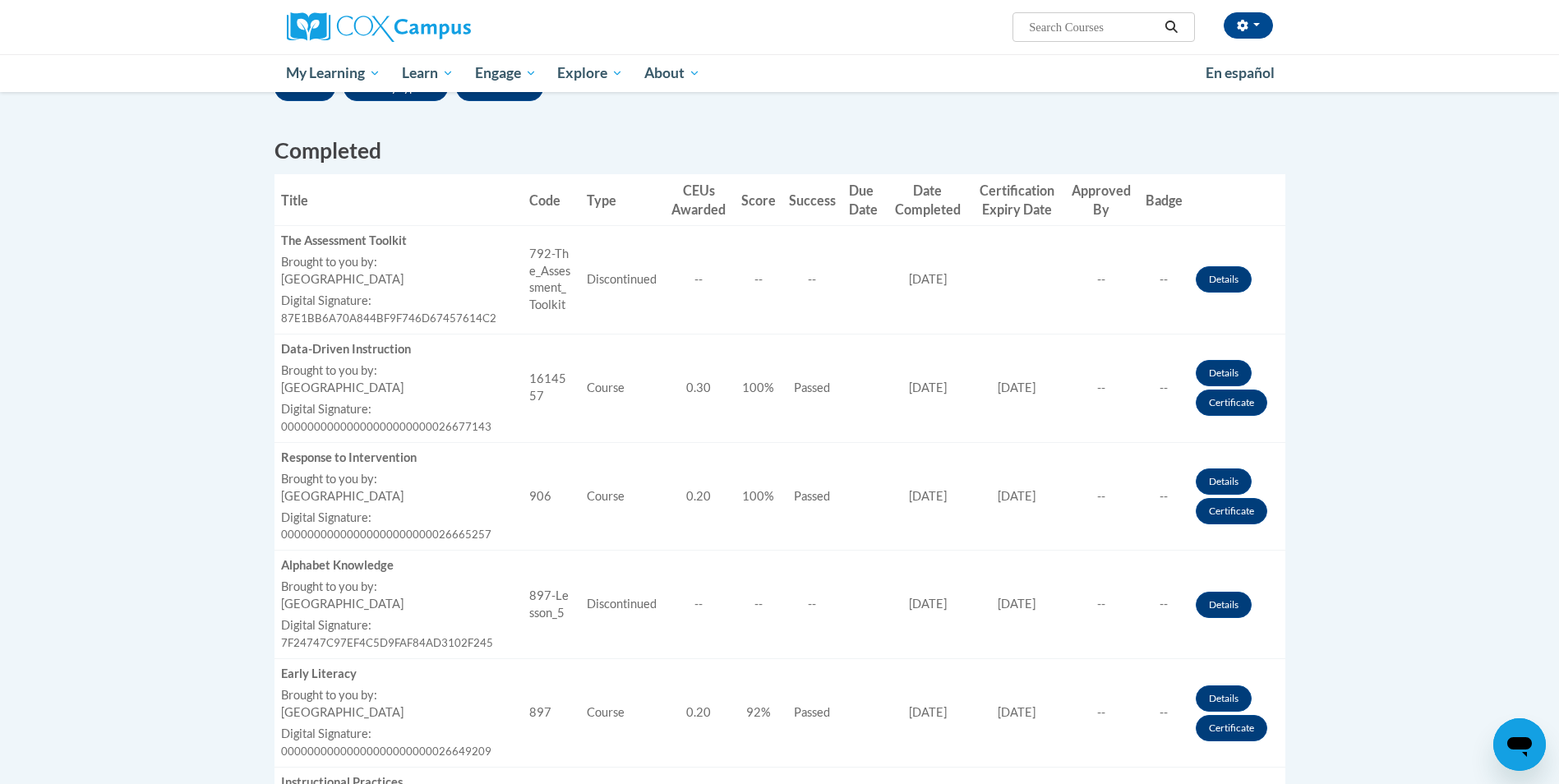
click at [353, 237] on div "The Assessment Toolkit" at bounding box center [398, 241] width 236 height 17
click at [1215, 278] on link "Details" at bounding box center [1224, 279] width 56 height 26
click at [335, 138] on span "Certificates" at bounding box center [324, 136] width 76 height 17
